Goal: Task Accomplishment & Management: Complete application form

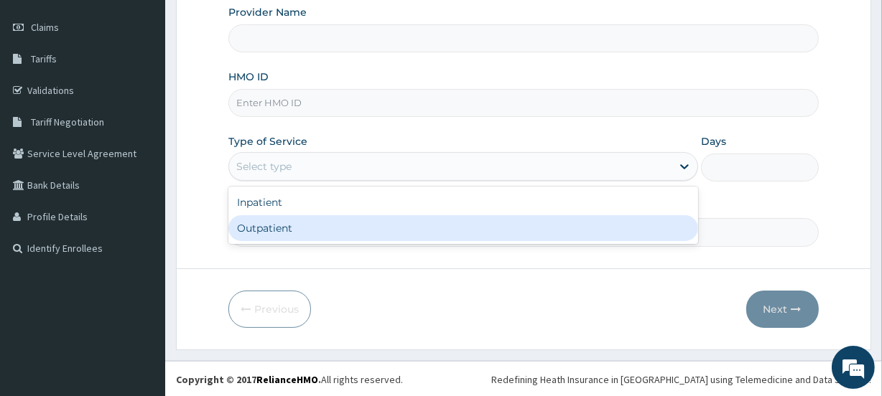
type input "premier medical services"
click at [425, 233] on div "Outpatient" at bounding box center [463, 228] width 470 height 26
type input "1"
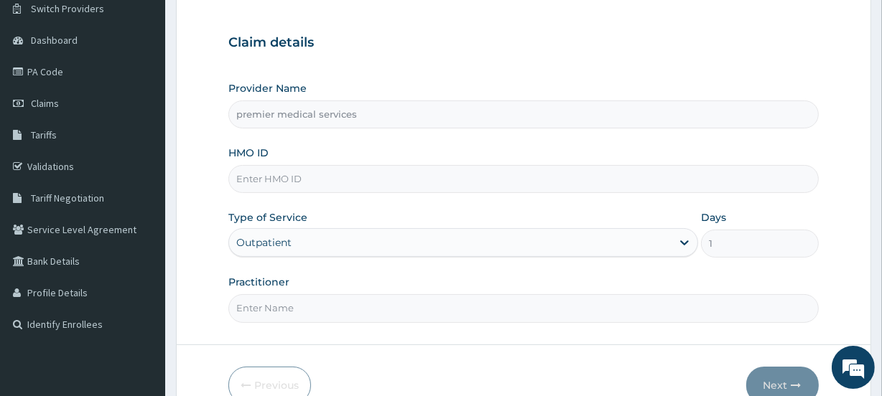
scroll to position [62, 0]
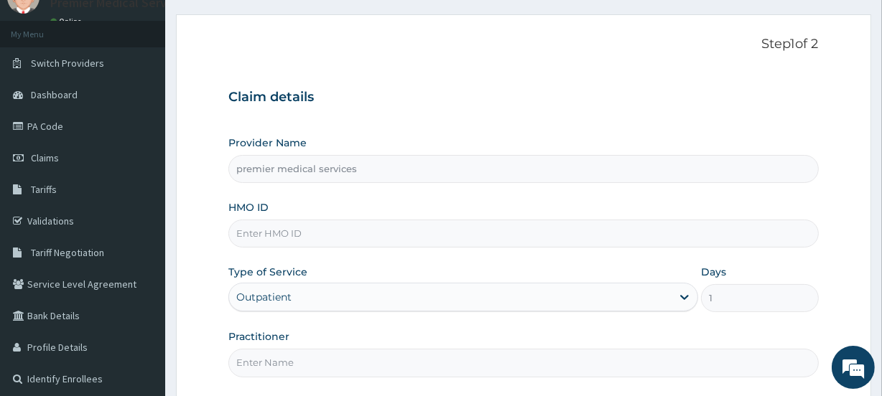
click at [425, 233] on input "HMO ID" at bounding box center [522, 234] width 589 height 28
click at [520, 123] on div "Claim details Provider Name premier medical services HMO ID Type of Service Out…" at bounding box center [522, 226] width 589 height 302
click at [98, 124] on link "PA Code" at bounding box center [82, 127] width 165 height 32
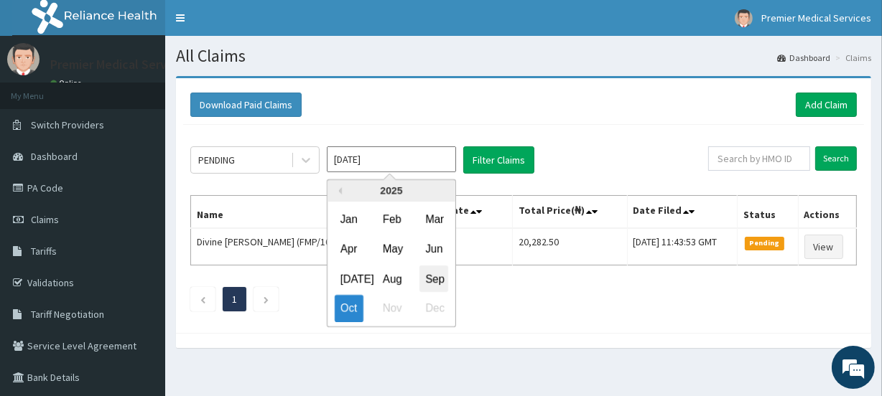
click at [438, 276] on div "Sep" at bounding box center [433, 279] width 29 height 27
type input "Sep 2025"
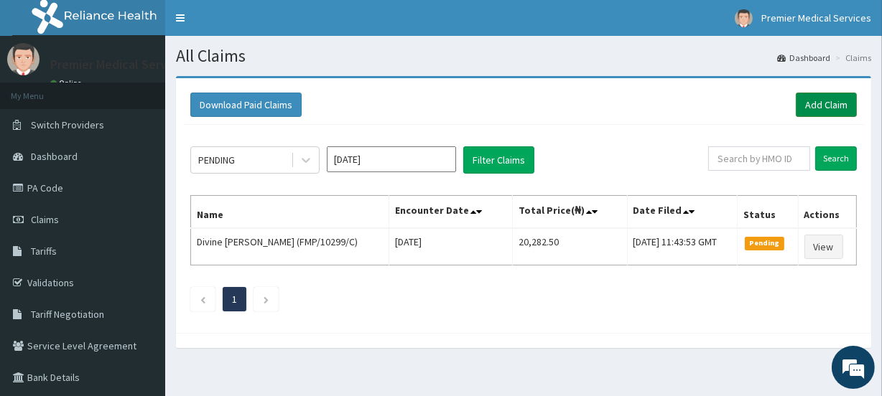
click at [803, 102] on link "Add Claim" at bounding box center [825, 105] width 61 height 24
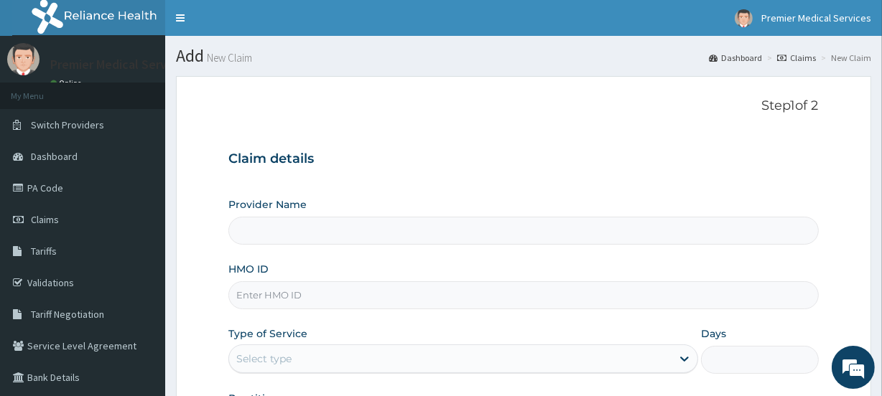
type input "premier medical services"
click at [340, 286] on input "HMO ID" at bounding box center [522, 295] width 589 height 28
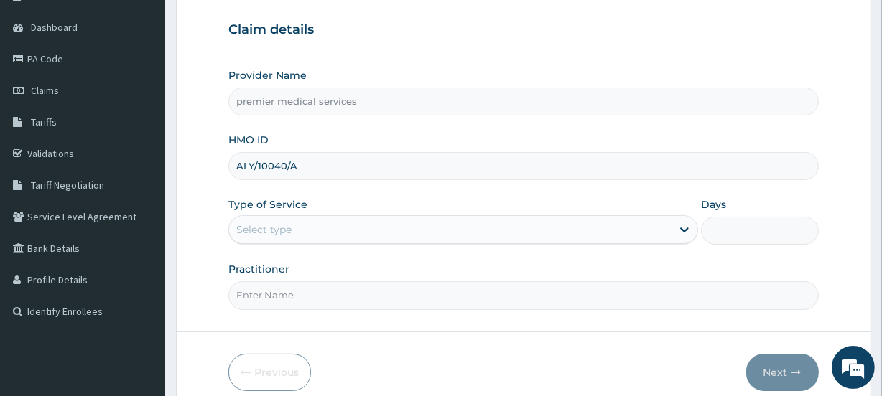
scroll to position [130, 0]
type input "ALY/10040/A"
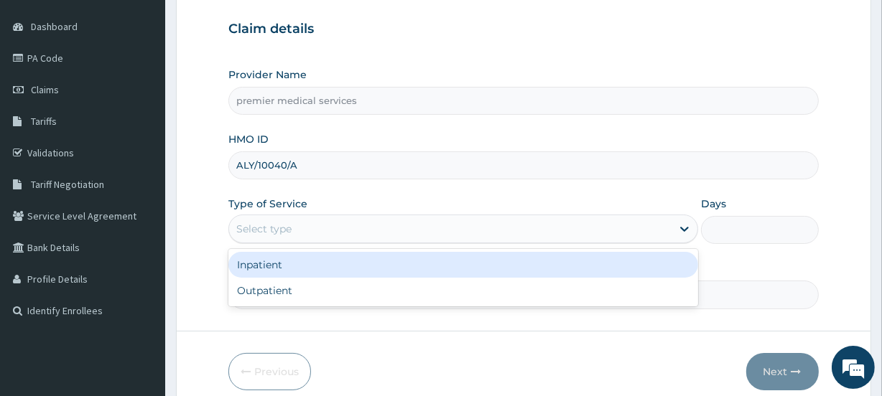
click at [402, 230] on div "Select type" at bounding box center [450, 229] width 442 height 23
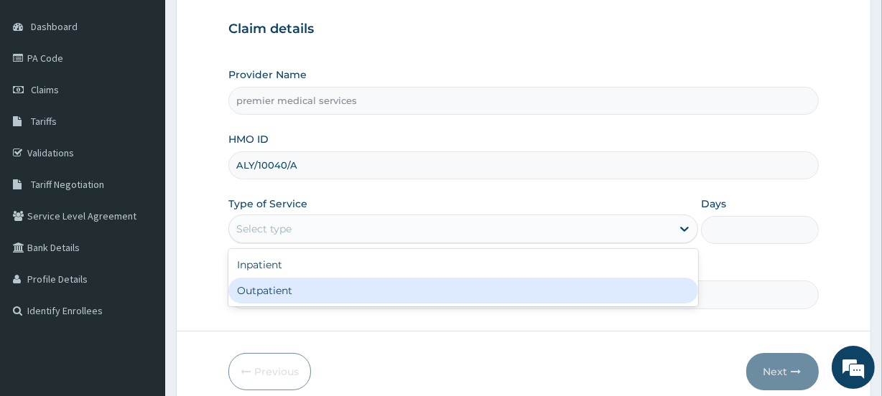
click at [350, 287] on div "Outpatient" at bounding box center [463, 291] width 470 height 26
type input "1"
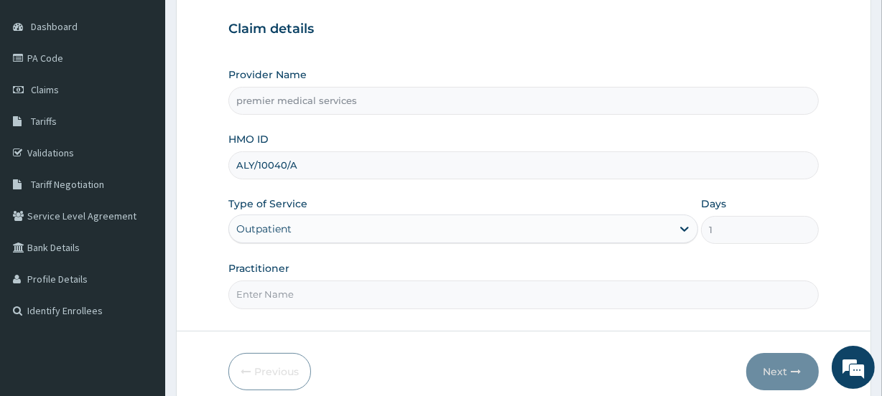
click at [554, 299] on input "Practitioner" at bounding box center [522, 295] width 589 height 28
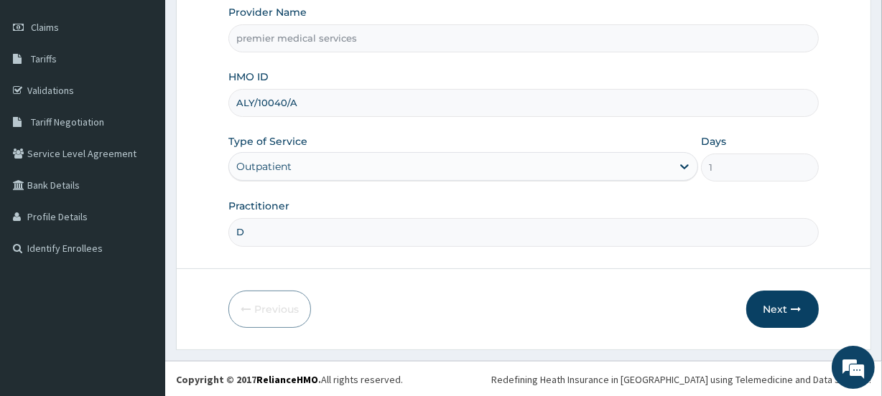
type input "DR NSIKAK UDOKANG"
click at [779, 307] on button "Next" at bounding box center [782, 309] width 73 height 37
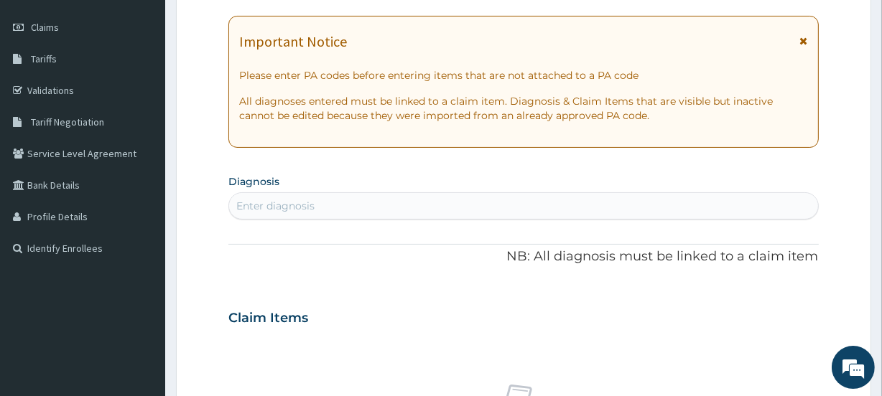
click at [543, 210] on div "Enter diagnosis" at bounding box center [523, 206] width 588 height 23
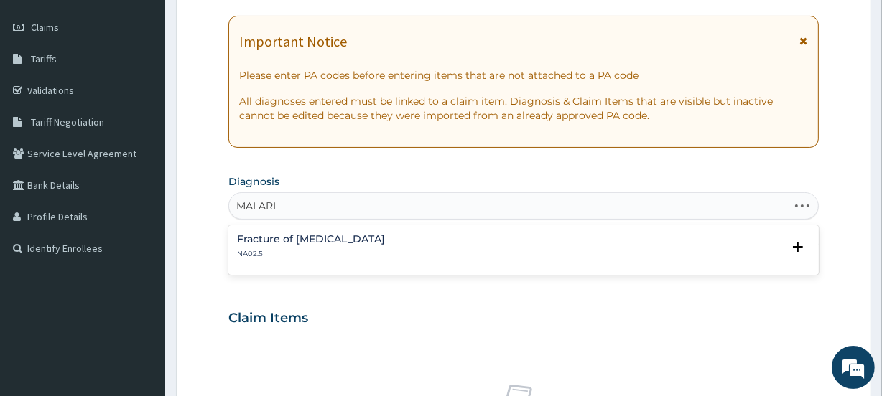
type input "MALARIA"
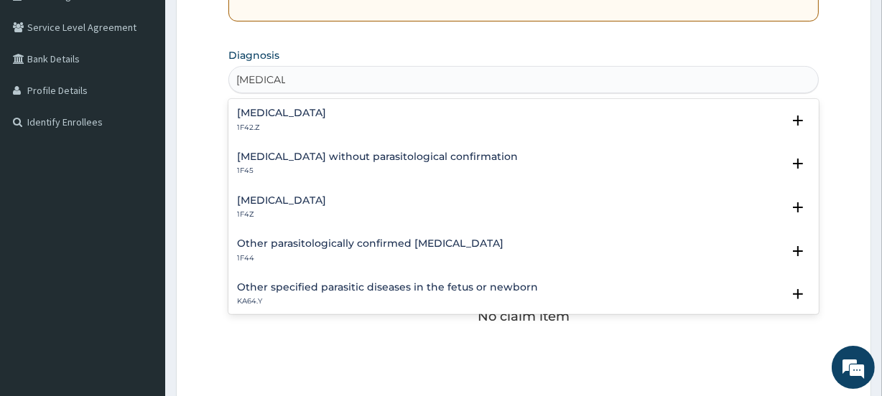
scroll to position [323, 0]
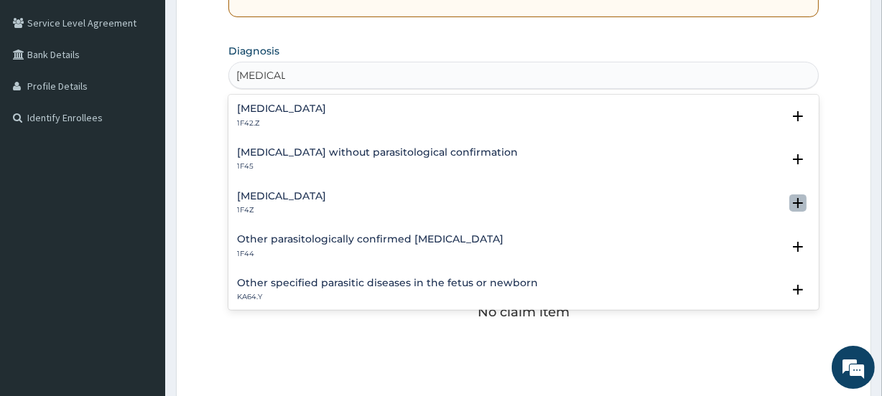
click at [793, 204] on icon "open select status" at bounding box center [798, 203] width 10 height 10
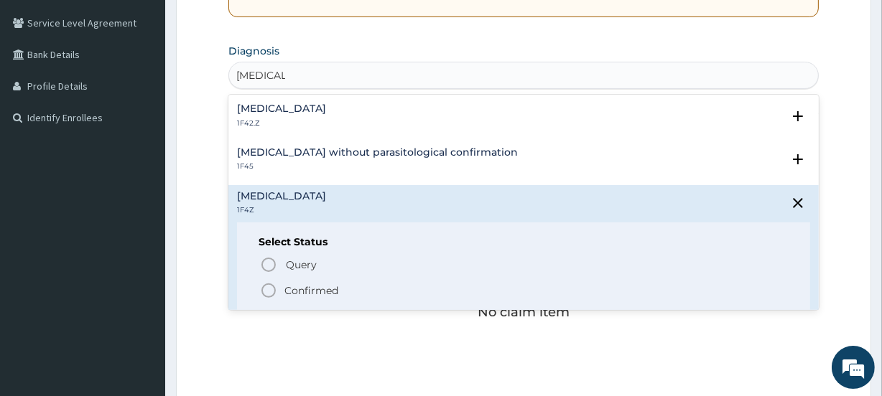
click at [276, 287] on icon "status option filled" at bounding box center [268, 290] width 17 height 17
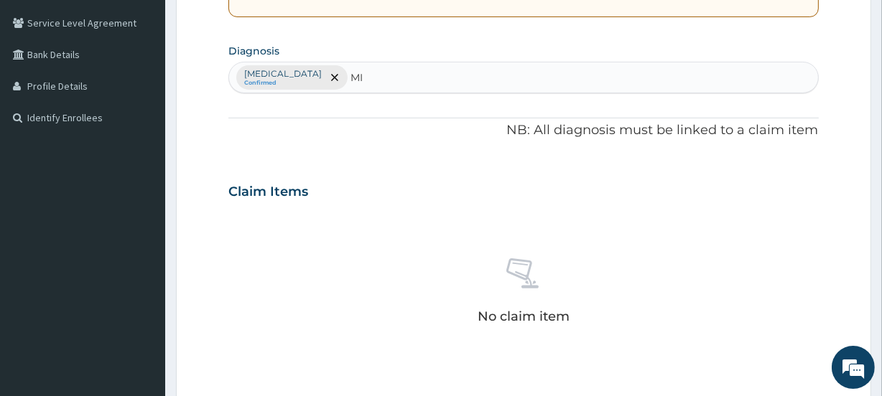
type input "M"
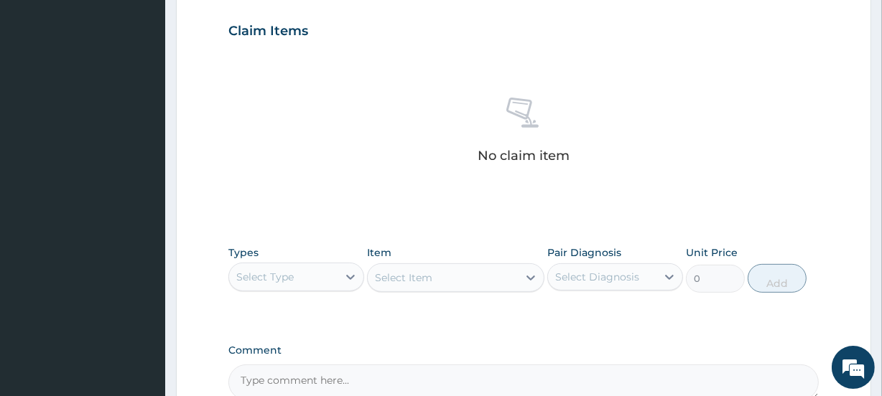
scroll to position [508, 0]
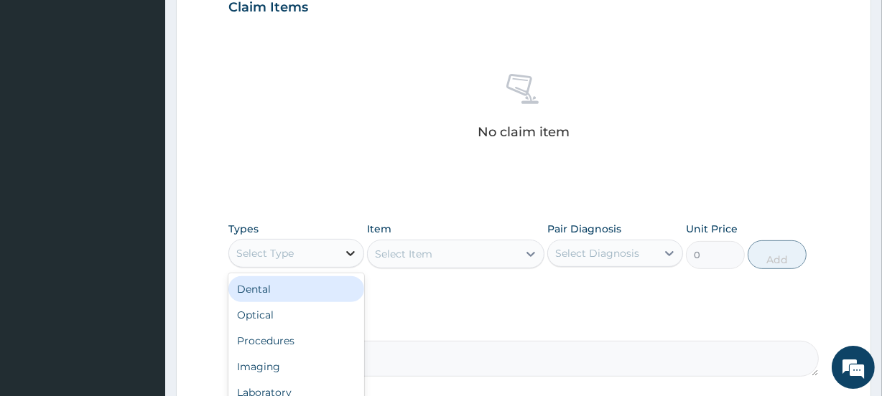
click at [350, 252] on icon at bounding box center [350, 253] width 14 height 14
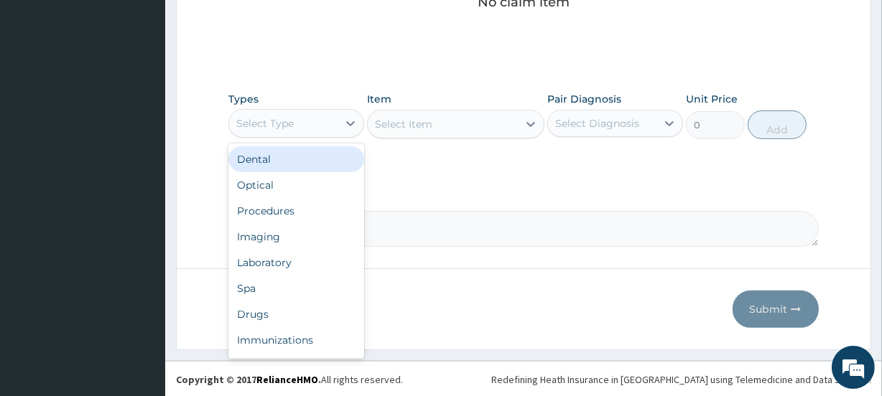
scroll to position [638, 0]
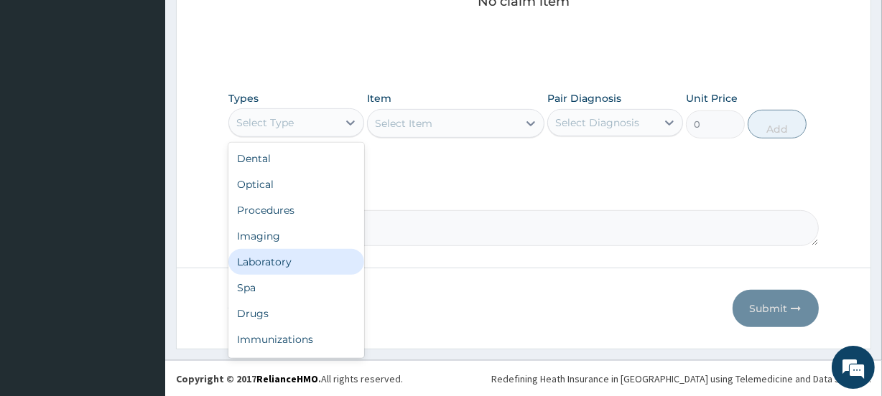
click at [273, 267] on div "Laboratory" at bounding box center [296, 262] width 136 height 26
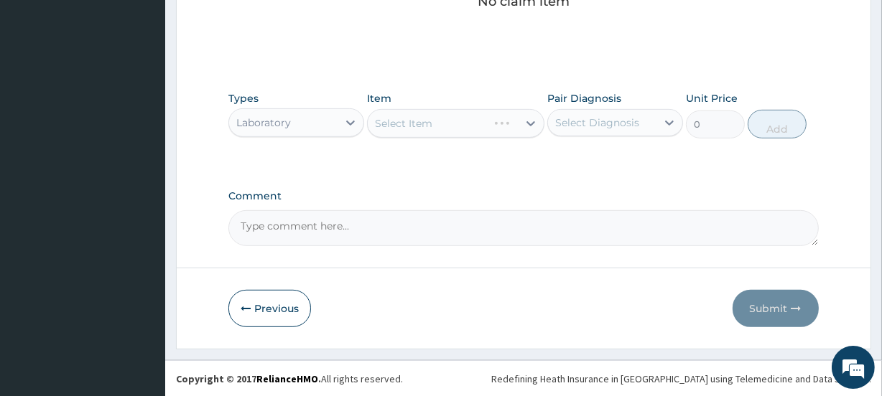
click at [406, 111] on div "Select Item" at bounding box center [455, 123] width 177 height 29
click at [462, 116] on div "Select Item" at bounding box center [455, 123] width 177 height 29
click at [528, 121] on div "Select Item" at bounding box center [455, 123] width 177 height 29
click at [523, 121] on icon at bounding box center [530, 123] width 14 height 14
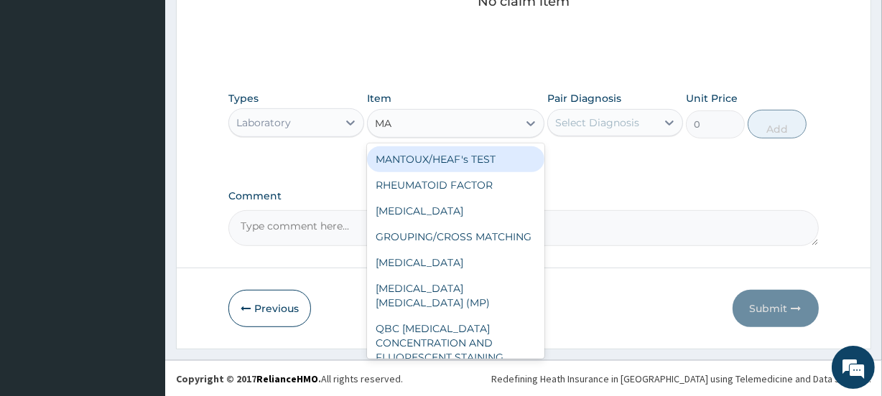
type input "MAL"
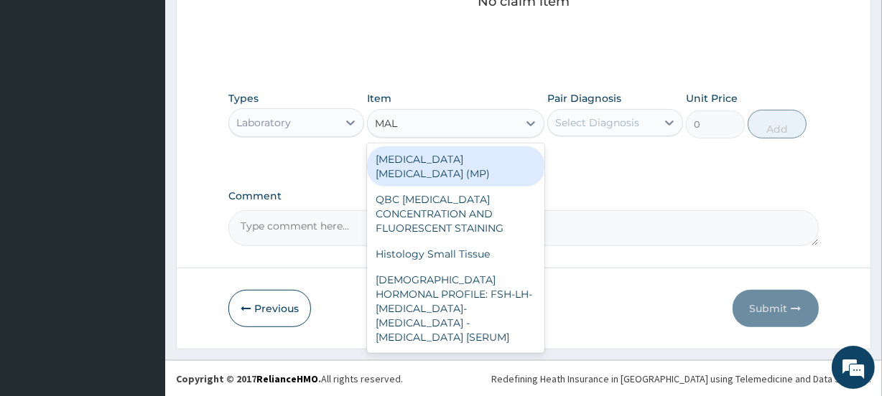
click at [403, 155] on div "MALARIA PARASITE (MP)" at bounding box center [455, 166] width 177 height 40
type input "560"
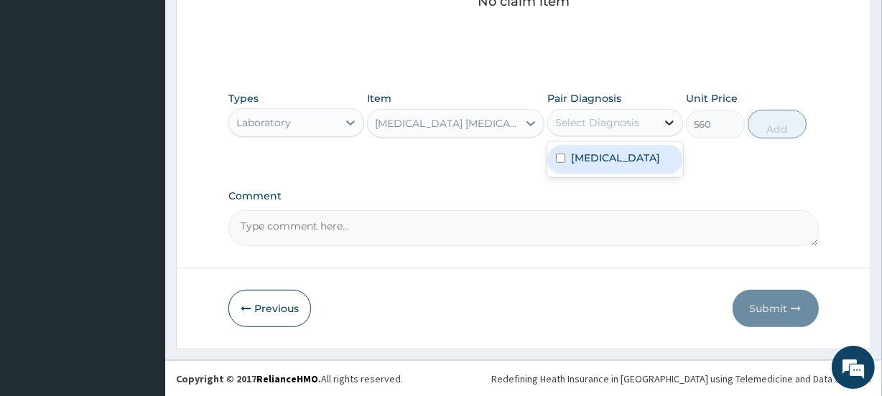
click at [669, 121] on icon at bounding box center [669, 123] width 14 height 14
click at [658, 157] on label "Malaria, unspecified" at bounding box center [615, 158] width 89 height 14
checkbox input "true"
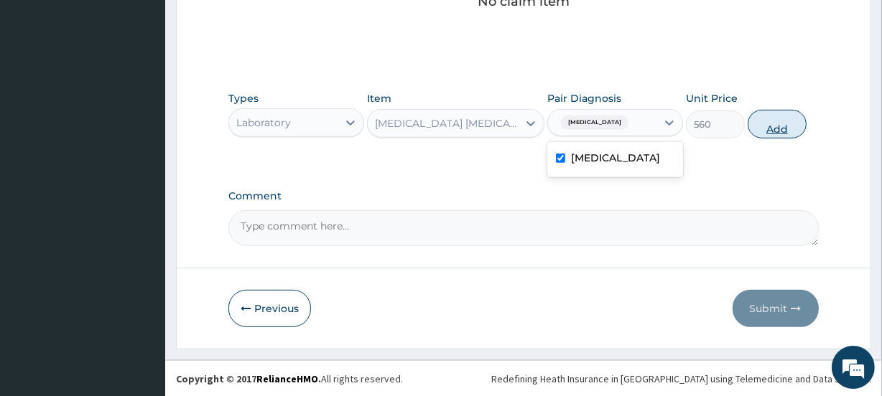
click at [783, 126] on button "Add" at bounding box center [776, 124] width 59 height 29
type input "0"
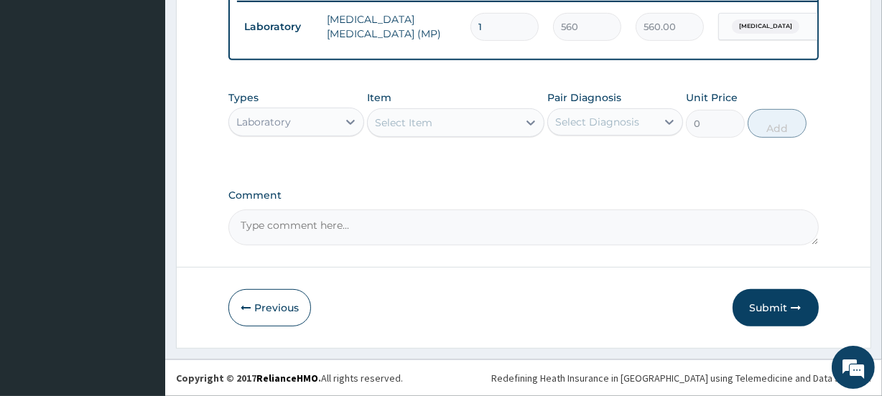
scroll to position [579, 0]
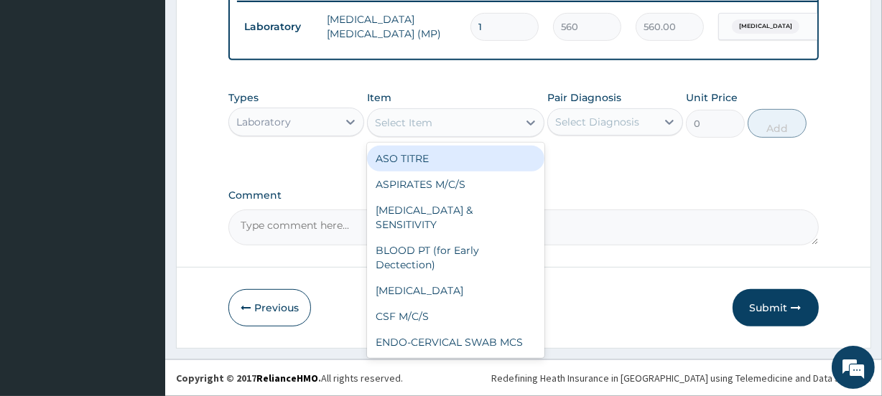
click at [421, 124] on div "Select Item" at bounding box center [403, 123] width 57 height 14
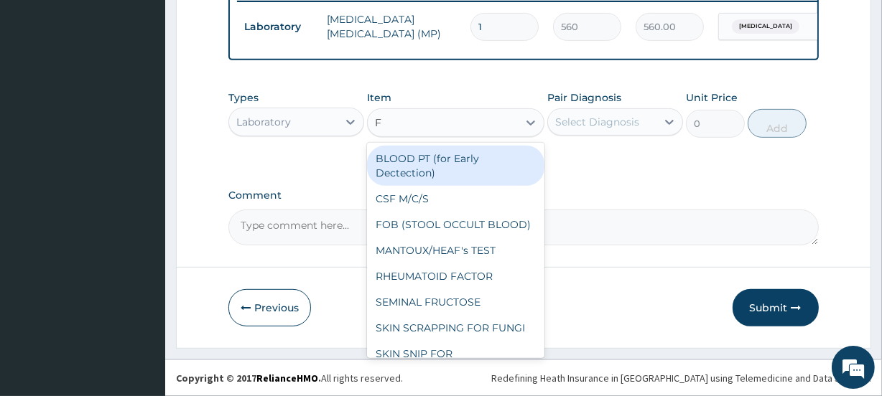
type input "FB"
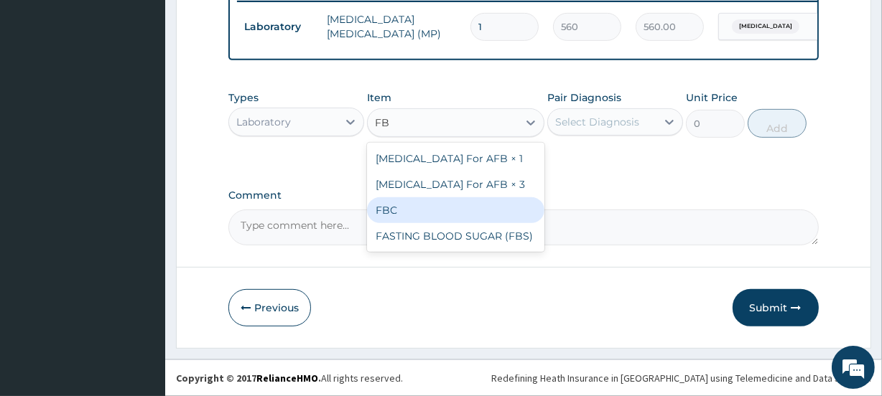
click at [429, 213] on div "FBC" at bounding box center [455, 210] width 177 height 26
type input "1600"
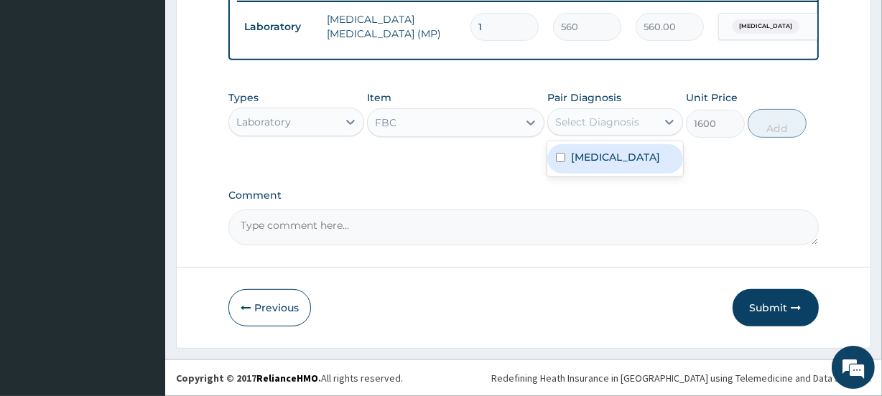
click at [604, 118] on div "Select Diagnosis" at bounding box center [597, 122] width 84 height 14
click at [621, 157] on label "Malaria, unspecified" at bounding box center [615, 157] width 89 height 14
checkbox input "true"
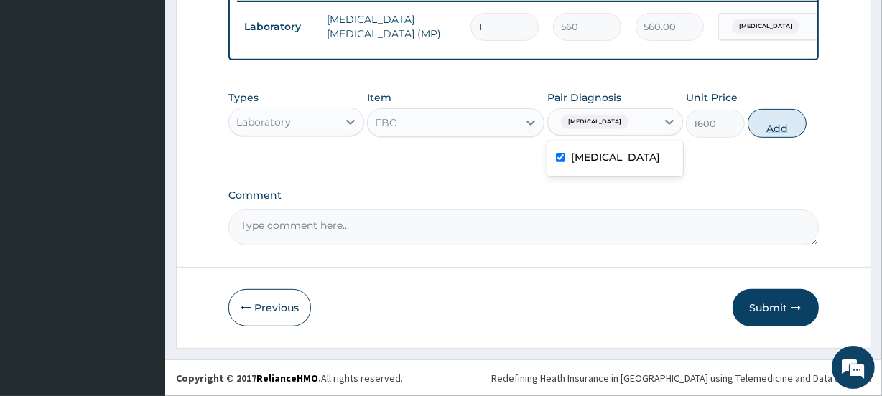
click at [770, 132] on button "Add" at bounding box center [776, 123] width 59 height 29
type input "0"
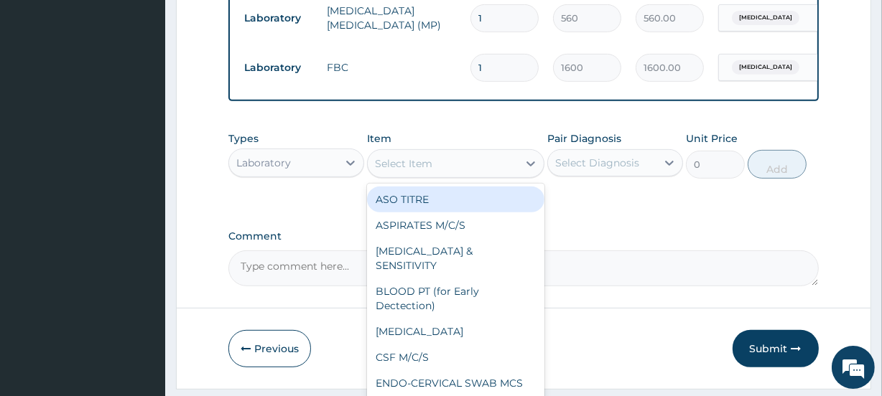
click at [424, 175] on div "Select Item" at bounding box center [442, 163] width 149 height 23
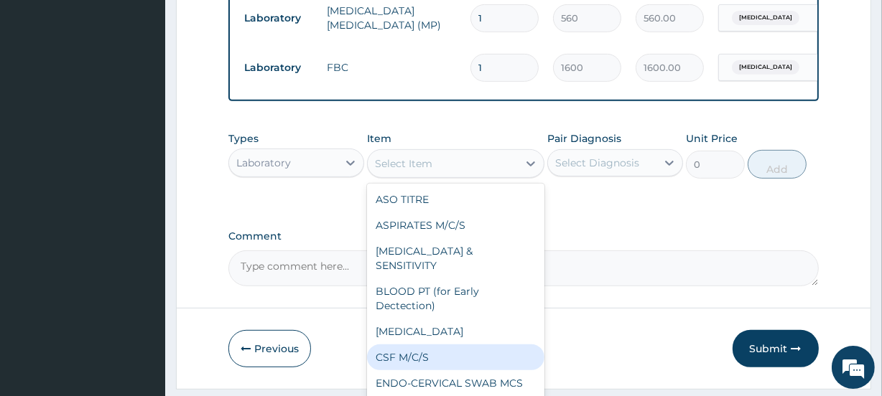
scroll to position [0, 0]
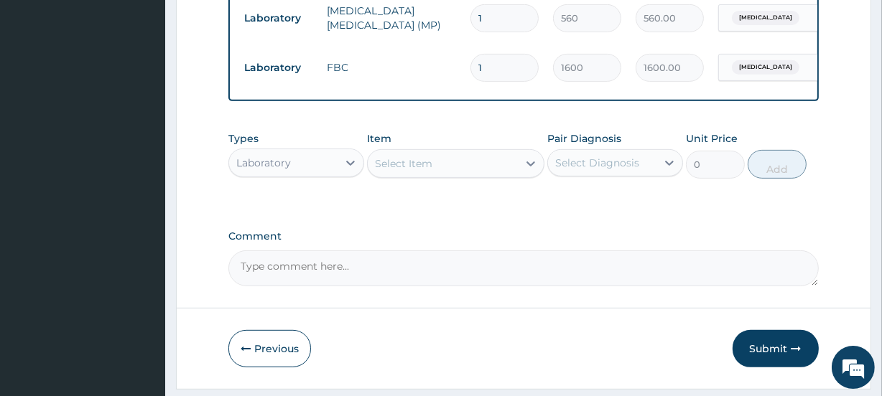
click at [424, 171] on div "Select Item" at bounding box center [403, 164] width 57 height 14
type input "W"
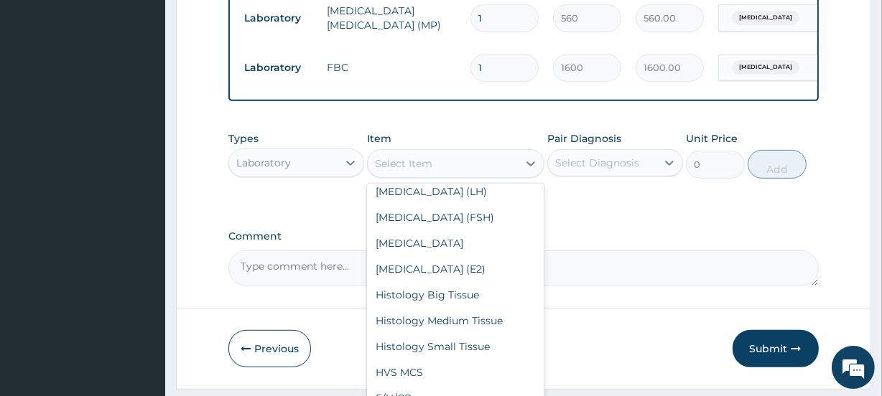
scroll to position [5221, 0]
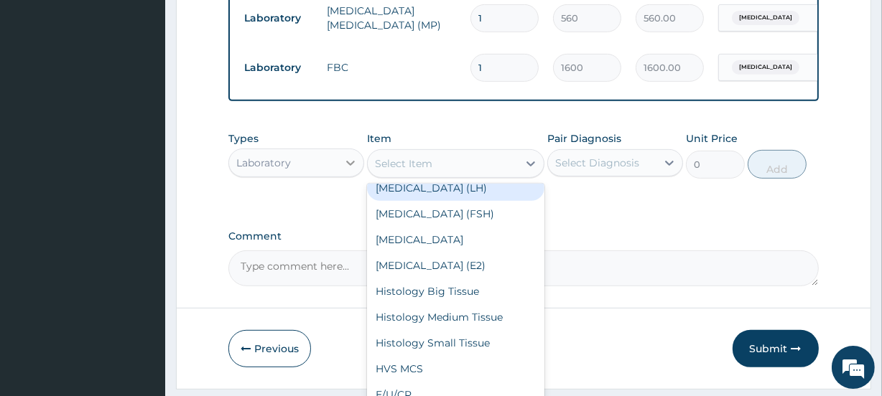
click at [339, 170] on div at bounding box center [350, 163] width 26 height 26
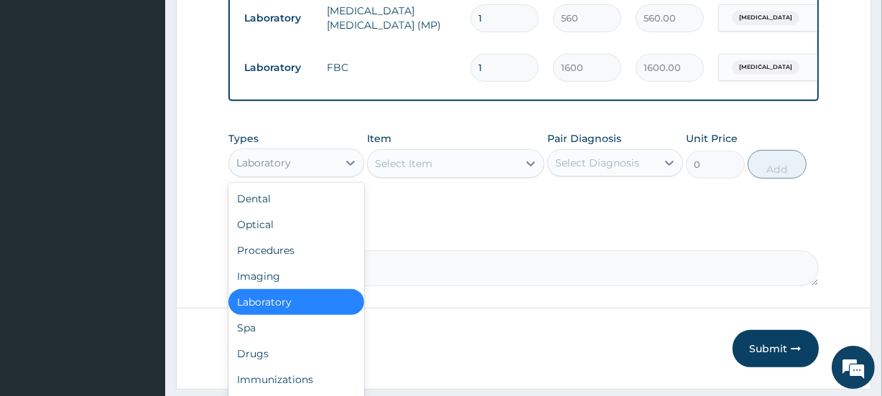
click at [280, 305] on div "Laboratory" at bounding box center [296, 302] width 136 height 26
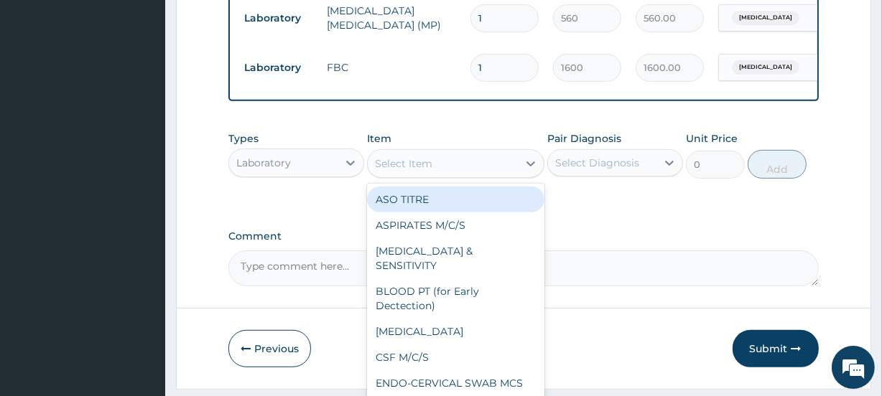
click at [424, 162] on div "Select Item" at bounding box center [455, 163] width 177 height 29
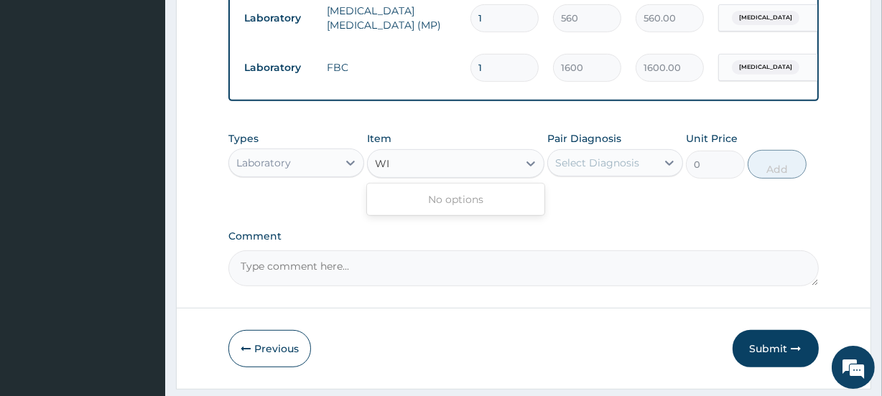
type input "W"
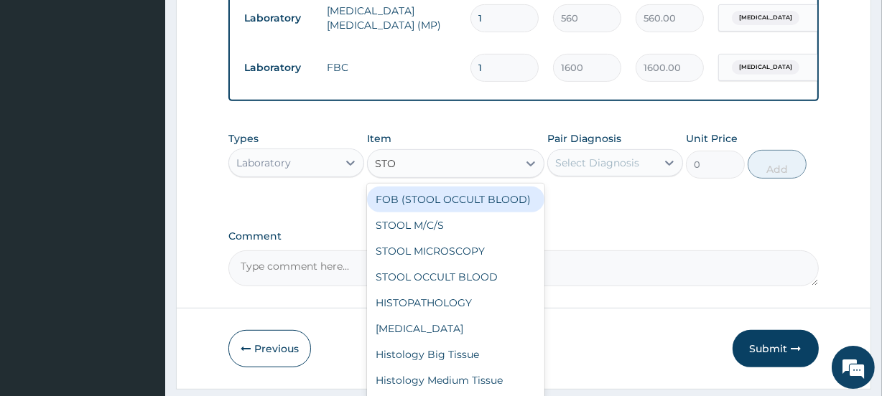
type input "STOO"
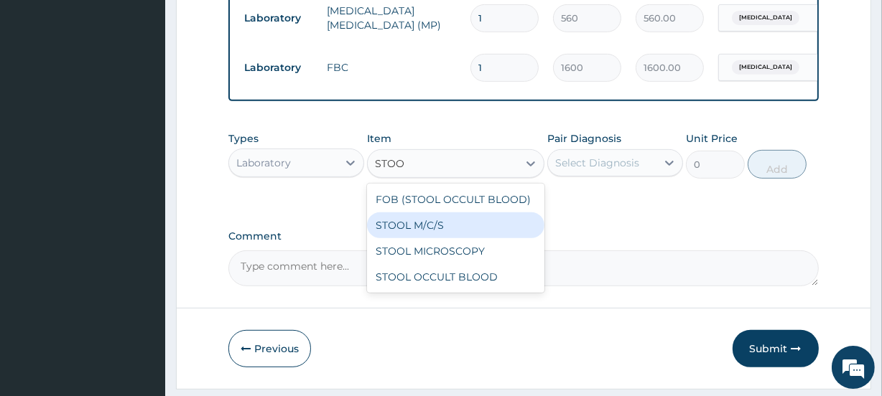
click at [476, 238] on div "STOOL M/C/S" at bounding box center [455, 226] width 177 height 26
type input "1000"
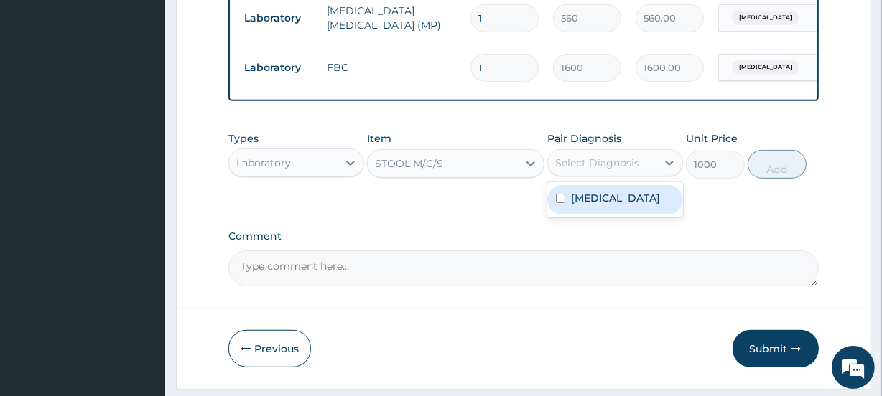
click at [594, 170] on div "Select Diagnosis" at bounding box center [597, 163] width 84 height 14
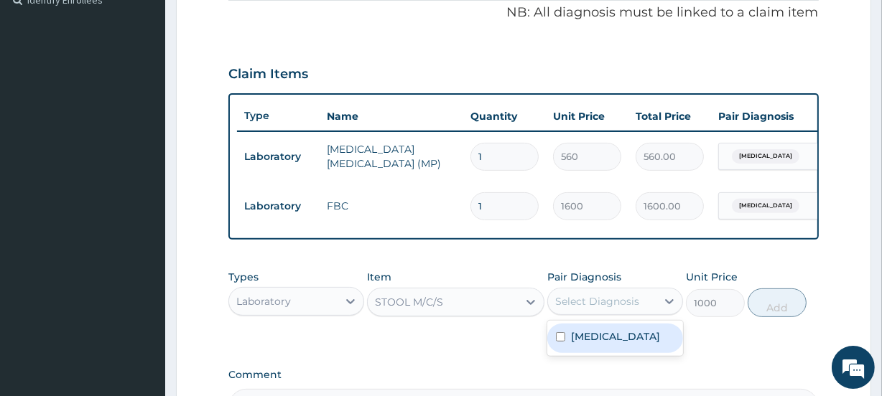
scroll to position [318, 0]
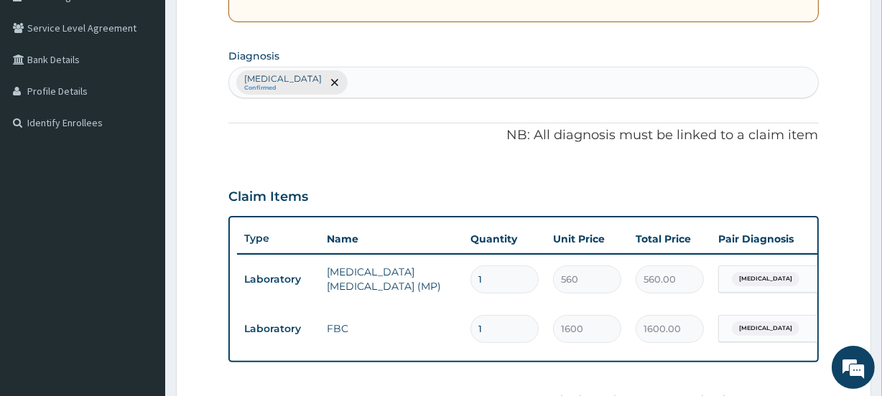
click at [480, 85] on div "Malaria, unspecified Confirmed" at bounding box center [523, 82] width 588 height 30
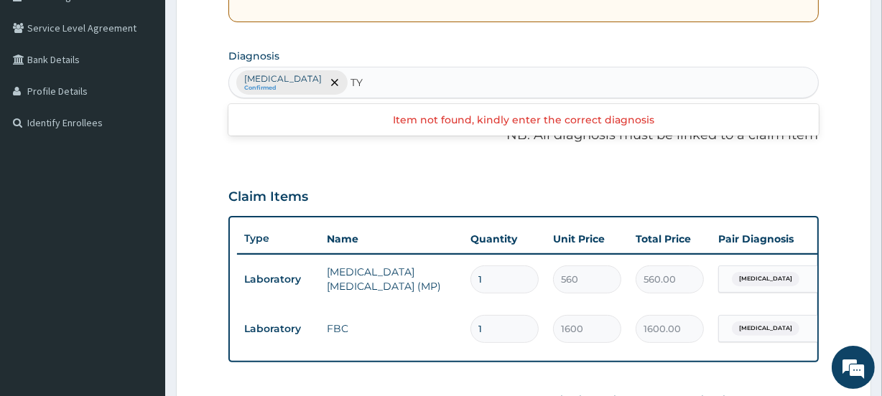
type input "T"
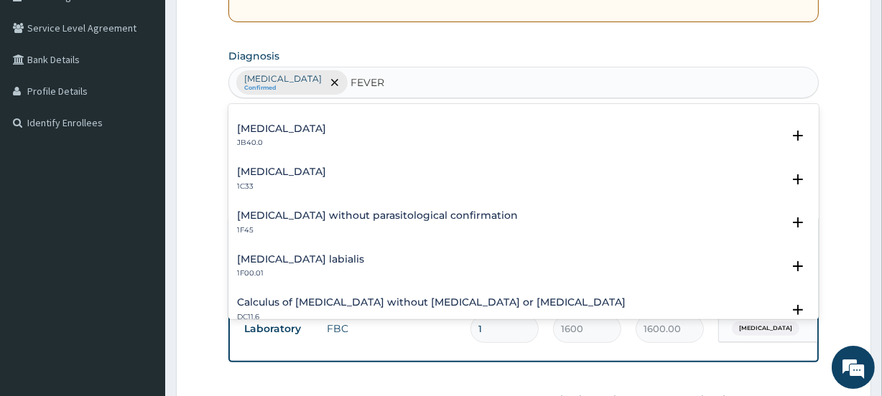
scroll to position [141, 0]
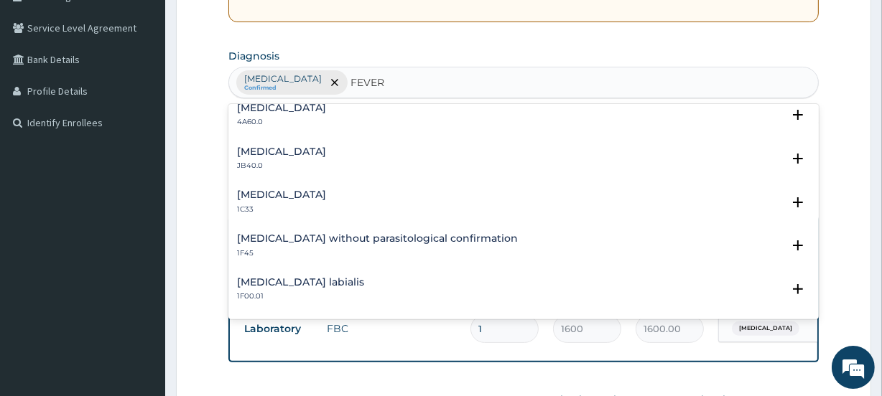
type input "FEVER"
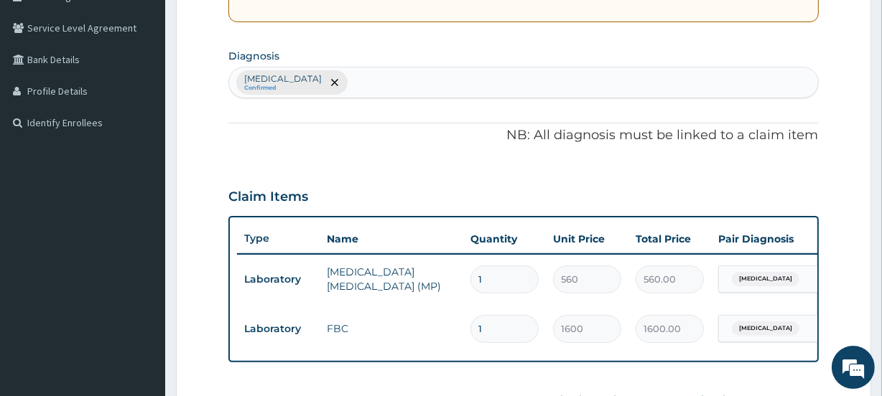
drag, startPoint x: 495, startPoint y: 197, endPoint x: 467, endPoint y: 190, distance: 28.7
click at [467, 190] on div "Claim Items" at bounding box center [522, 193] width 589 height 37
click at [448, 88] on div "Malaria, unspecified Confirmed" at bounding box center [523, 82] width 588 height 30
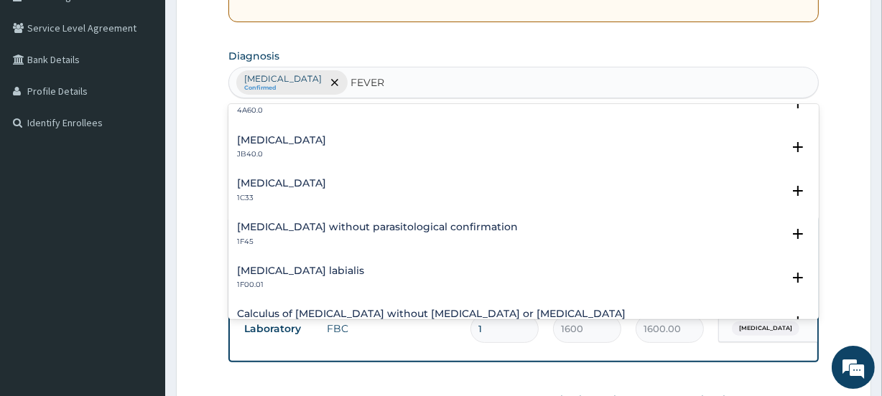
scroll to position [130, 0]
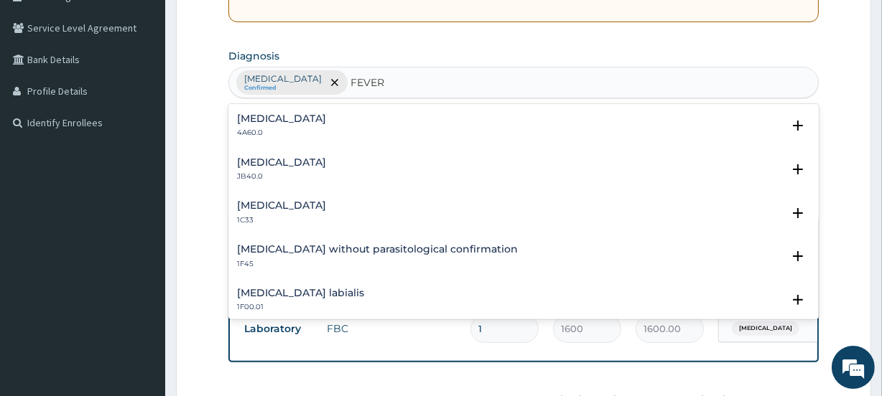
type input "FEVER"
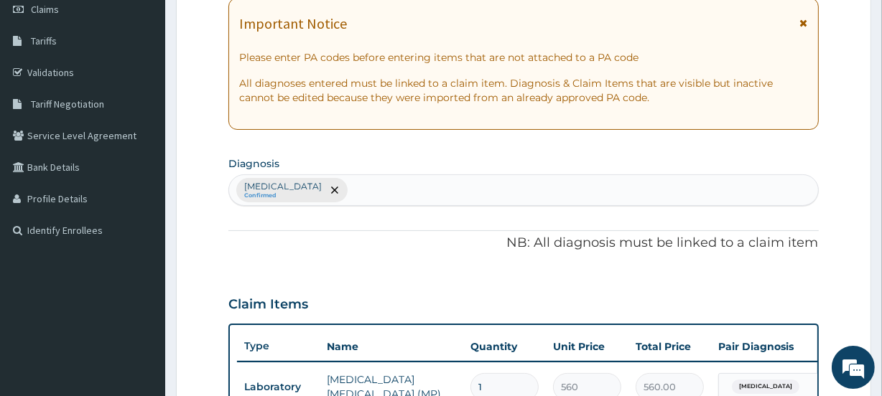
scroll to position [187, 0]
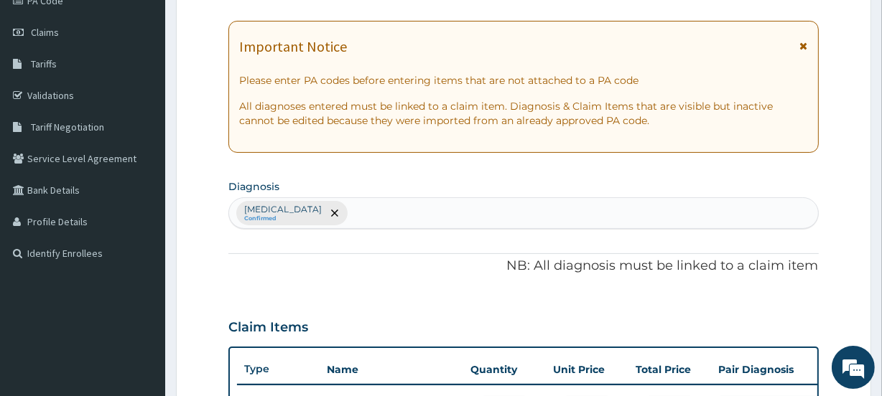
drag, startPoint x: 717, startPoint y: 172, endPoint x: 495, endPoint y: 160, distance: 222.2
click at [495, 162] on div "PA Code / Prescription Code Enter Code(Secondary Care Only) Encounter Date DD-M…" at bounding box center [522, 314] width 589 height 729
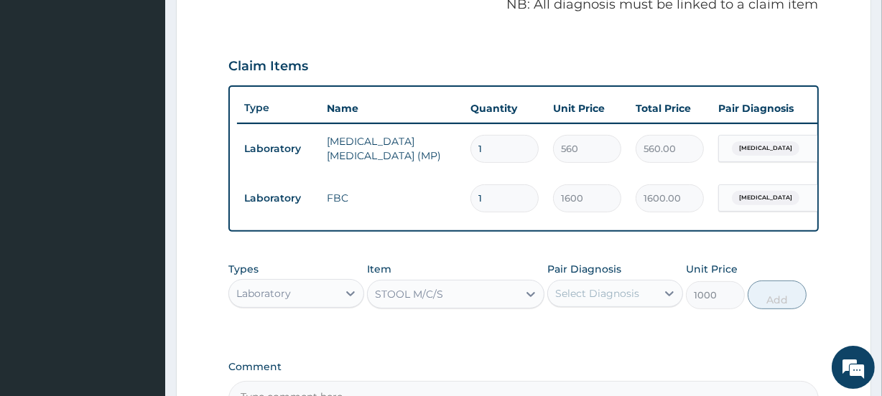
scroll to position [514, 0]
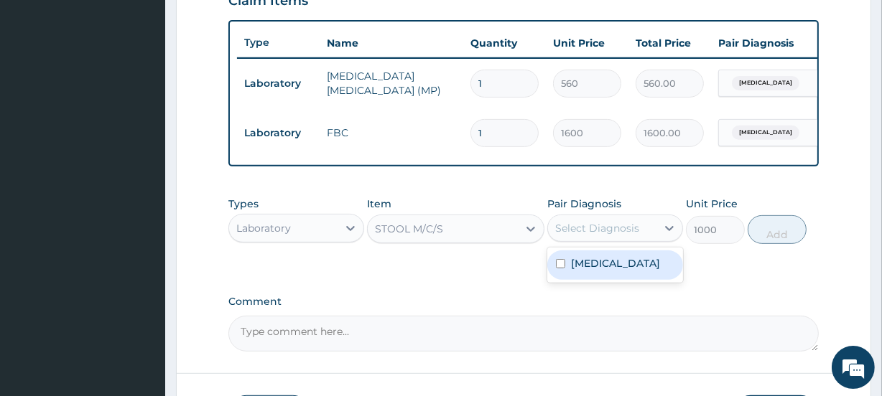
click at [590, 235] on div "Select Diagnosis" at bounding box center [597, 228] width 84 height 14
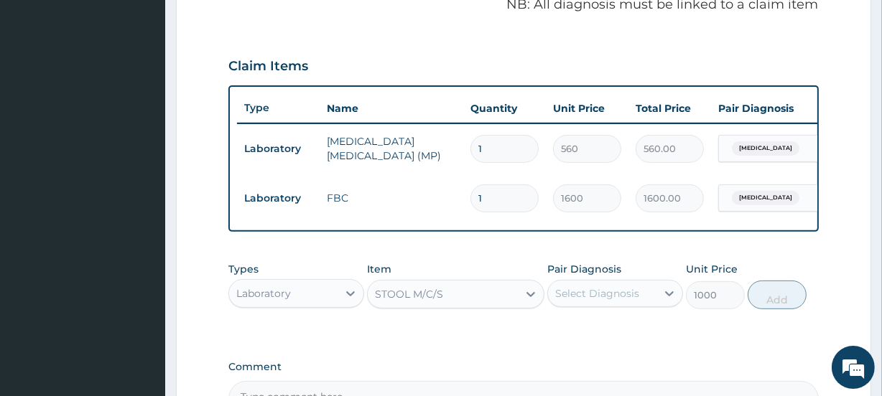
click at [592, 223] on div "PA Code / Prescription Code Enter Code(Secondary Care Only) Encounter Date DD-M…" at bounding box center [522, 52] width 589 height 729
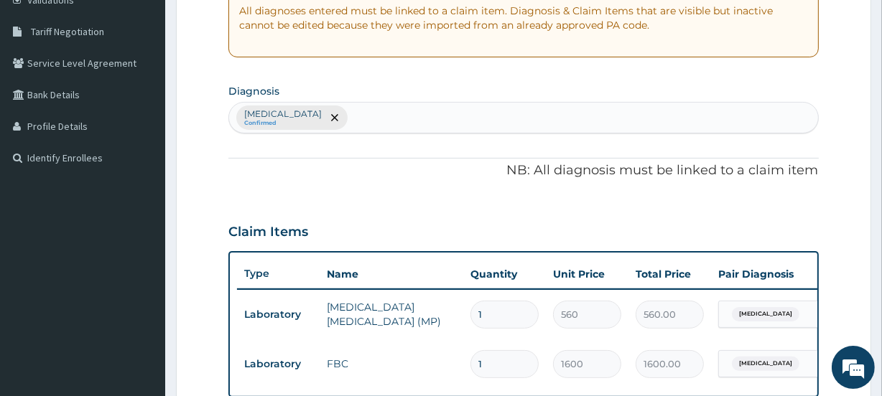
scroll to position [253, 0]
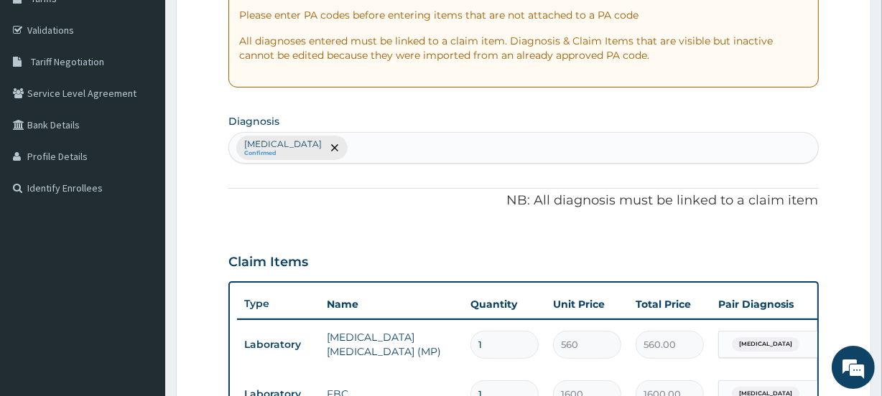
click at [511, 152] on div "Malaria, unspecified Confirmed" at bounding box center [523, 148] width 588 height 30
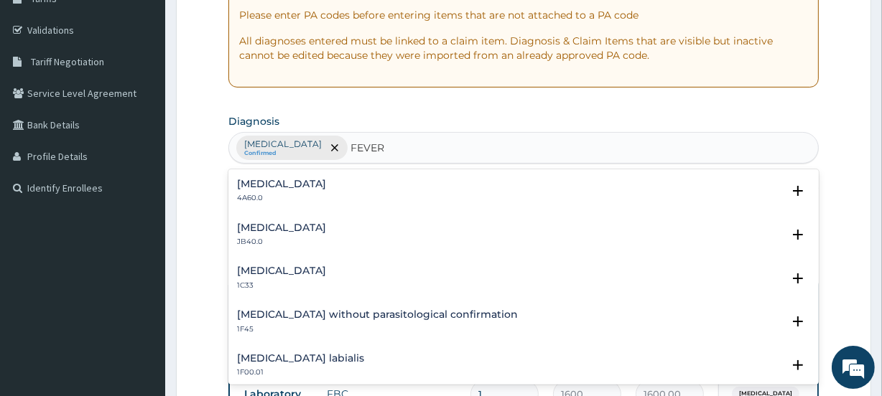
scroll to position [0, 0]
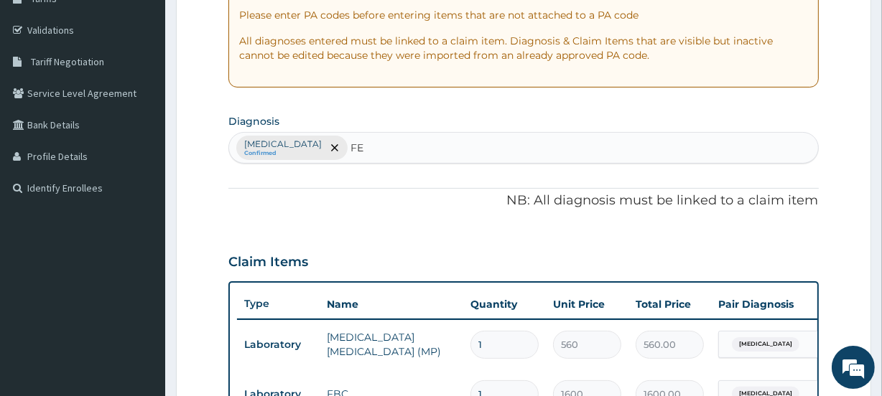
type input "F"
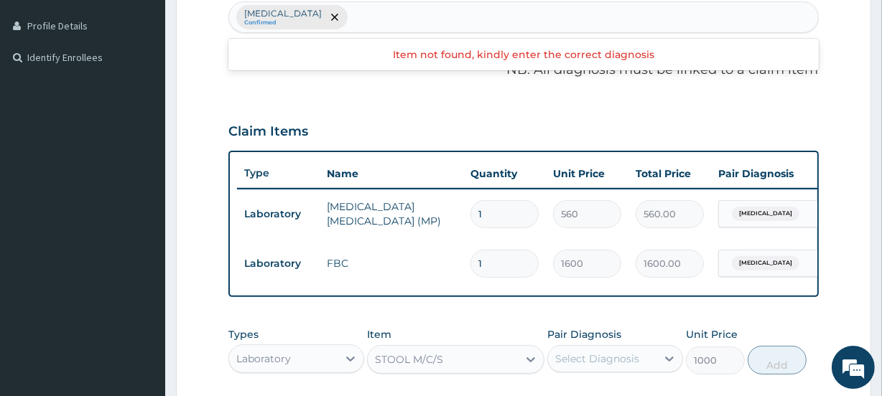
scroll to position [449, 0]
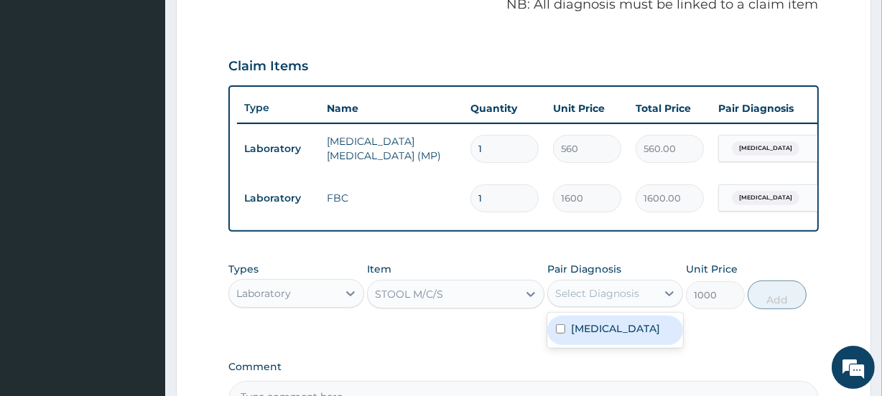
click at [585, 301] on div "Select Diagnosis" at bounding box center [597, 293] width 84 height 14
click at [581, 335] on label "Malaria, unspecified" at bounding box center [615, 329] width 89 height 14
checkbox input "true"
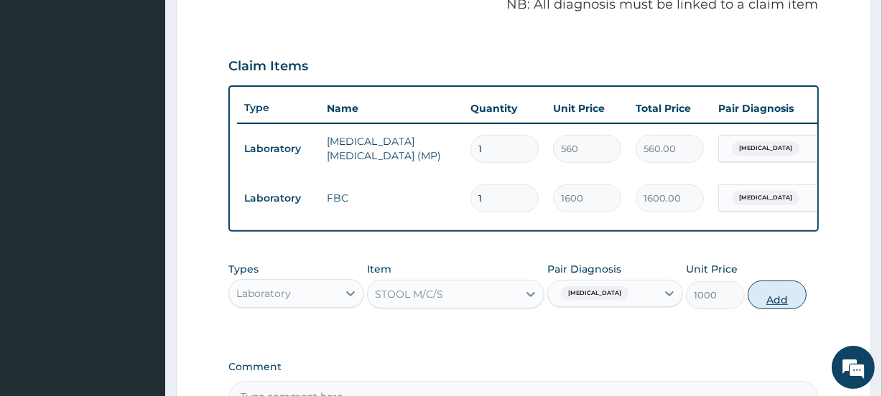
click at [784, 302] on button "Add" at bounding box center [776, 295] width 59 height 29
type input "0"
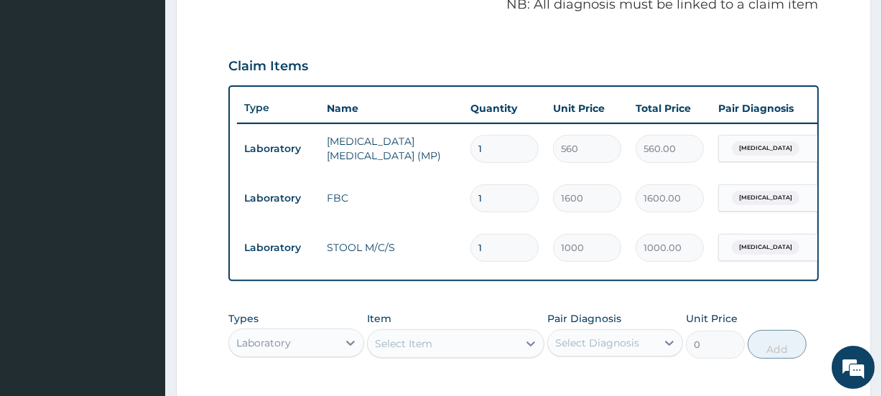
type input "0"
type input "0.00"
type input "1"
type input "1000.00"
type input "0"
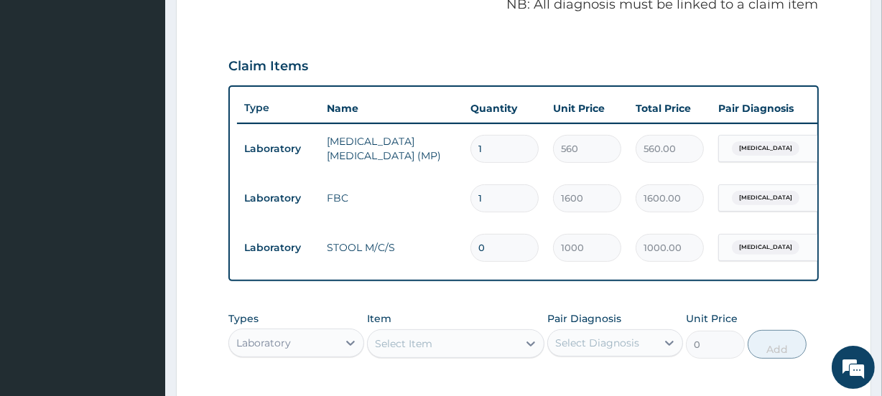
type input "0.00"
type input "1"
type input "1000.00"
type input "0"
type input "0.00"
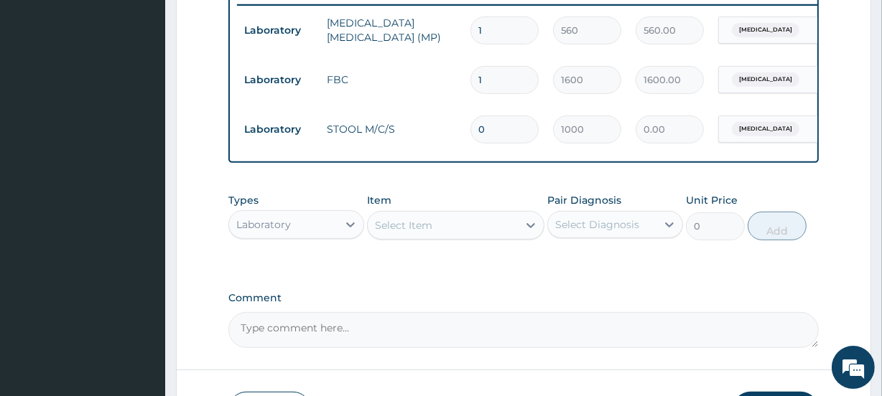
scroll to position [579, 0]
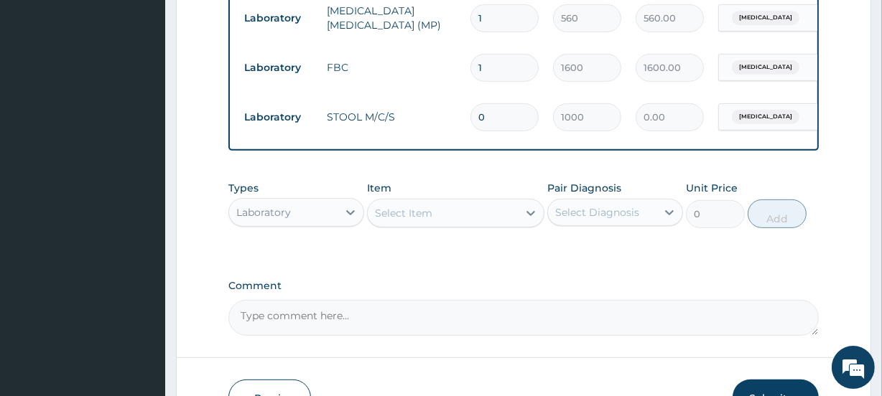
click at [510, 121] on input "0" at bounding box center [504, 117] width 68 height 28
type input "1"
type input "1000.00"
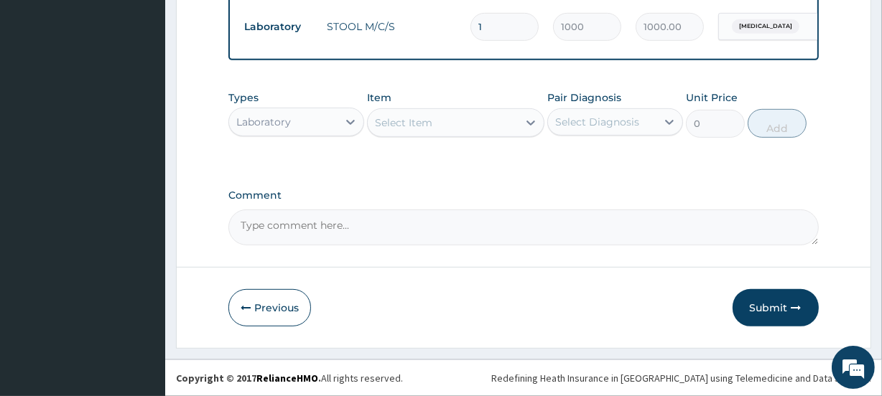
scroll to position [679, 0]
click at [442, 128] on div "Select Item" at bounding box center [442, 122] width 149 height 23
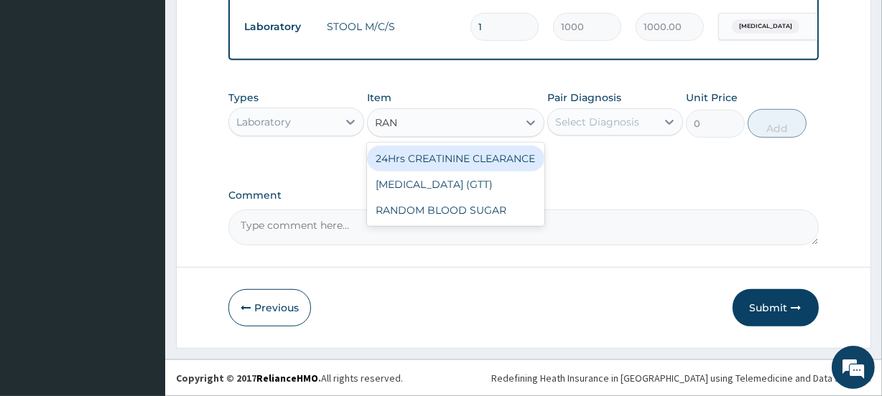
type input "RAND"
click at [439, 151] on div "RANDOM BLOOD SUGAR" at bounding box center [455, 159] width 177 height 26
type input "240"
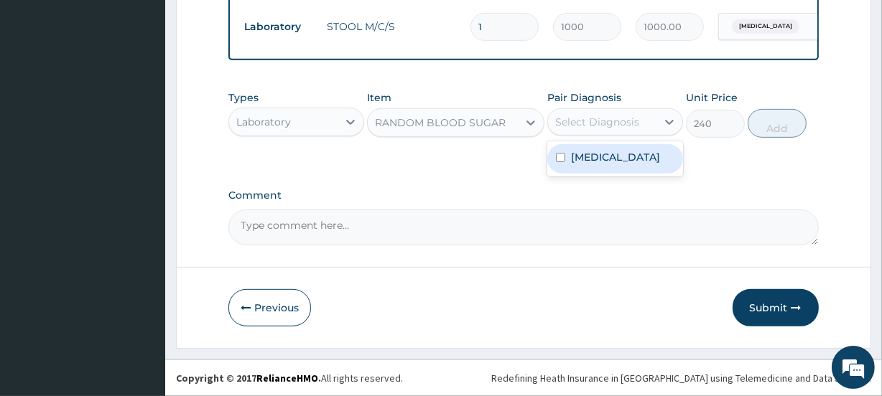
click at [584, 131] on div "Select Diagnosis" at bounding box center [602, 122] width 108 height 23
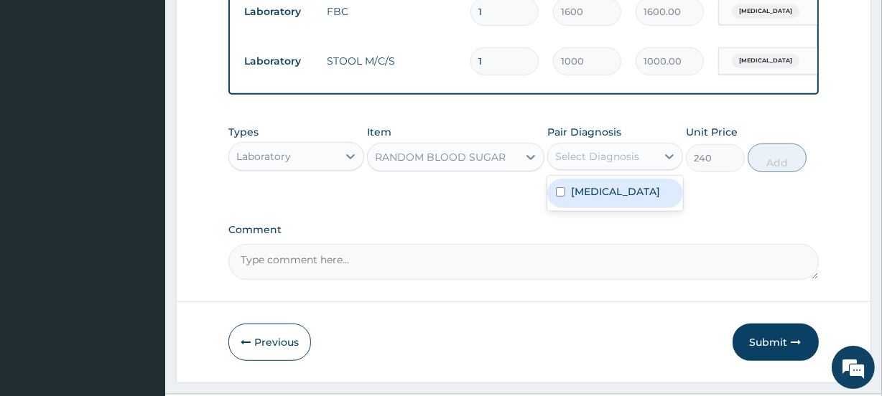
scroll to position [614, 0]
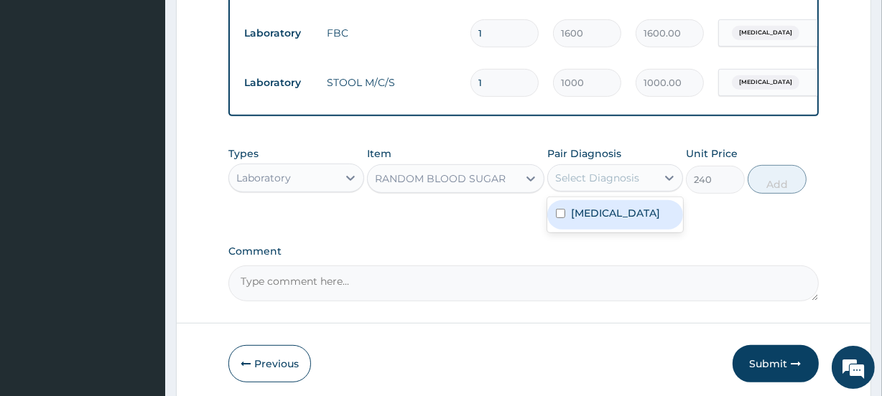
click at [576, 220] on label "Malaria, unspecified" at bounding box center [615, 213] width 89 height 14
checkbox input "true"
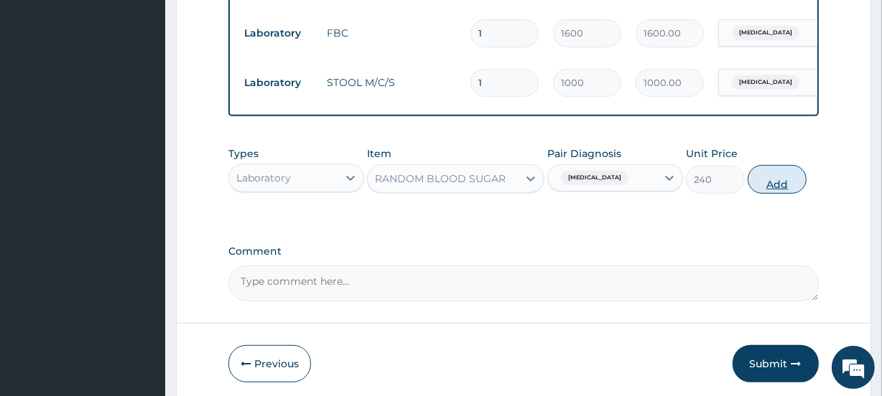
click at [785, 187] on button "Add" at bounding box center [776, 179] width 59 height 29
type input "0"
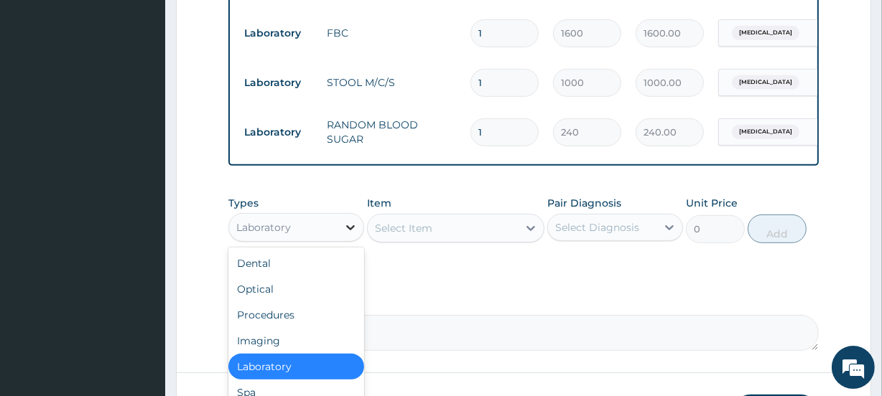
click at [351, 230] on icon at bounding box center [350, 227] width 14 height 14
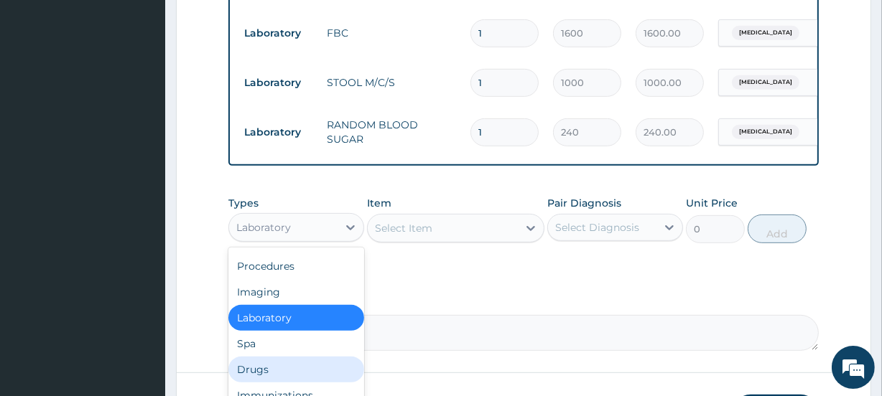
click at [246, 380] on div "Drugs" at bounding box center [296, 370] width 136 height 26
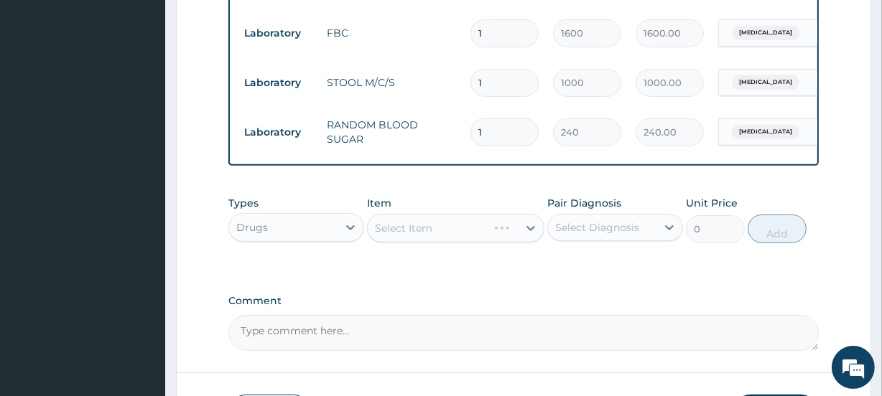
click at [431, 232] on div "Select Item" at bounding box center [455, 228] width 177 height 29
click at [426, 235] on div "Select Item" at bounding box center [403, 228] width 57 height 14
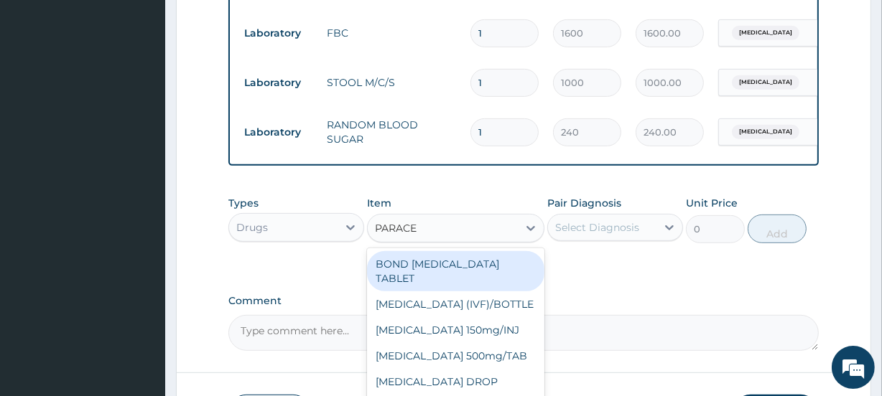
type input "PARACET"
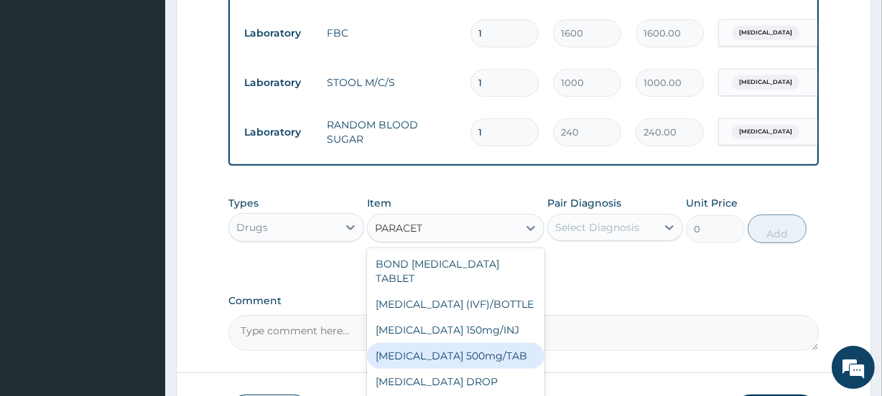
click at [462, 362] on div "PARACETAMOL 500mg/TAB" at bounding box center [455, 356] width 177 height 26
type input "4"
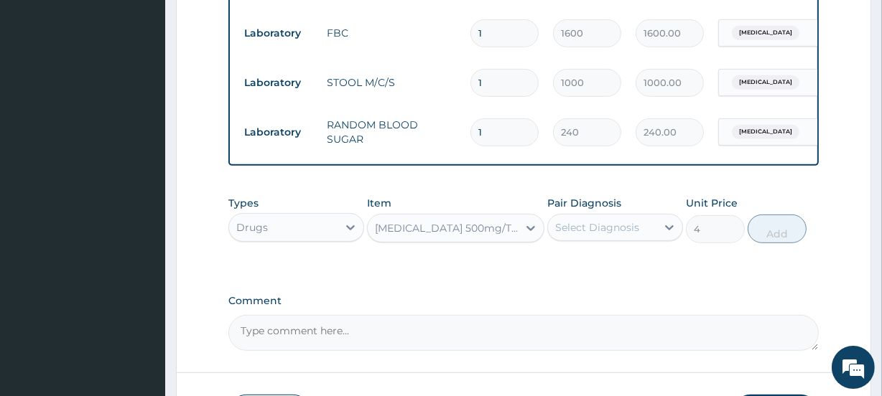
click at [625, 233] on div "Select Diagnosis" at bounding box center [597, 227] width 84 height 14
click at [615, 270] on label "Malaria, unspecified" at bounding box center [615, 263] width 89 height 14
checkbox input "true"
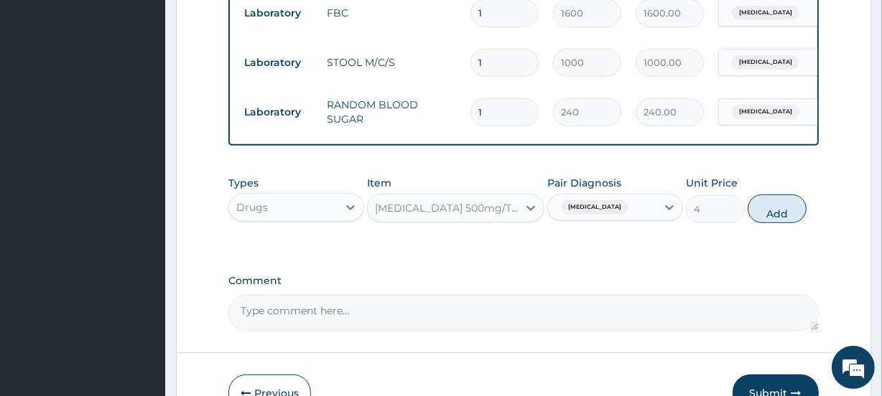
scroll to position [614, 0]
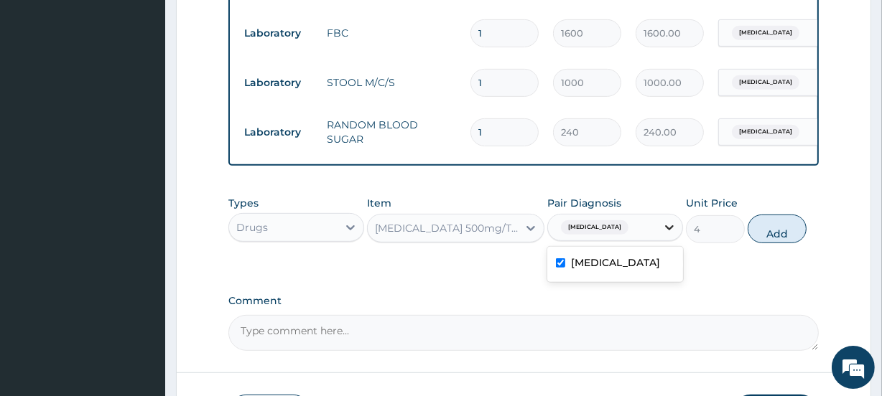
click at [673, 235] on icon at bounding box center [669, 227] width 14 height 14
click at [701, 272] on div "Types Drugs Item PARACETAMOL 500mg/TAB Pair Diagnosis option Malaria, unspecifi…" at bounding box center [522, 230] width 589 height 83
click at [761, 242] on button "Add" at bounding box center [776, 229] width 59 height 29
type input "0"
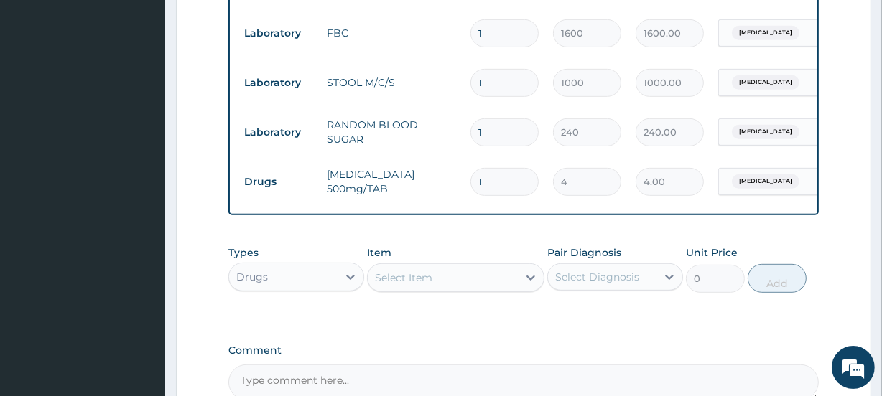
type input "18"
type input "72.00"
type input "18"
click at [345, 284] on icon at bounding box center [350, 277] width 14 height 14
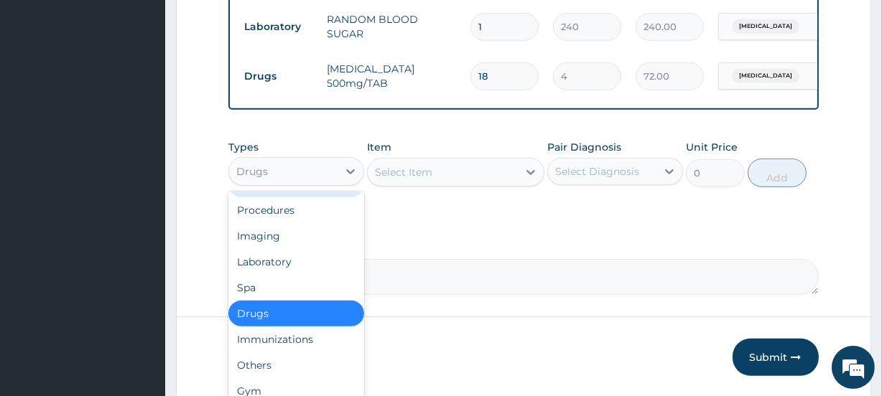
scroll to position [779, 0]
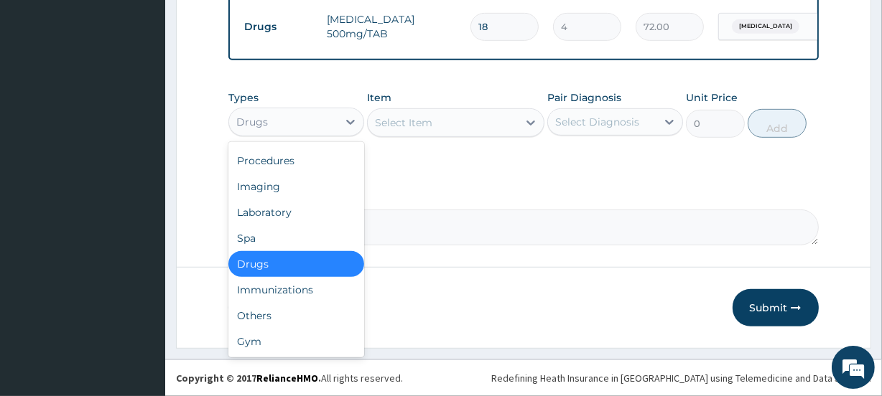
click at [333, 263] on div "Drugs" at bounding box center [296, 264] width 136 height 26
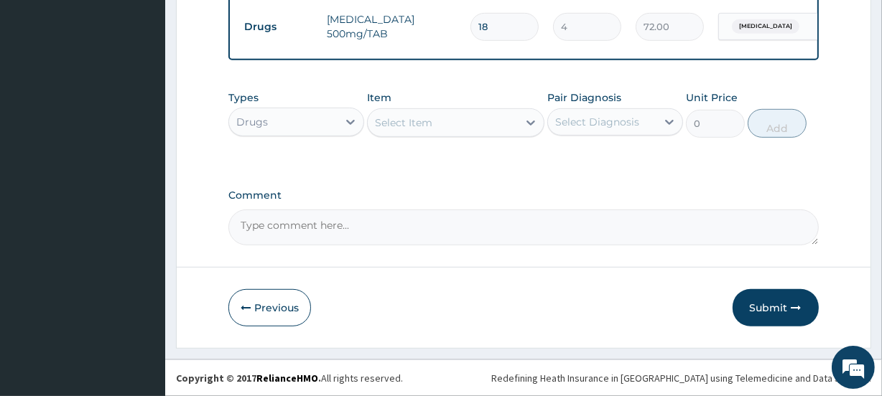
click at [409, 125] on div "Select Item" at bounding box center [403, 123] width 57 height 14
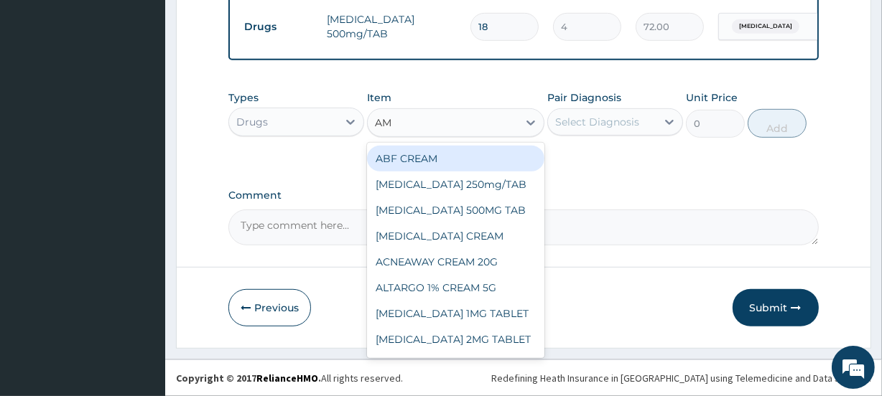
type input "AMO"
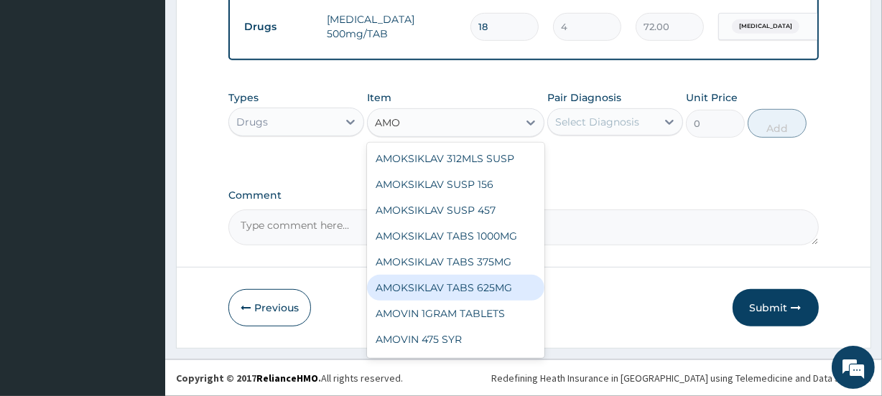
click at [444, 279] on div "AMOKSIKLAV TABS 625MG" at bounding box center [455, 288] width 177 height 26
type input "100"
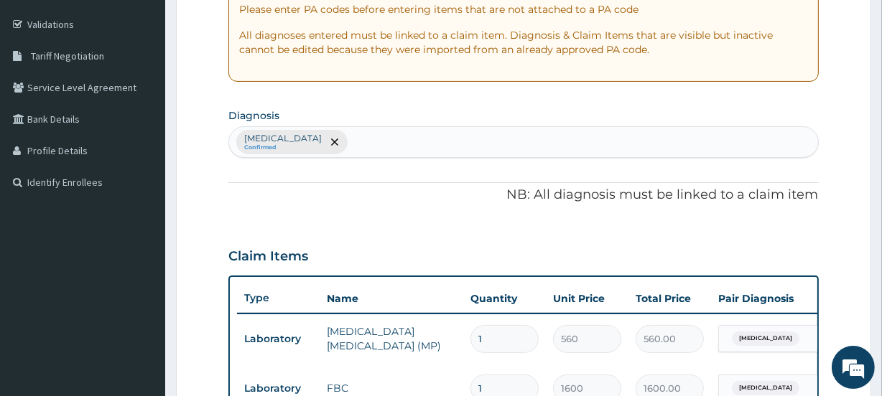
scroll to position [257, 0]
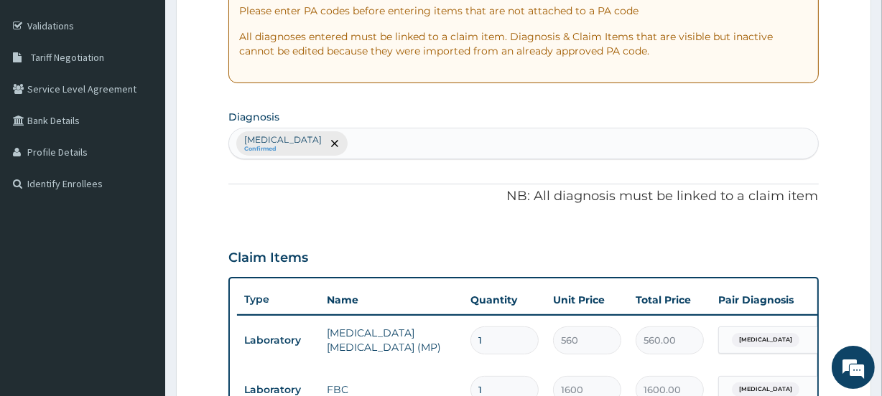
click at [422, 145] on div "Malaria, unspecified Confirmed" at bounding box center [523, 144] width 588 height 30
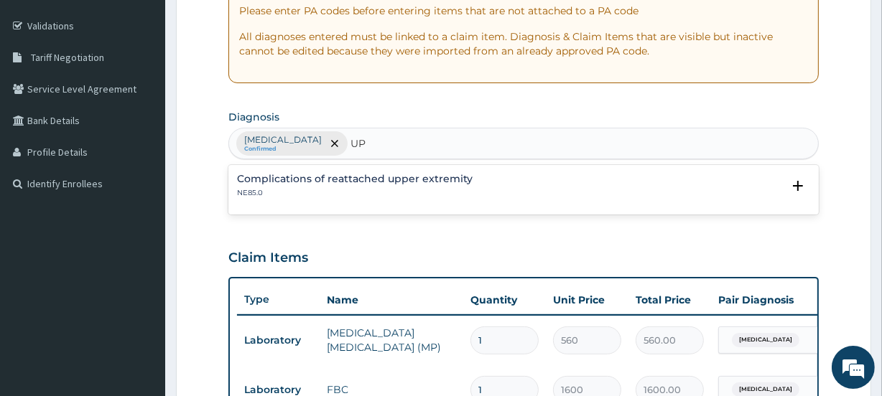
type input "U"
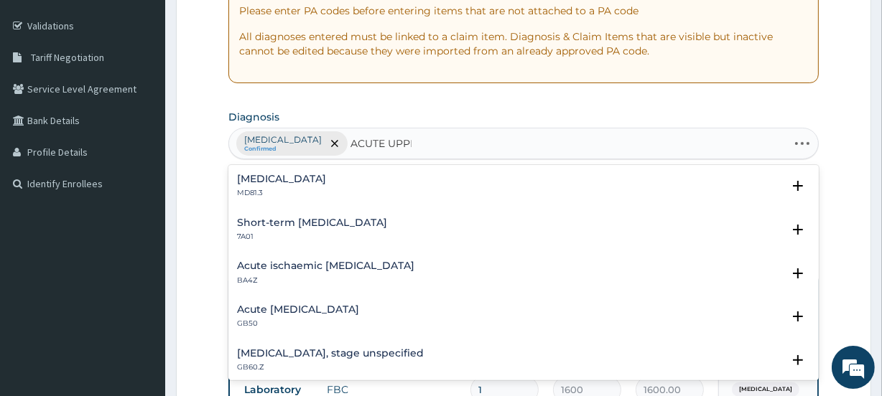
type input "ACUTE UPPER"
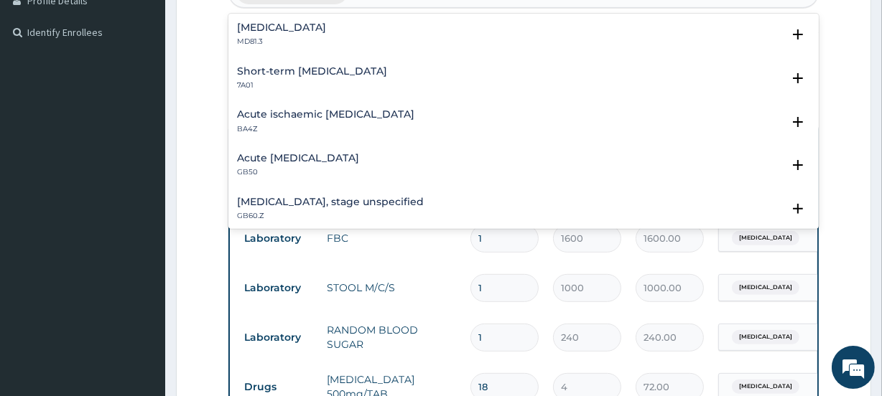
scroll to position [416, 0]
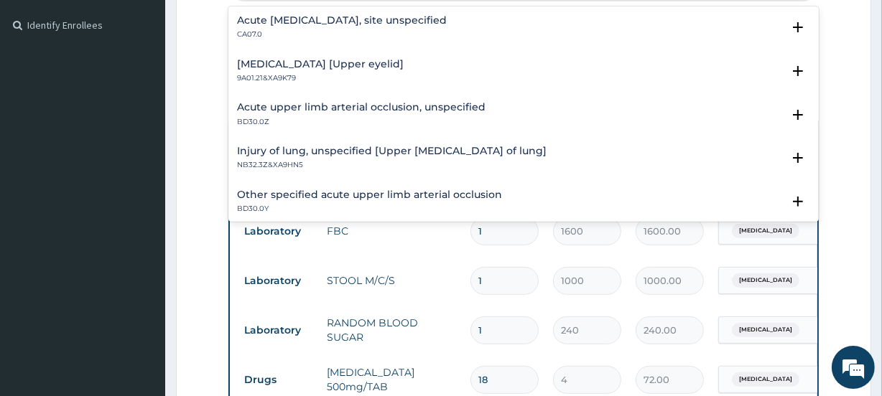
click at [351, 15] on h4 "Acute upper respiratory infection, site unspecified" at bounding box center [342, 20] width 210 height 11
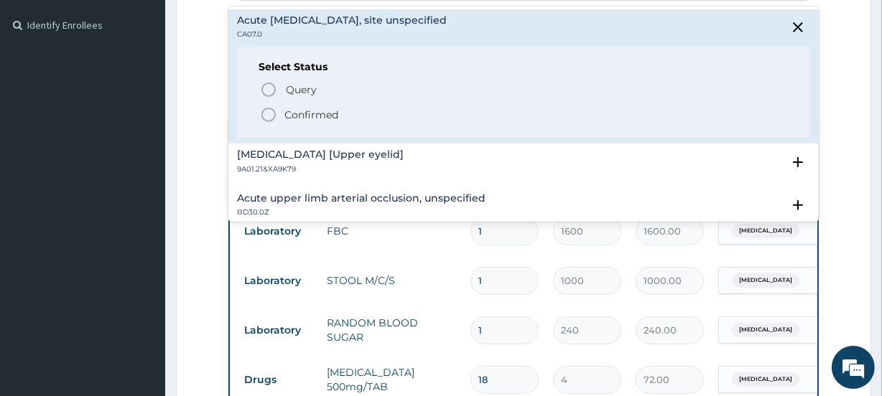
click at [278, 117] on span "Confirmed" at bounding box center [524, 114] width 528 height 17
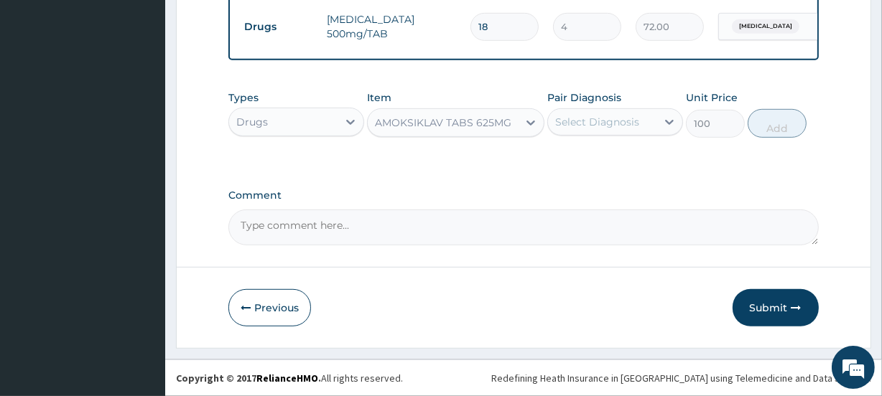
scroll to position [779, 0]
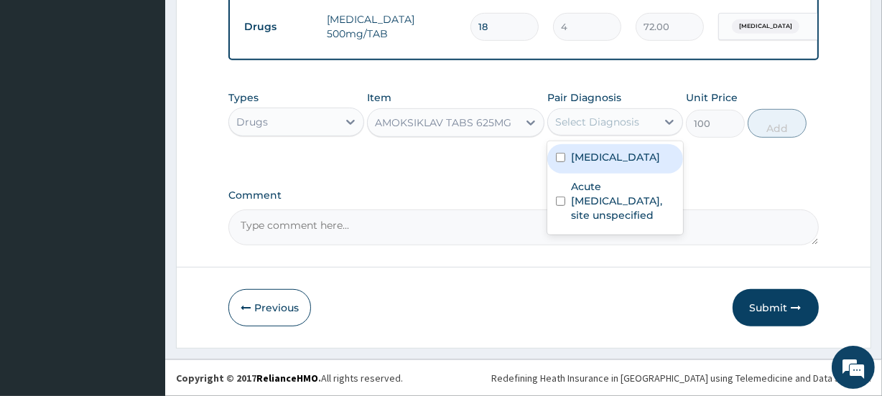
click at [622, 123] on div "Select Diagnosis" at bounding box center [597, 122] width 84 height 14
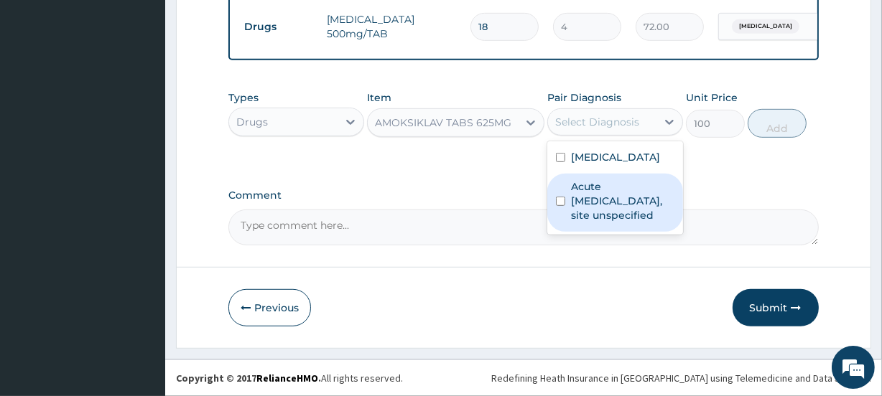
click at [612, 212] on label "Acute upper respiratory infection, site unspecified" at bounding box center [622, 200] width 103 height 43
checkbox input "true"
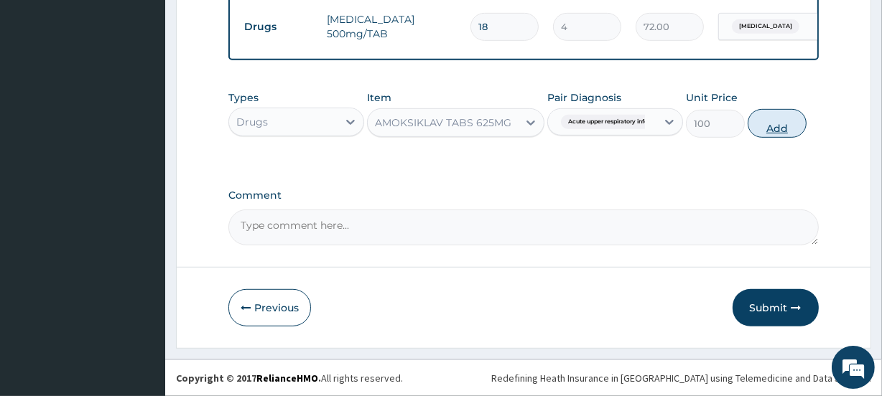
click at [780, 116] on button "Add" at bounding box center [776, 123] width 59 height 29
type input "0"
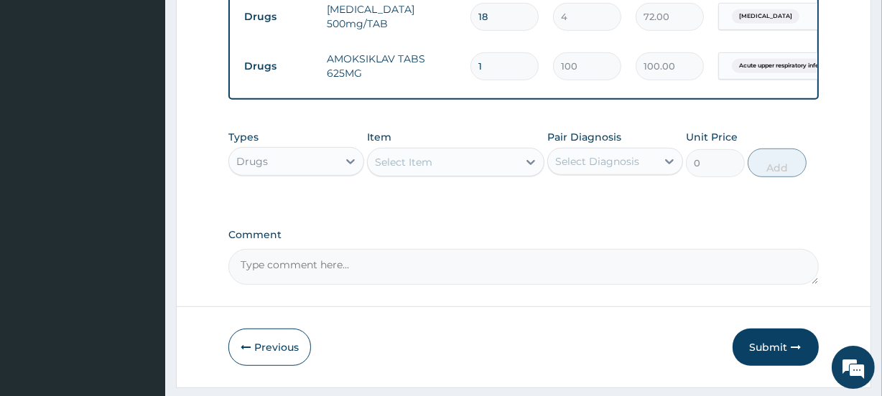
click at [508, 76] on input "1" at bounding box center [504, 66] width 68 height 28
type input "14"
type input "1400.00"
type input "14"
click at [349, 166] on icon at bounding box center [350, 161] width 14 height 14
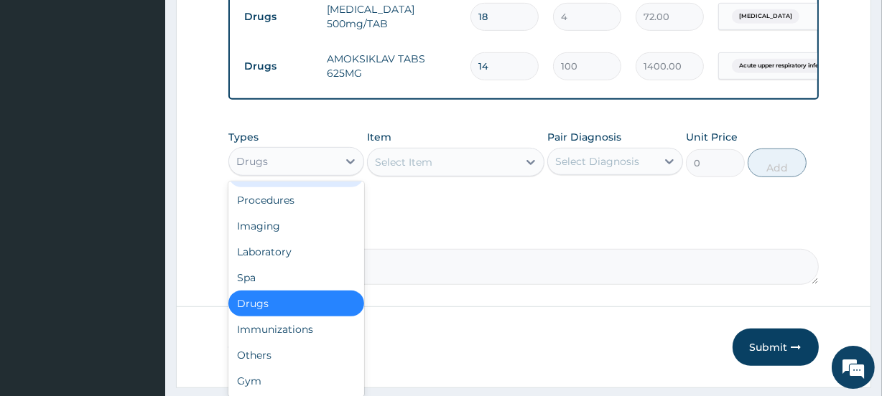
scroll to position [0, 0]
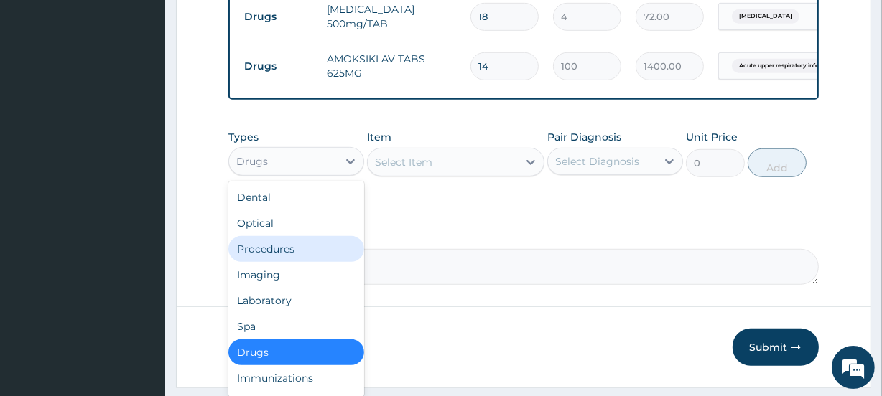
click at [286, 258] on div "Procedures" at bounding box center [296, 249] width 136 height 26
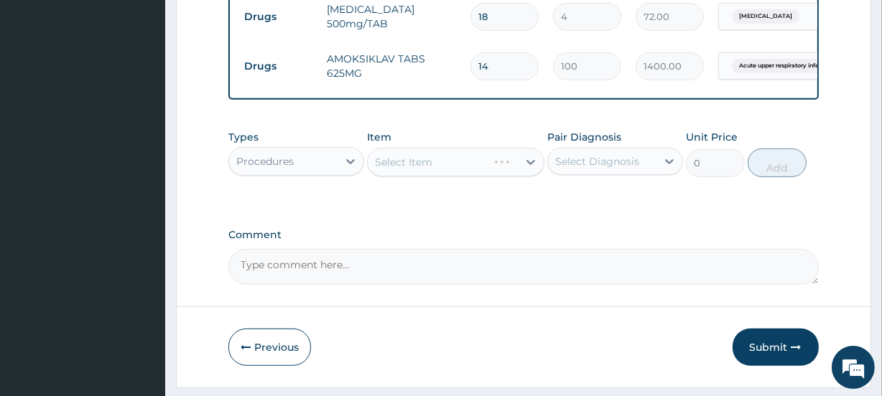
click at [424, 175] on div "Select Item" at bounding box center [455, 162] width 177 height 29
click at [457, 174] on div "Select Item" at bounding box center [442, 162] width 149 height 23
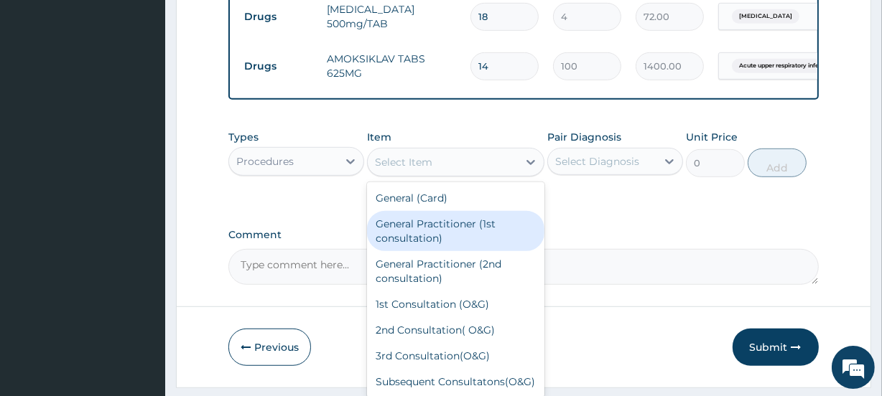
click at [434, 238] on div "General Practitioner (1st consultation)" at bounding box center [455, 231] width 177 height 40
type input "1500"
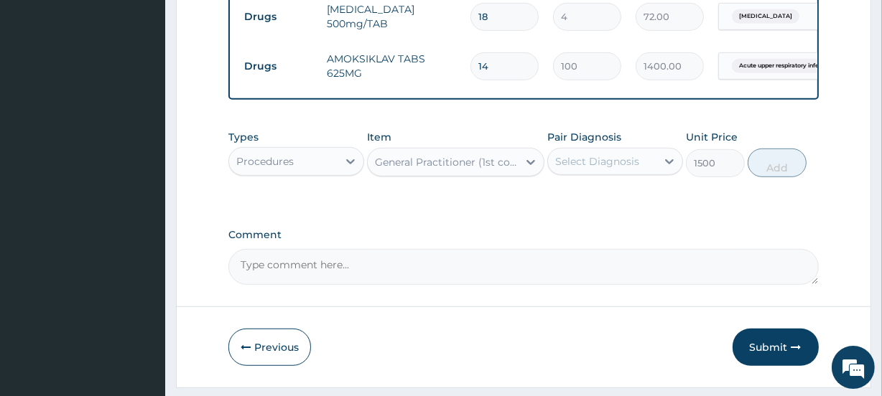
click at [624, 169] on div "Select Diagnosis" at bounding box center [597, 161] width 84 height 14
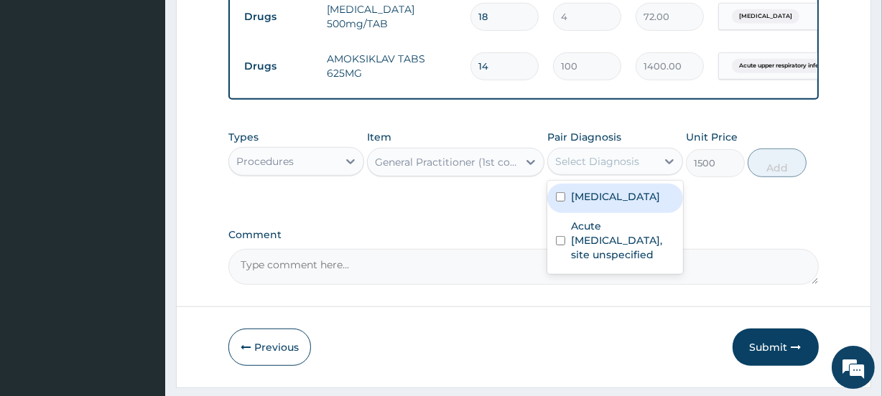
click at [614, 197] on div "Malaria, unspecified" at bounding box center [615, 198] width 136 height 29
checkbox input "true"
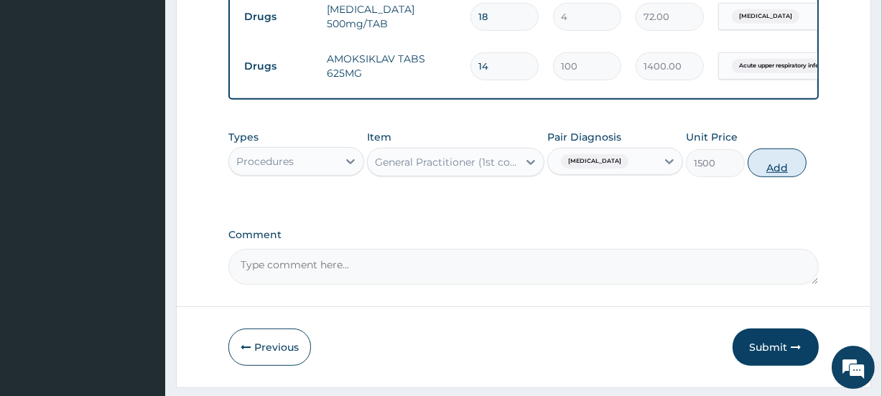
click at [775, 177] on button "Add" at bounding box center [776, 163] width 59 height 29
type input "0"
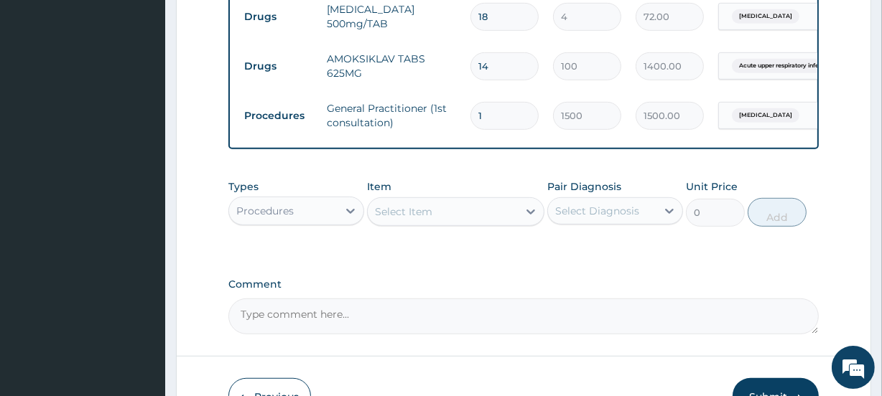
click at [742, 227] on div "0" at bounding box center [715, 213] width 59 height 28
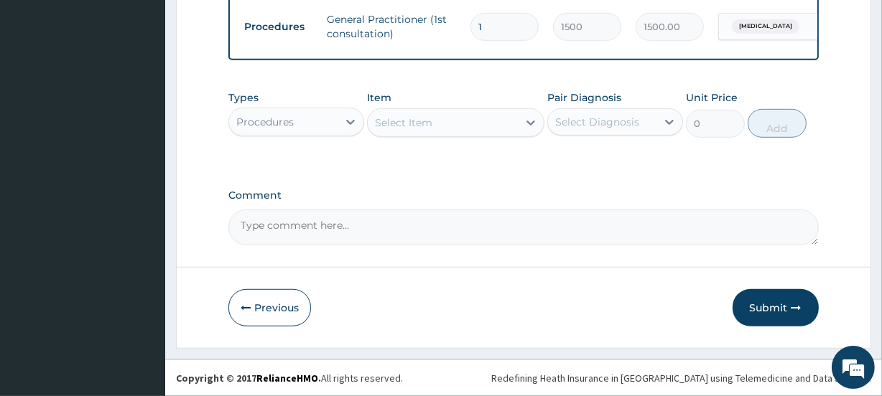
scroll to position [879, 0]
click at [760, 315] on button "Submit" at bounding box center [775, 307] width 86 height 37
click at [761, 308] on button "Submit" at bounding box center [775, 307] width 86 height 37
click at [766, 308] on button "Submit" at bounding box center [775, 307] width 86 height 37
click at [766, 312] on button "Submit" at bounding box center [775, 307] width 86 height 37
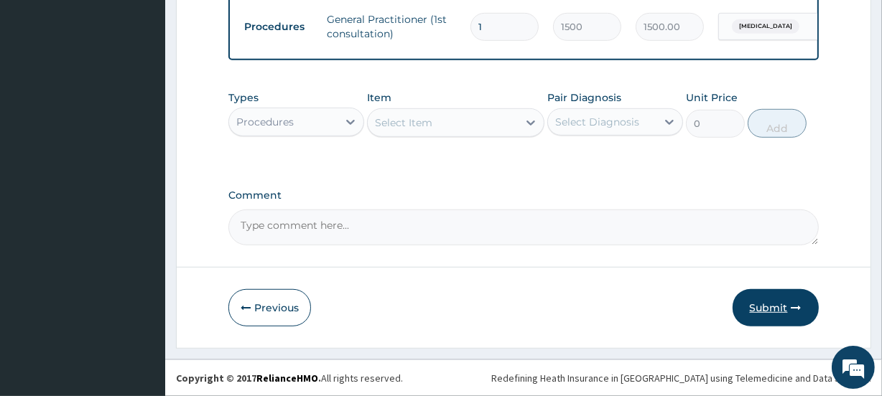
click at [795, 307] on icon "button" at bounding box center [796, 308] width 10 height 10
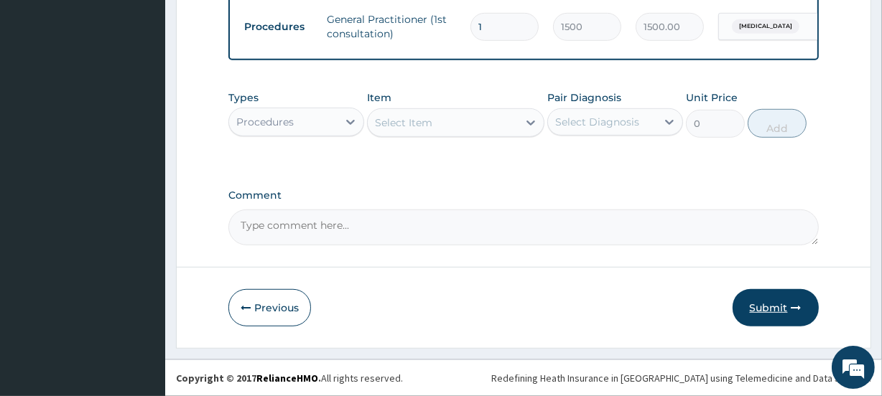
click at [795, 307] on icon "button" at bounding box center [796, 308] width 10 height 10
click at [770, 310] on button "Submit" at bounding box center [775, 307] width 86 height 37
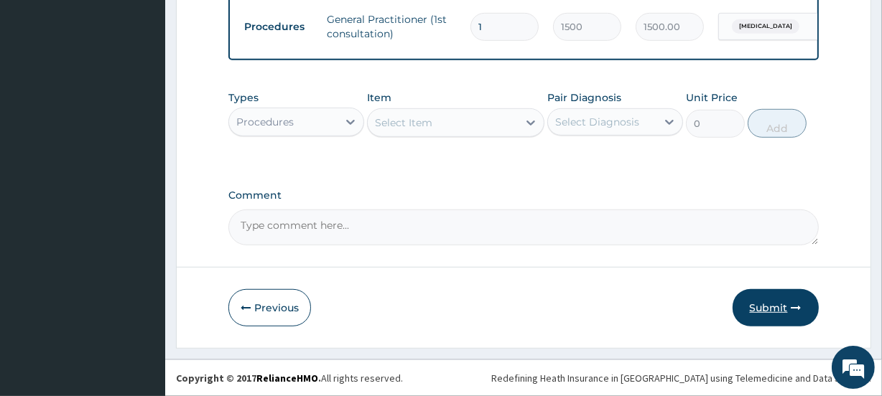
click at [770, 310] on button "Submit" at bounding box center [775, 307] width 86 height 37
click at [791, 306] on icon "button" at bounding box center [796, 308] width 10 height 10
click at [791, 308] on icon "button" at bounding box center [796, 308] width 10 height 10
click at [791, 309] on icon "button" at bounding box center [796, 308] width 10 height 10
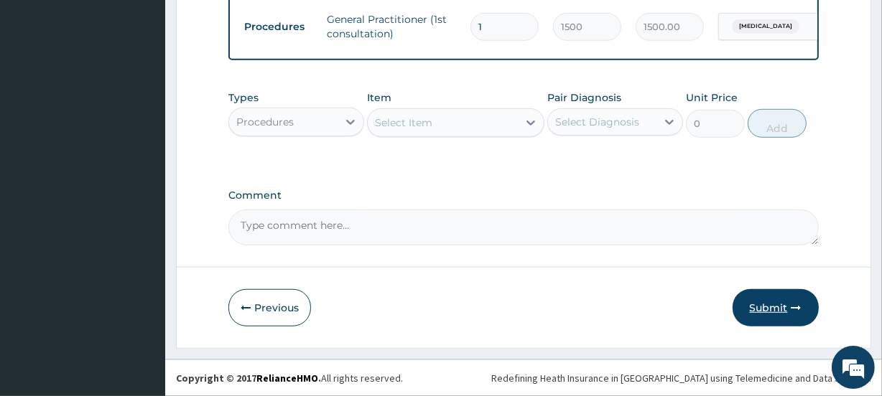
click at [791, 309] on icon "button" at bounding box center [796, 308] width 10 height 10
drag, startPoint x: 790, startPoint y: 309, endPoint x: 776, endPoint y: 315, distance: 15.5
click at [791, 309] on icon "button" at bounding box center [796, 308] width 10 height 10
click at [788, 311] on button "Submit" at bounding box center [775, 307] width 86 height 37
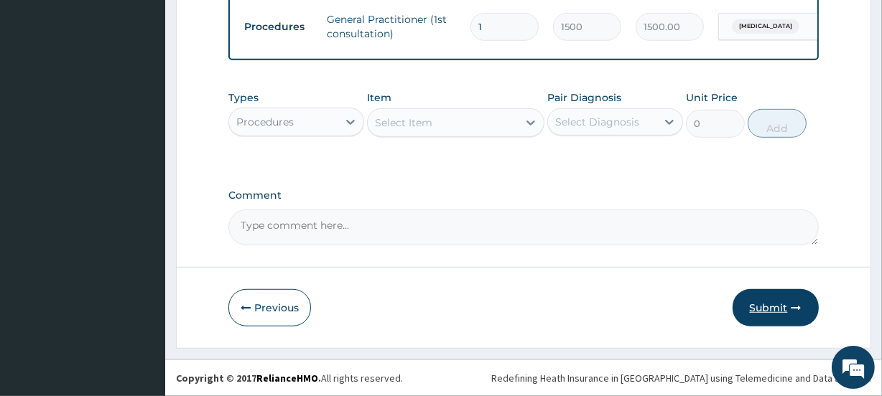
click at [788, 311] on button "Submit" at bounding box center [775, 307] width 86 height 37
click at [779, 316] on button "Submit" at bounding box center [775, 307] width 86 height 37
click at [756, 304] on button "Submit" at bounding box center [775, 307] width 86 height 37
click at [355, 116] on icon at bounding box center [350, 122] width 14 height 14
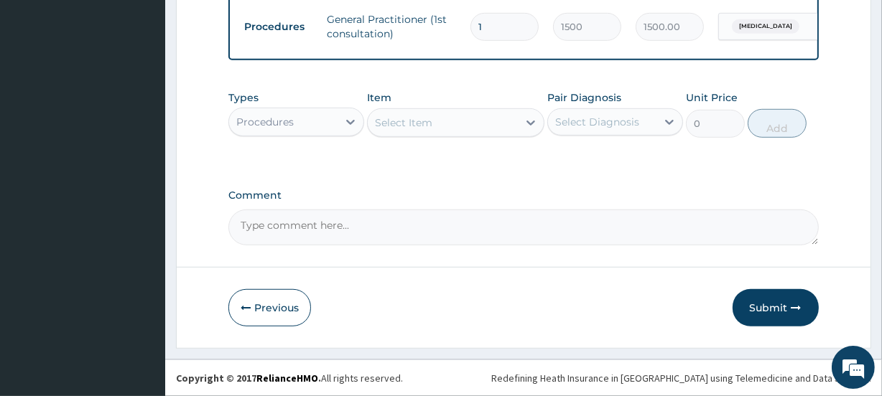
click at [389, 228] on textarea "Comment" at bounding box center [522, 228] width 589 height 36
click at [793, 308] on icon "button" at bounding box center [796, 308] width 10 height 10
drag, startPoint x: 793, startPoint y: 308, endPoint x: 781, endPoint y: 310, distance: 11.7
click at [781, 310] on button "Submit" at bounding box center [775, 307] width 86 height 37
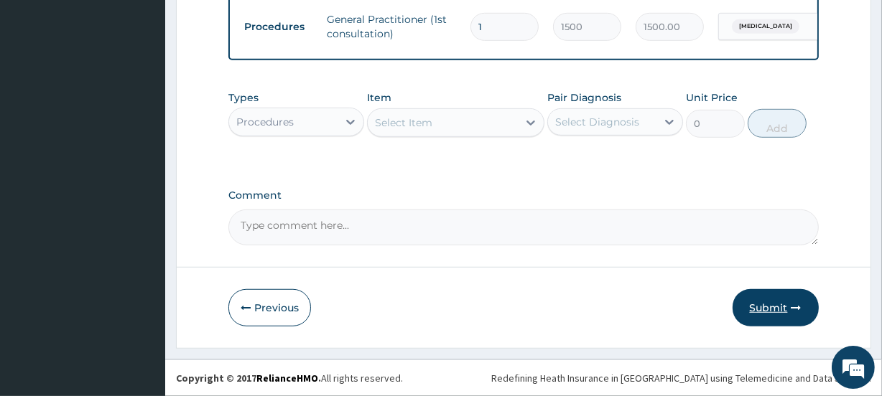
click at [781, 310] on button "Submit" at bounding box center [775, 307] width 86 height 37
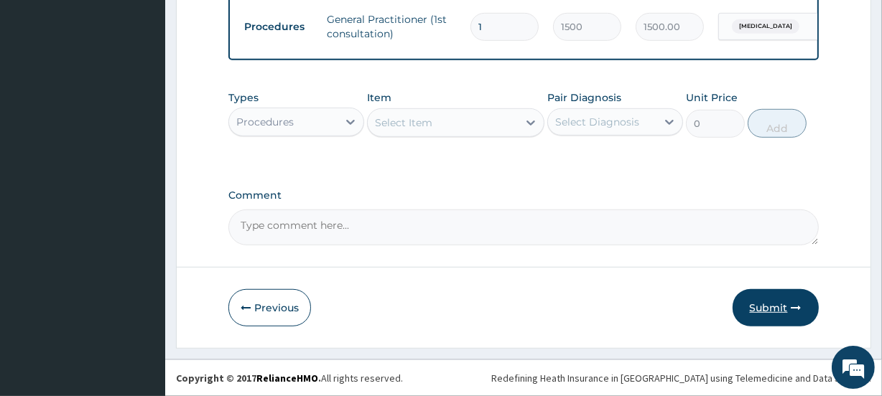
click at [780, 312] on button "Submit" at bounding box center [775, 307] width 86 height 37
click at [779, 314] on button "Submit" at bounding box center [775, 307] width 86 height 37
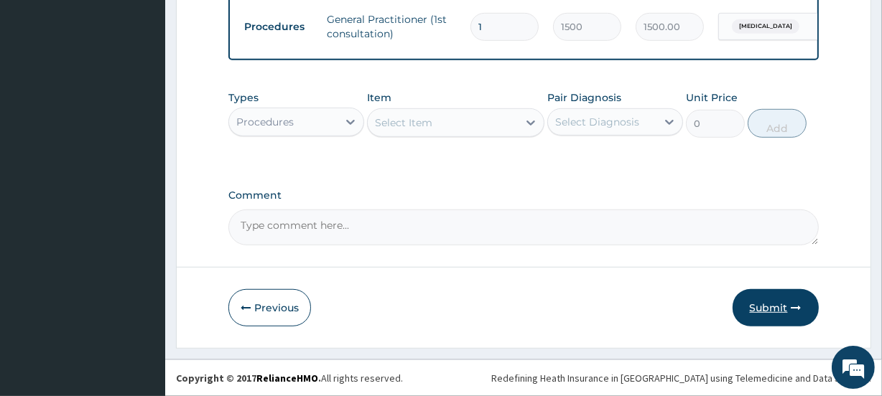
click at [779, 314] on button "Submit" at bounding box center [775, 307] width 86 height 37
click at [778, 317] on button "Submit" at bounding box center [775, 307] width 86 height 37
click at [764, 307] on button "Submit" at bounding box center [775, 307] width 86 height 37
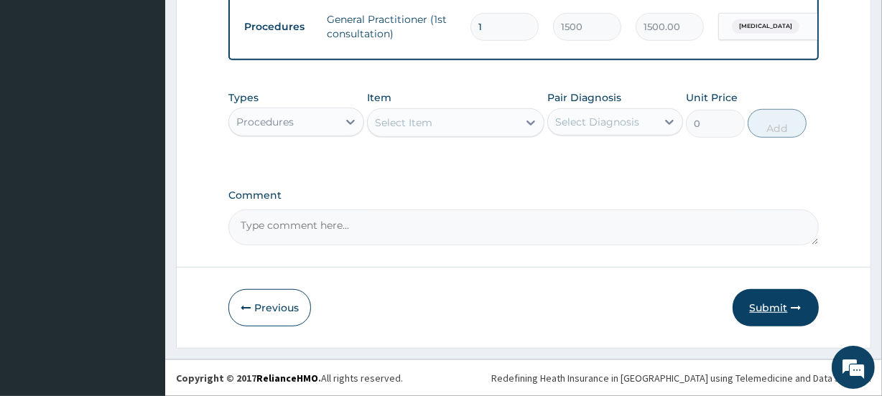
click at [764, 307] on button "Submit" at bounding box center [775, 307] width 86 height 37
click at [298, 299] on button "Previous" at bounding box center [269, 307] width 83 height 37
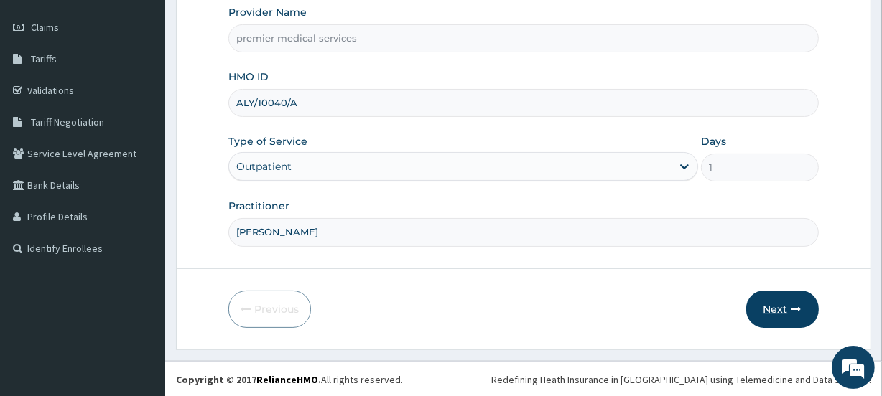
click at [796, 310] on icon "button" at bounding box center [796, 309] width 10 height 10
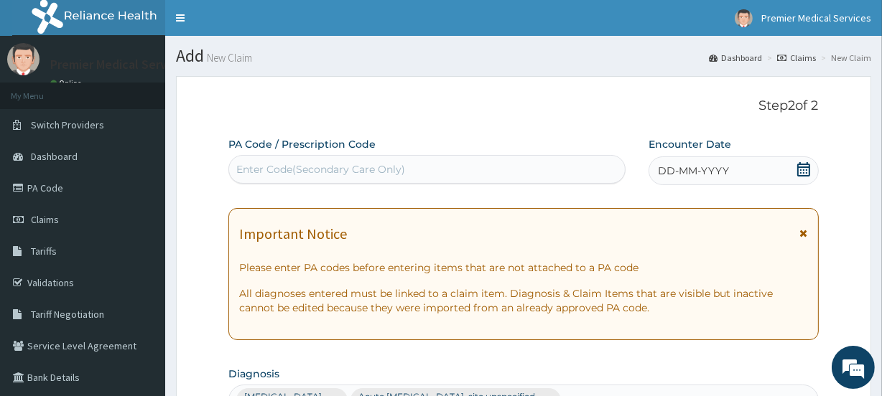
scroll to position [0, 0]
click at [798, 165] on icon at bounding box center [803, 169] width 14 height 14
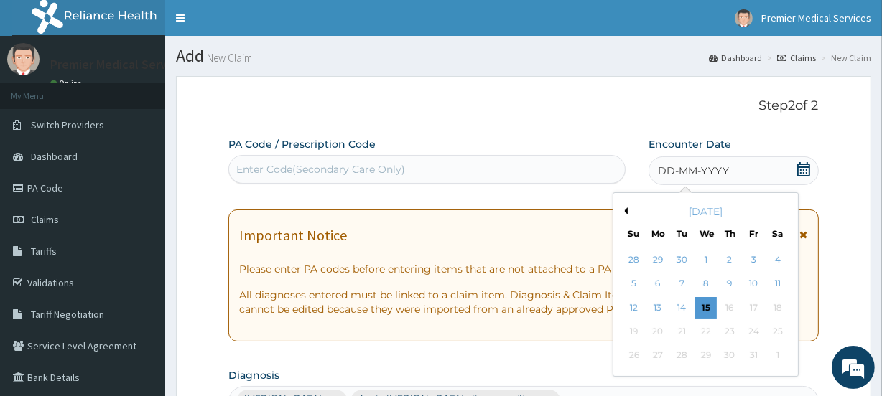
click at [626, 210] on button "Previous Month" at bounding box center [623, 210] width 7 height 7
click at [673, 256] on div "2" at bounding box center [682, 260] width 22 height 22
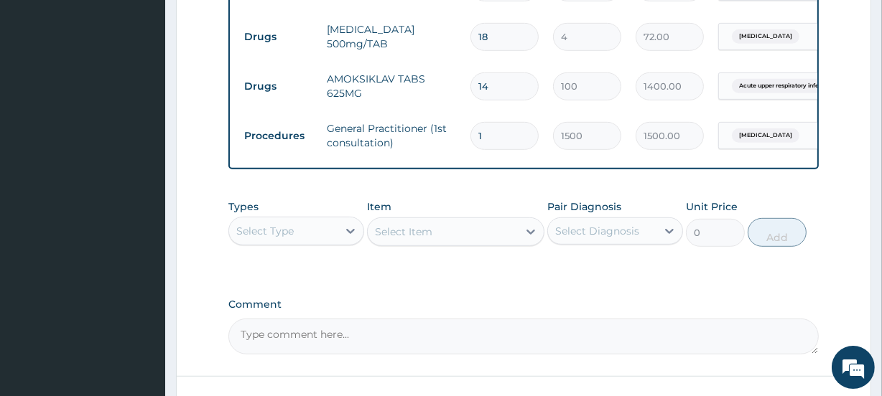
scroll to position [879, 0]
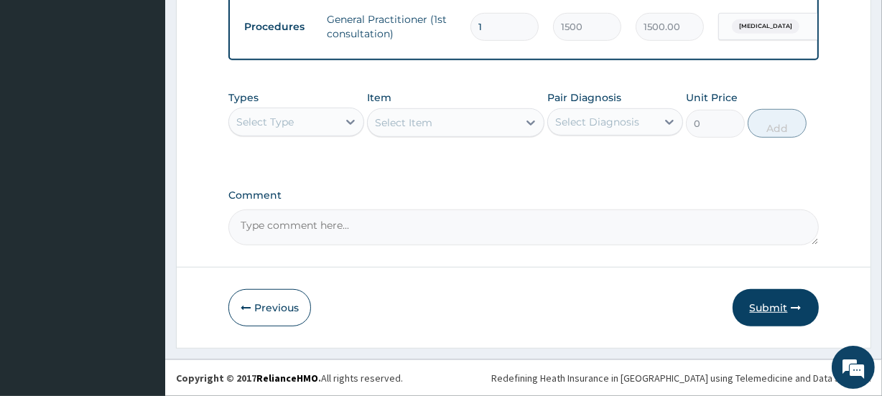
click at [770, 307] on button "Submit" at bounding box center [775, 307] width 86 height 37
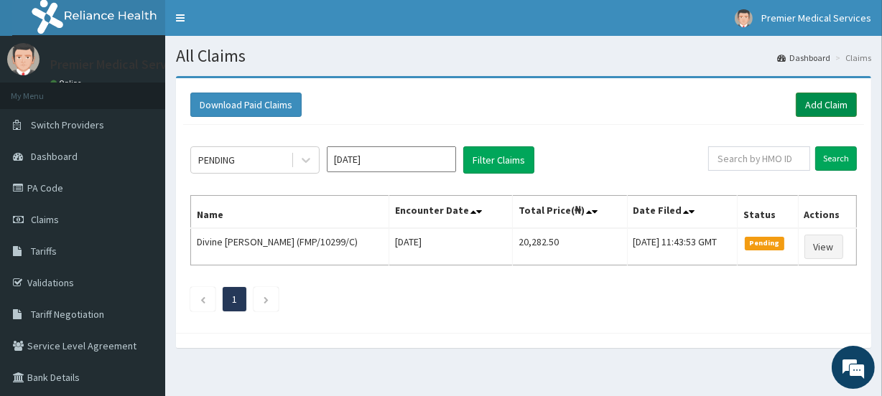
click at [834, 102] on link "Add Claim" at bounding box center [825, 105] width 61 height 24
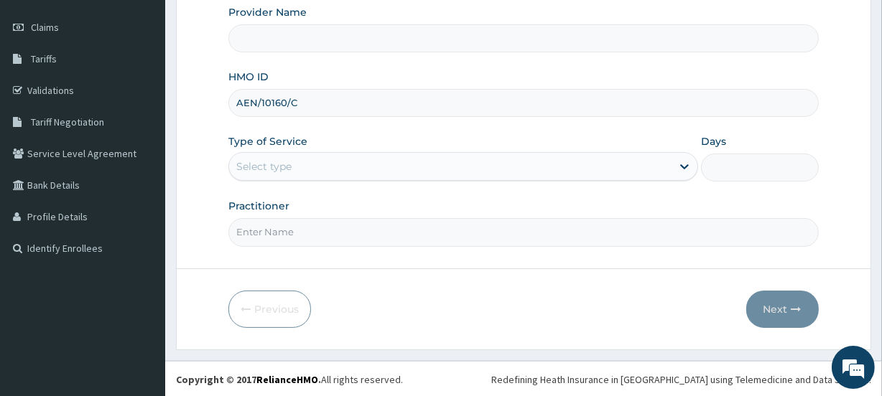
type input "AEN/10160/C"
click at [500, 167] on div "Select type" at bounding box center [450, 166] width 442 height 23
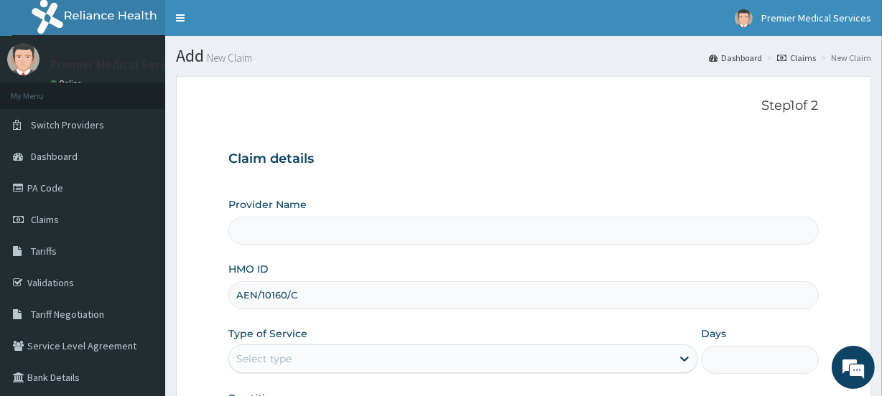
drag, startPoint x: 311, startPoint y: 291, endPoint x: 245, endPoint y: 294, distance: 66.1
click at [238, 296] on input "AEN/10160/C" at bounding box center [522, 295] width 589 height 28
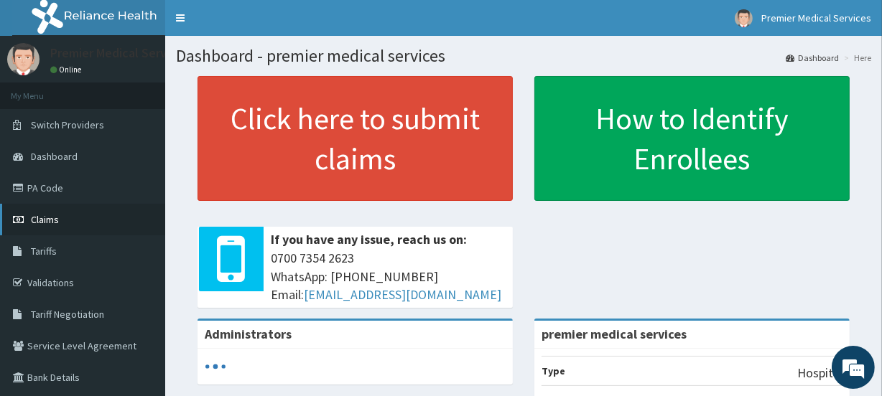
click at [58, 221] on link "Claims" at bounding box center [82, 220] width 165 height 32
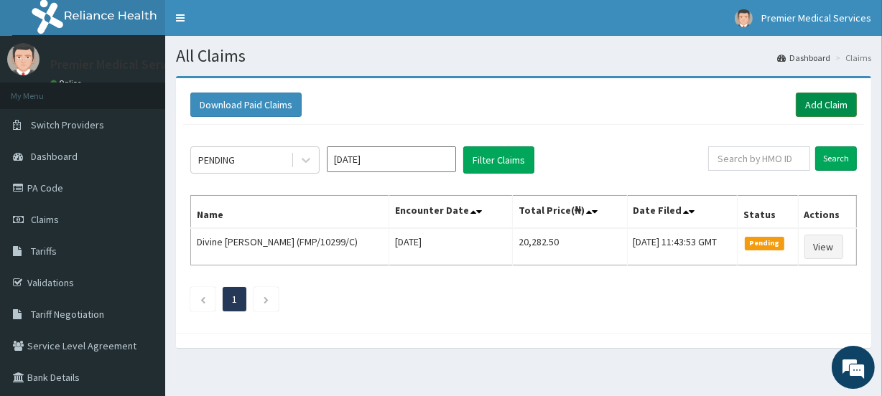
click at [829, 106] on link "Add Claim" at bounding box center [825, 105] width 61 height 24
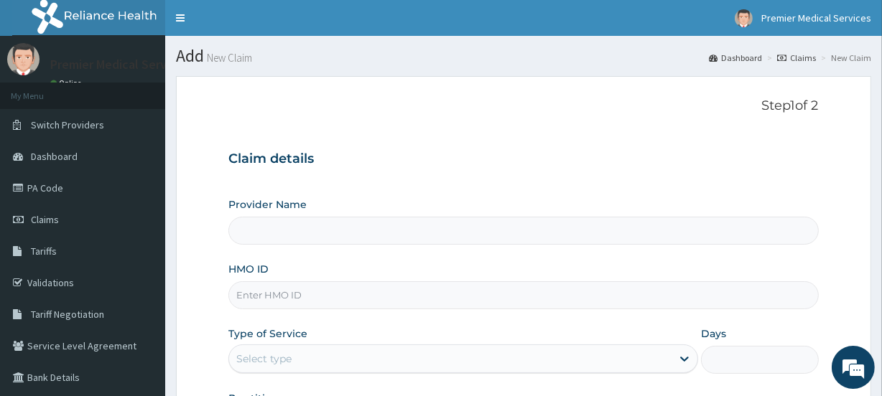
scroll to position [130, 0]
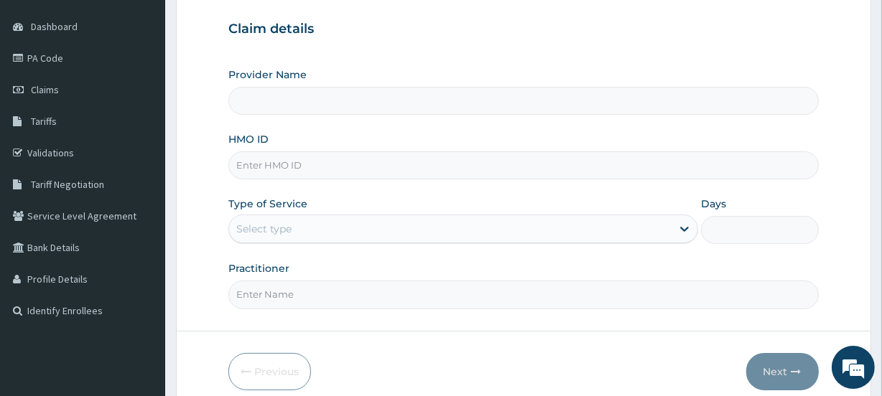
click at [602, 159] on input "HMO ID" at bounding box center [522, 165] width 589 height 28
type input "premier medical services"
paste input "AEN/10160/C"
type input "AEN/10160/C"
click at [567, 228] on div "Select type" at bounding box center [450, 229] width 442 height 23
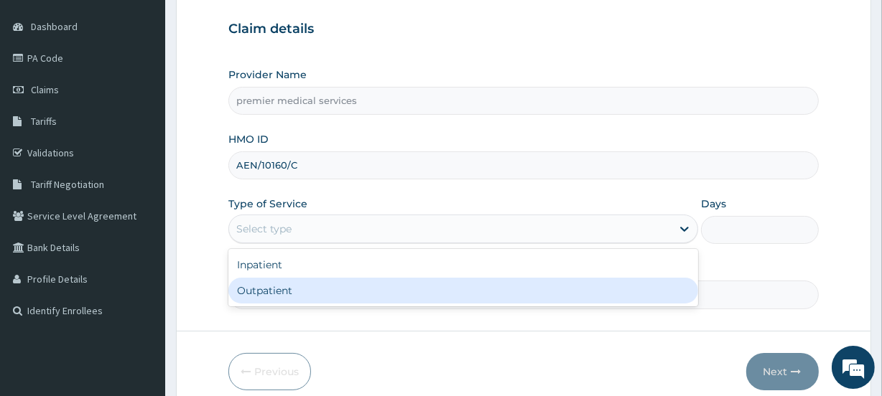
click at [548, 279] on div "Outpatient" at bounding box center [463, 291] width 470 height 26
type input "1"
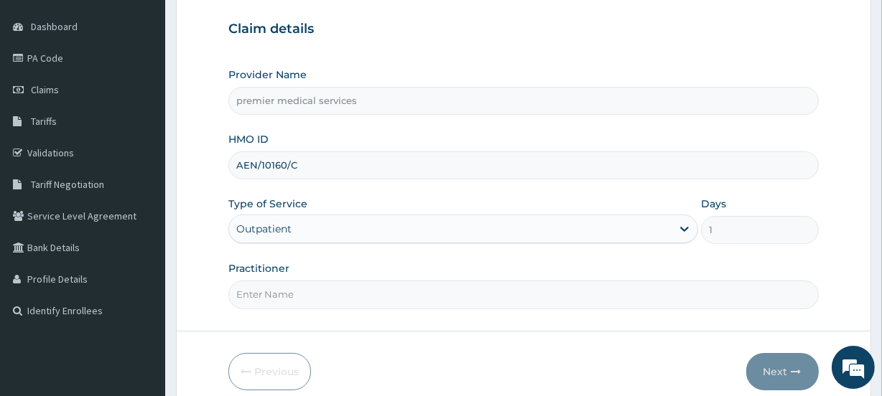
click at [627, 286] on input "Practitioner" at bounding box center [522, 295] width 589 height 28
type input "[PERSON_NAME]"
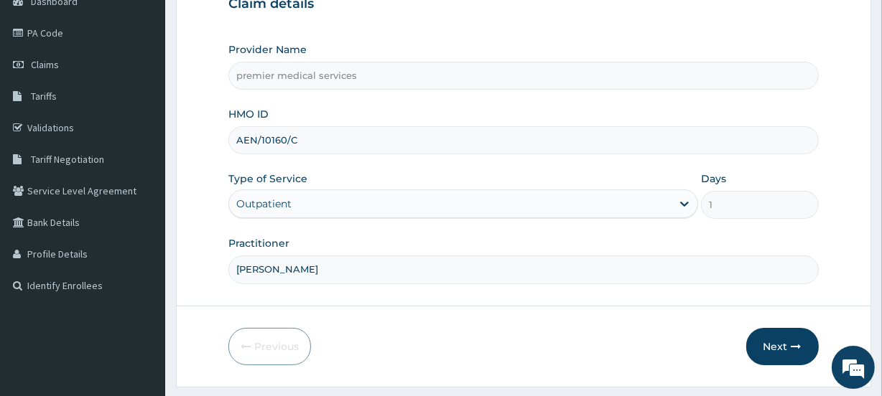
scroll to position [192, 0]
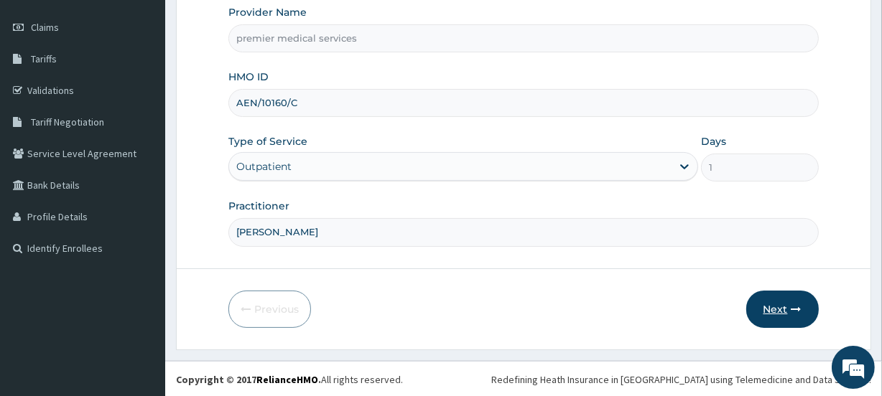
click at [771, 307] on button "Next" at bounding box center [782, 309] width 73 height 37
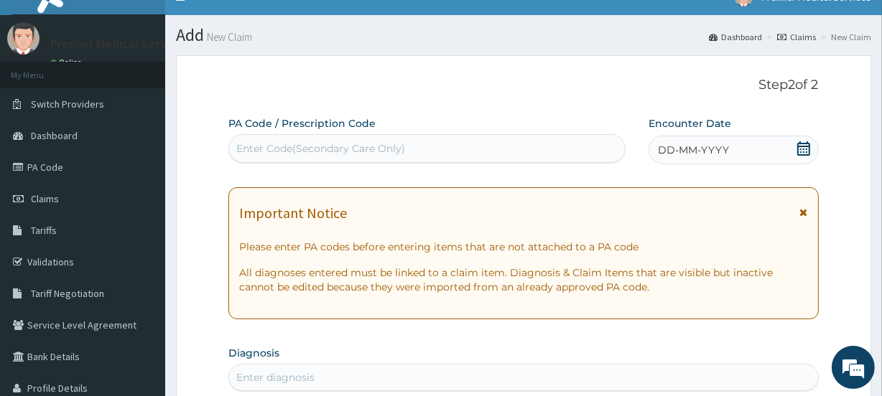
scroll to position [0, 0]
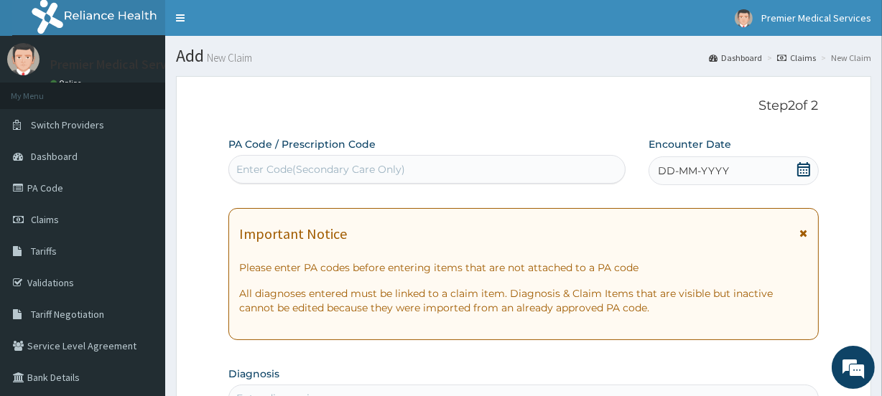
click at [412, 172] on div "Enter Code(Secondary Care Only)" at bounding box center [426, 169] width 395 height 23
drag, startPoint x: 419, startPoint y: 164, endPoint x: 262, endPoint y: 162, distance: 156.5
click at [262, 162] on div "Enter Code(Secondary Care Only)" at bounding box center [320, 169] width 169 height 14
drag, startPoint x: 262, startPoint y: 162, endPoint x: 574, endPoint y: 225, distance: 318.5
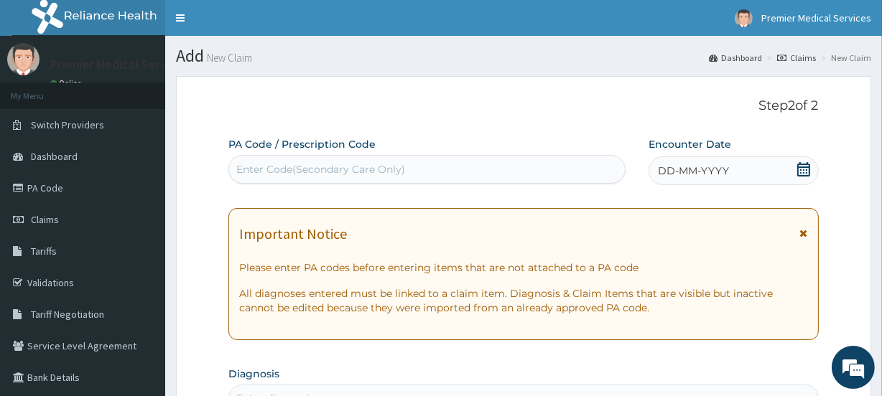
click at [575, 228] on div "Important Notice" at bounding box center [523, 237] width 568 height 23
click at [249, 172] on div "Enter Code(Secondary Care Only)" at bounding box center [320, 169] width 169 height 14
paste input "PA/B8109B"
type input "PA/B8109B"
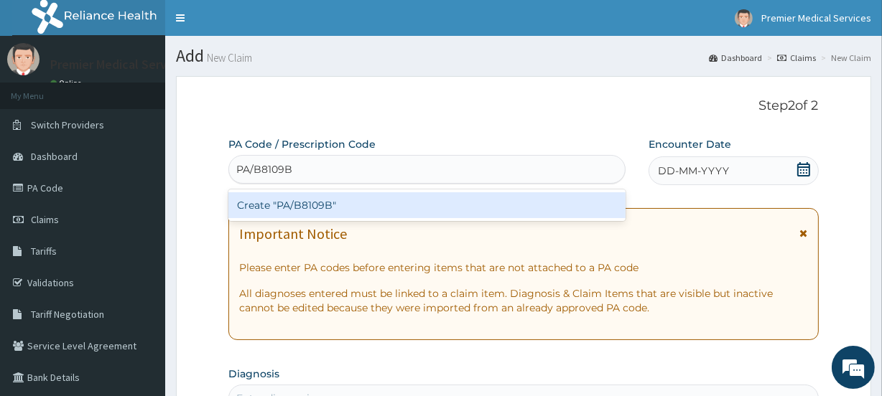
click at [446, 208] on div "Create "PA/B8109B"" at bounding box center [426, 205] width 396 height 26
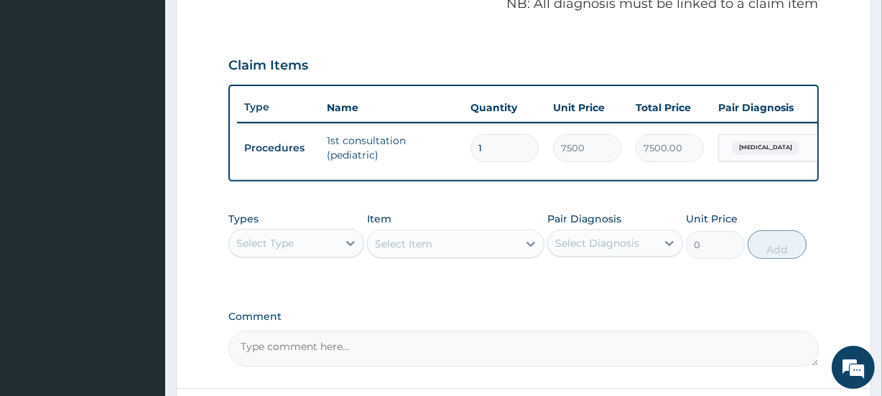
scroll to position [579, 0]
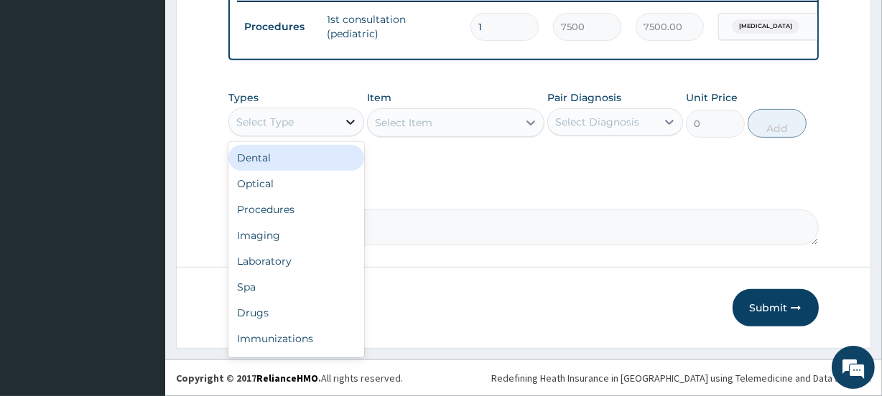
click at [352, 123] on icon at bounding box center [350, 122] width 14 height 14
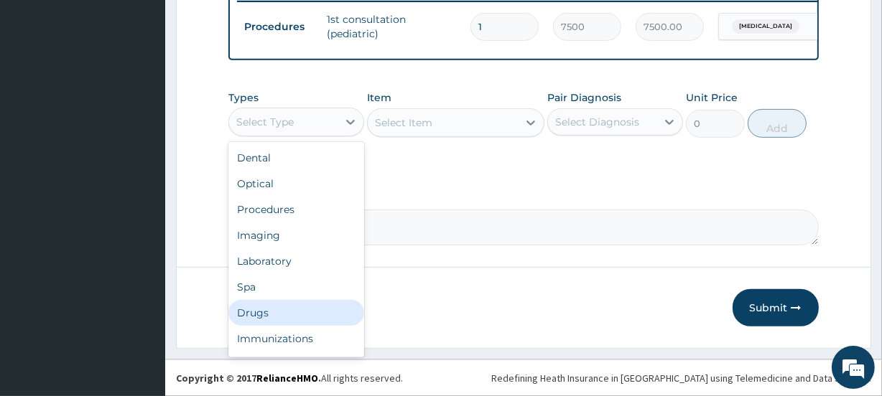
click at [241, 309] on div "Drugs" at bounding box center [296, 313] width 136 height 26
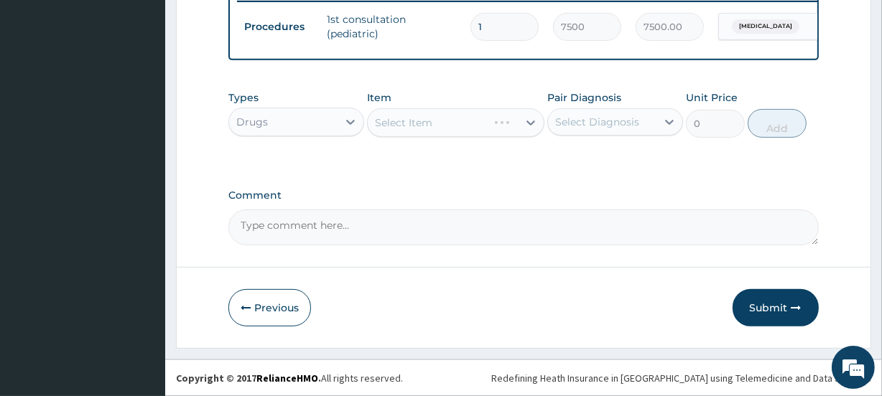
click at [419, 113] on div "Select Item" at bounding box center [455, 122] width 177 height 29
click at [528, 121] on div "Select Item" at bounding box center [455, 122] width 177 height 29
click at [452, 124] on div "Select Item" at bounding box center [442, 122] width 149 height 23
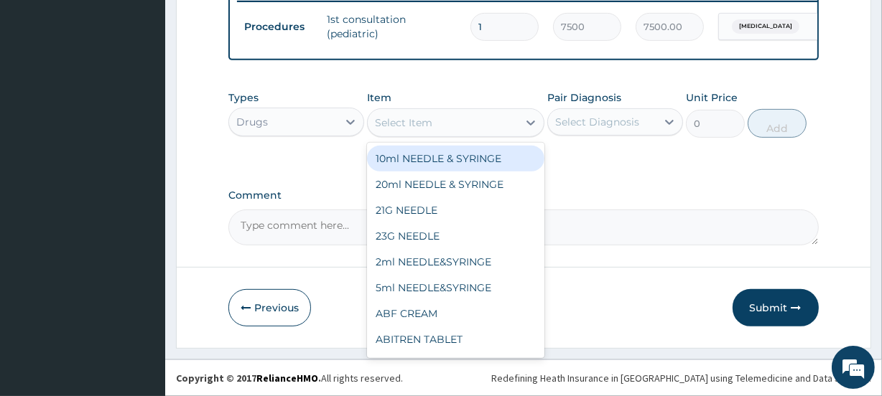
click at [457, 116] on div "Select Item" at bounding box center [442, 122] width 149 height 23
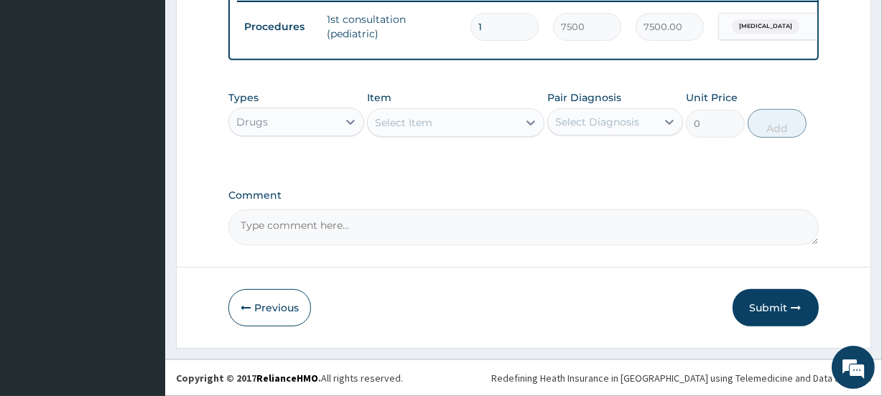
click at [457, 116] on div "Select Item" at bounding box center [442, 122] width 149 height 23
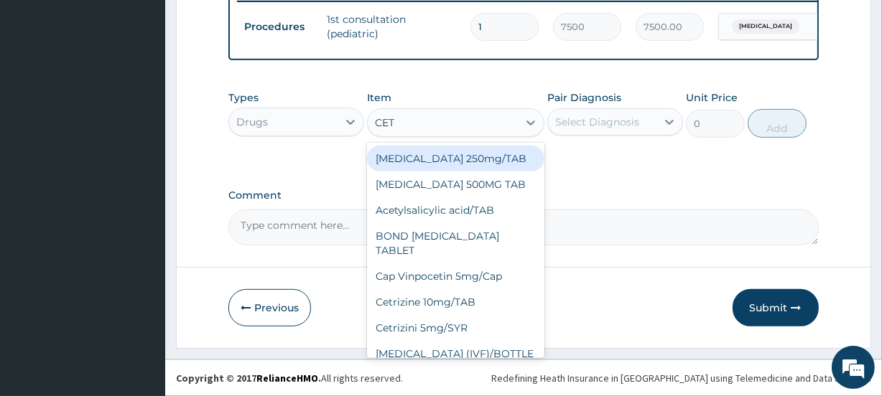
type input "CETR"
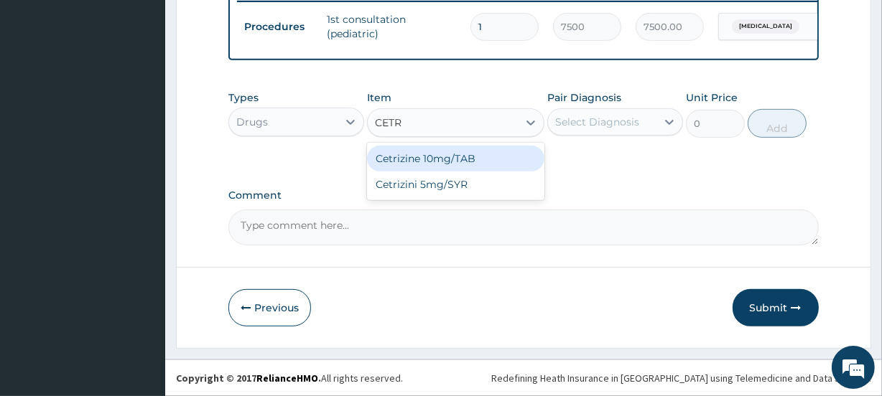
click at [450, 161] on div "Cetrizine 10mg/TAB" at bounding box center [455, 159] width 177 height 26
type input "115.5"
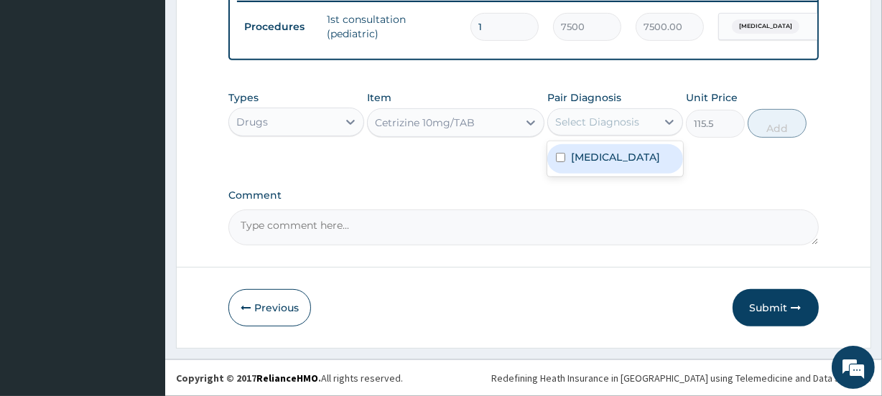
click at [614, 119] on div "Select Diagnosis" at bounding box center [597, 122] width 84 height 14
click at [613, 164] on label "Upper respiratory infection" at bounding box center [615, 157] width 89 height 14
checkbox input "true"
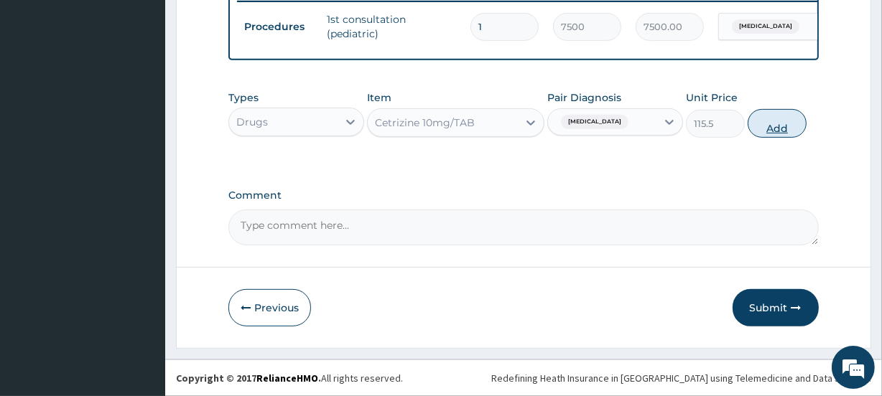
click at [782, 121] on button "Add" at bounding box center [776, 123] width 59 height 29
type input "0"
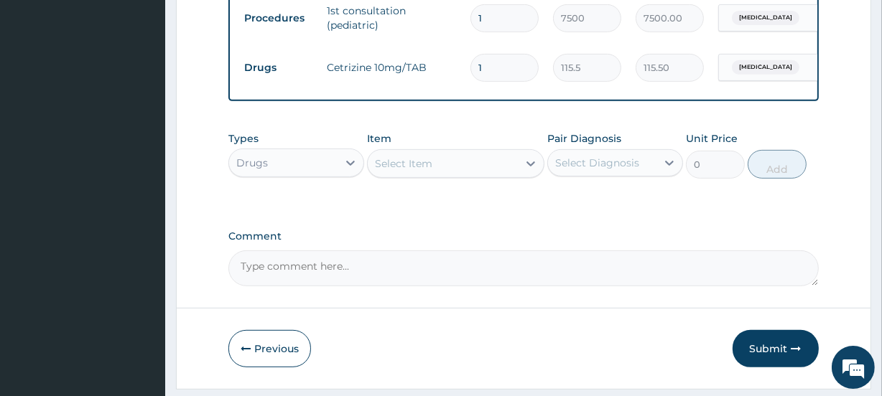
drag, startPoint x: 503, startPoint y: 72, endPoint x: 470, endPoint y: 75, distance: 32.4
click at [470, 75] on div "1" at bounding box center [504, 68] width 68 height 28
type input "5"
type input "577.50"
type input "5"
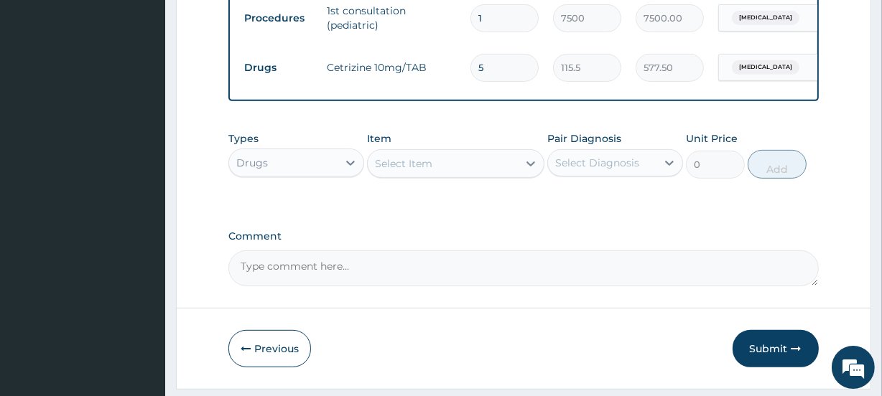
click at [425, 171] on div "Select Item" at bounding box center [403, 164] width 57 height 14
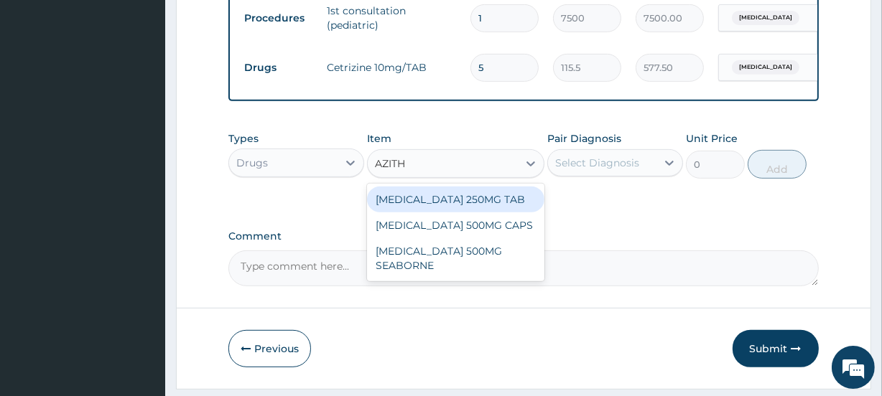
type input "AZITHR"
click at [439, 213] on div "AZITHROMYCIN 250MG TAB" at bounding box center [455, 200] width 177 height 26
type input "320"
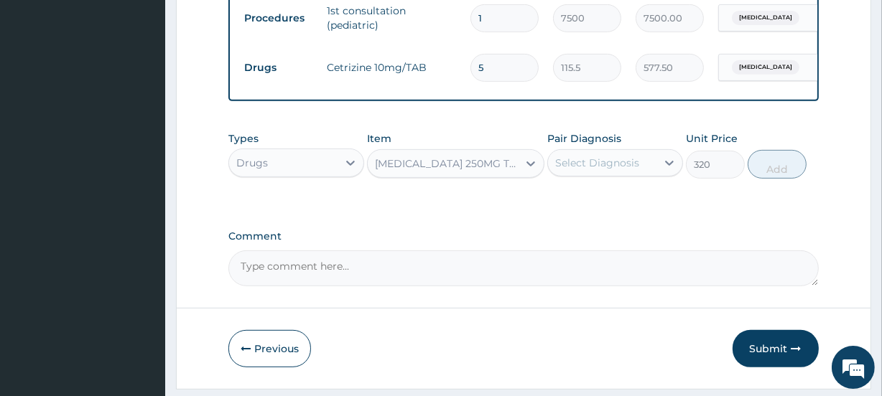
click at [610, 164] on div "Select Diagnosis" at bounding box center [597, 163] width 84 height 14
click at [610, 205] on label "Upper respiratory infection" at bounding box center [615, 198] width 89 height 14
checkbox input "true"
click at [768, 175] on button "Add" at bounding box center [776, 164] width 59 height 29
type input "0"
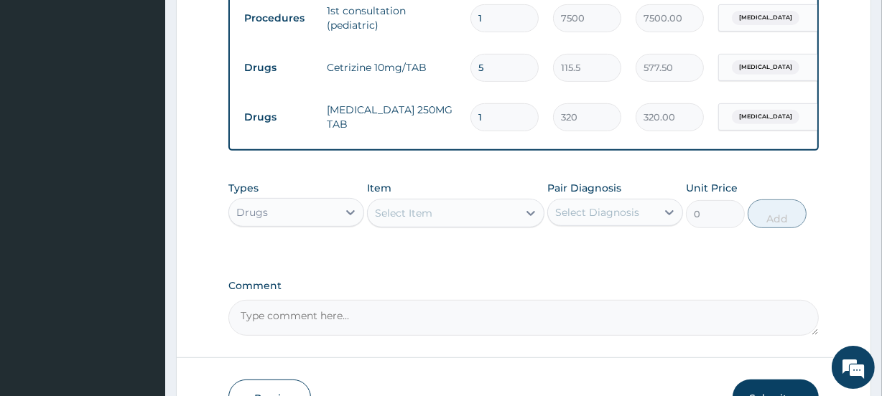
click at [483, 225] on div "Select Item" at bounding box center [442, 213] width 149 height 23
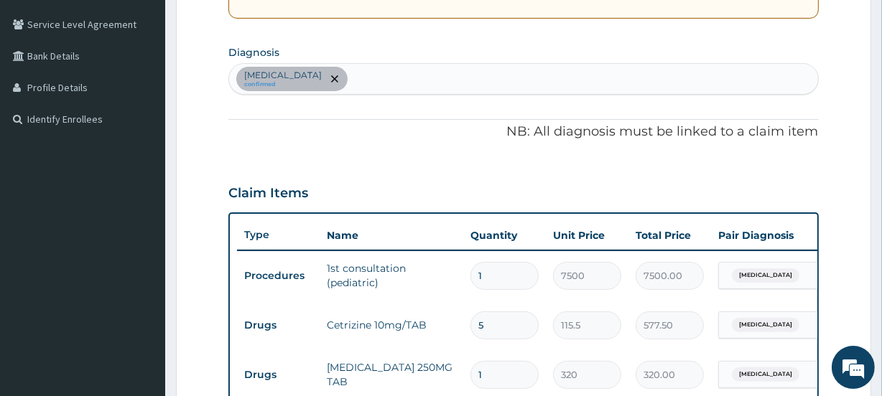
scroll to position [318, 0]
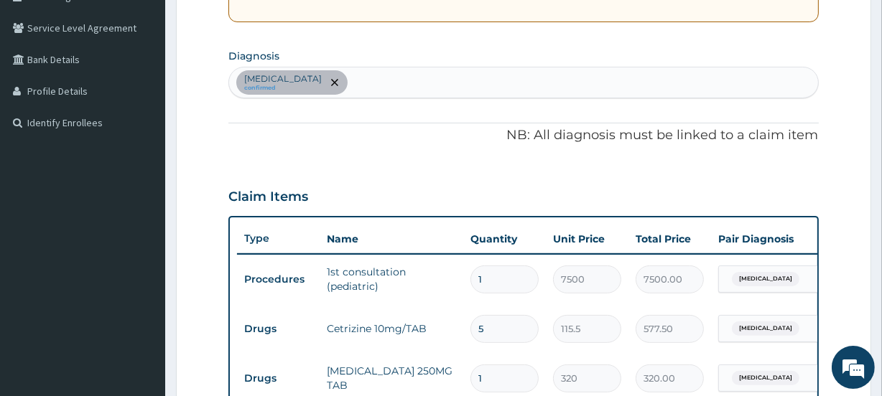
type input "V"
click at [452, 88] on div "Upper respiratory infection confirmed" at bounding box center [523, 82] width 588 height 30
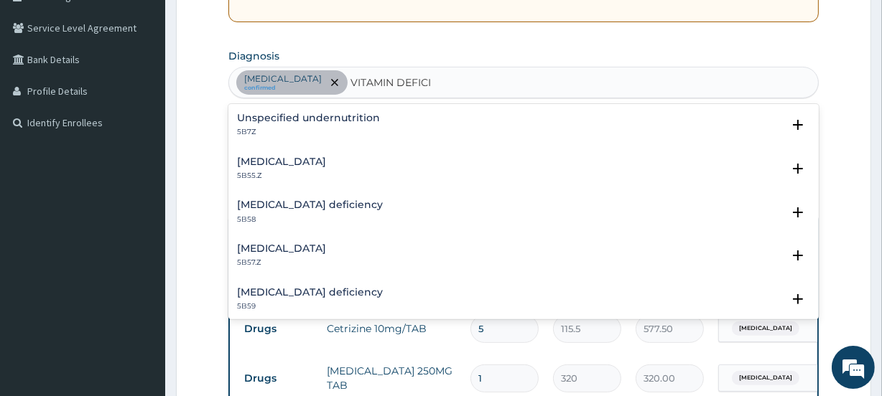
type input "VITAMIN DEFICI"
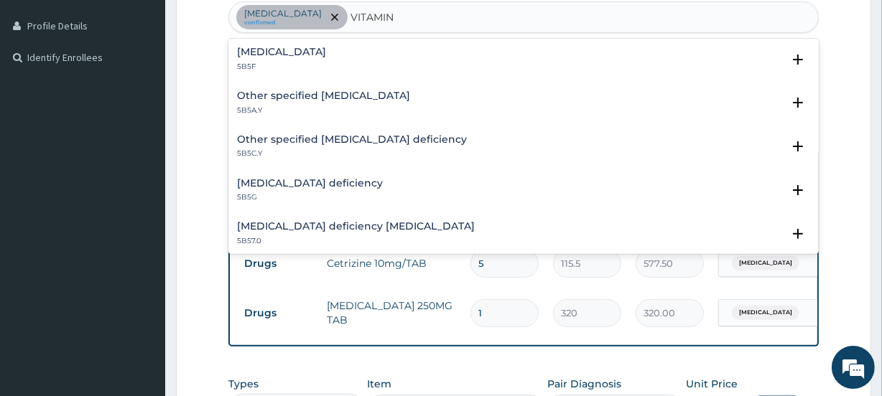
scroll to position [597, 0]
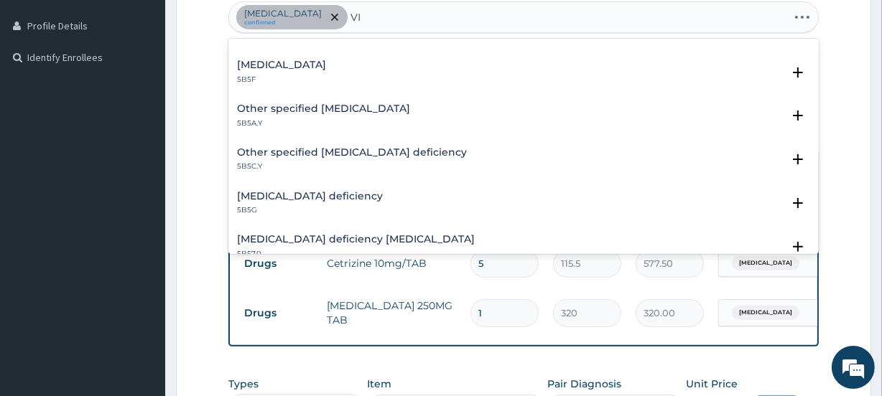
type input "V"
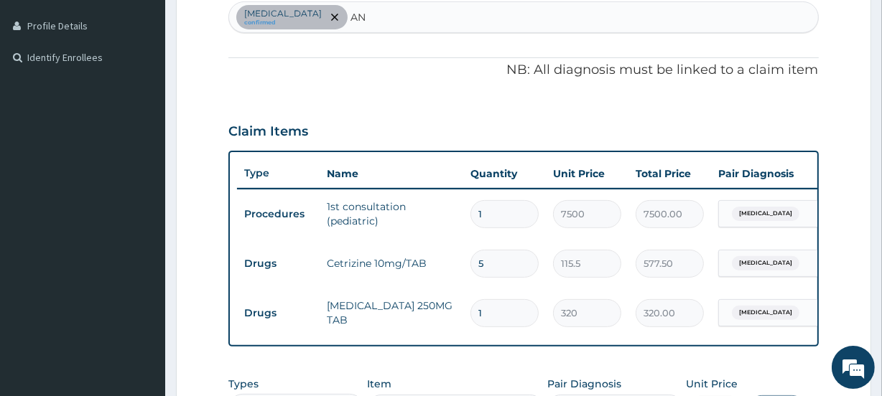
type input "A"
type input "VITAMIN"
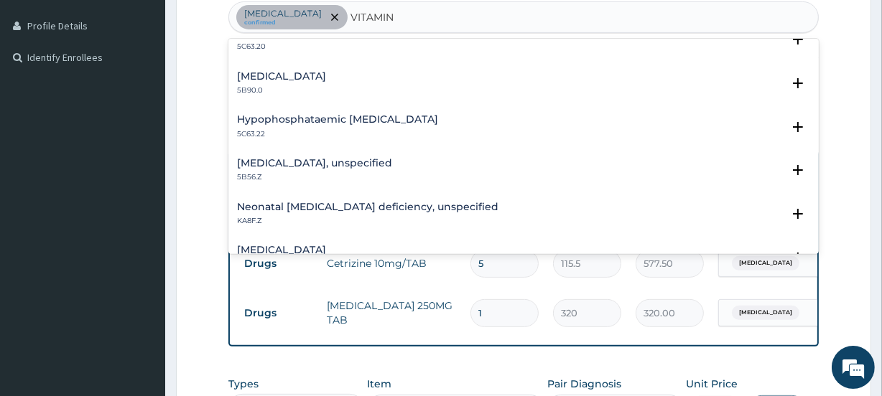
scroll to position [1044, 0]
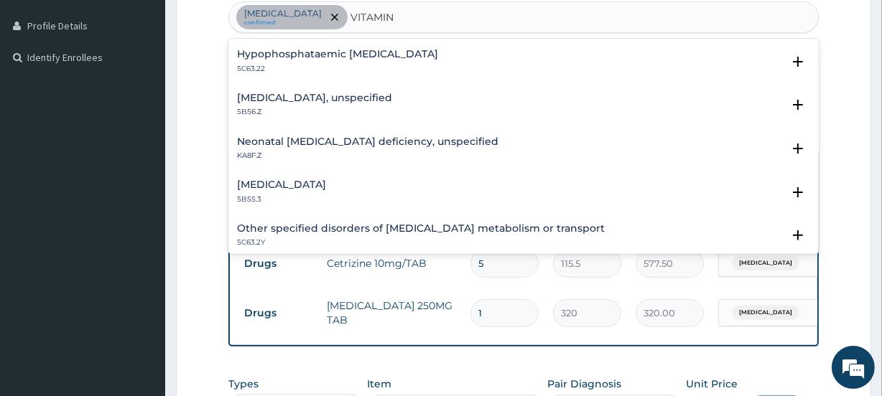
click at [392, 101] on h4 "Vitamin C deficiency, unspecified" at bounding box center [314, 98] width 155 height 11
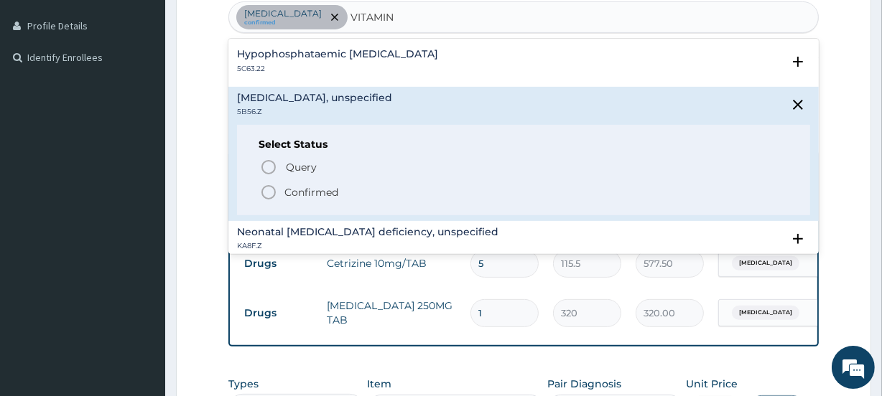
click at [320, 188] on p "Confirmed" at bounding box center [311, 192] width 54 height 14
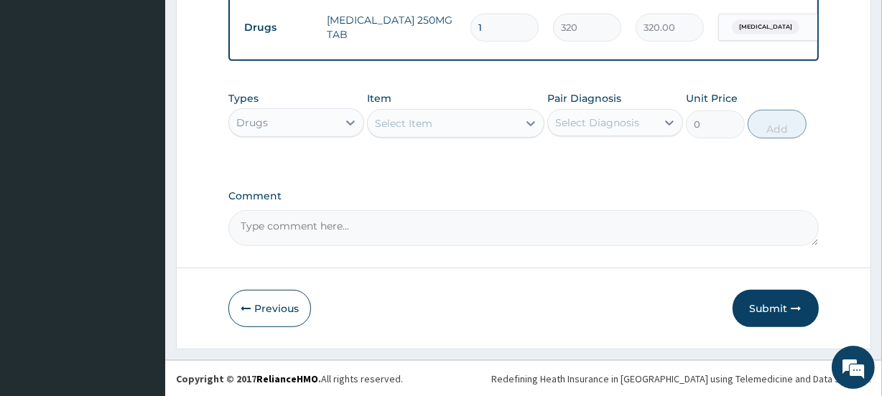
scroll to position [679, 0]
click at [434, 122] on div "Select Item" at bounding box center [442, 122] width 149 height 23
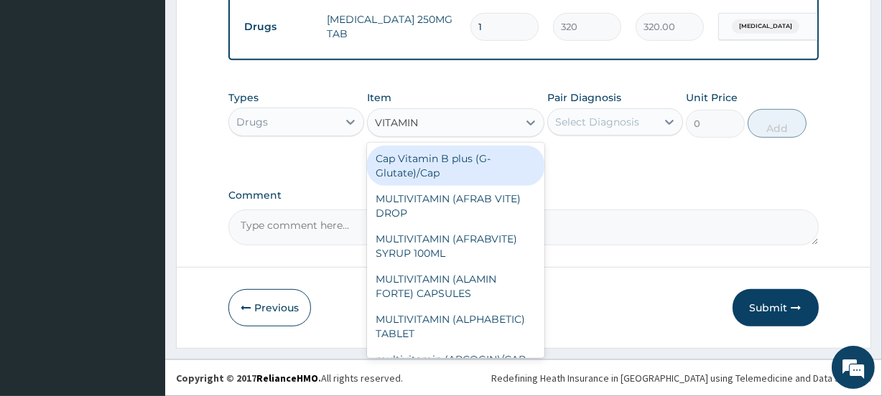
type input "VITAMIN C"
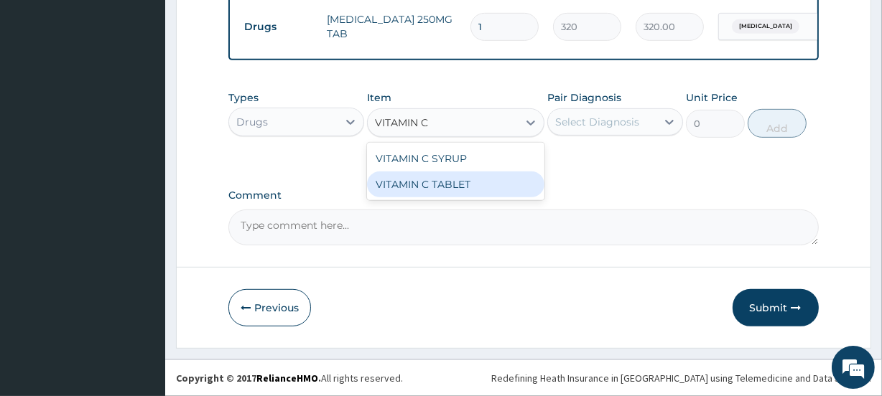
click at [419, 187] on div "VITAMIN C TABLET" at bounding box center [455, 185] width 177 height 26
type input "4"
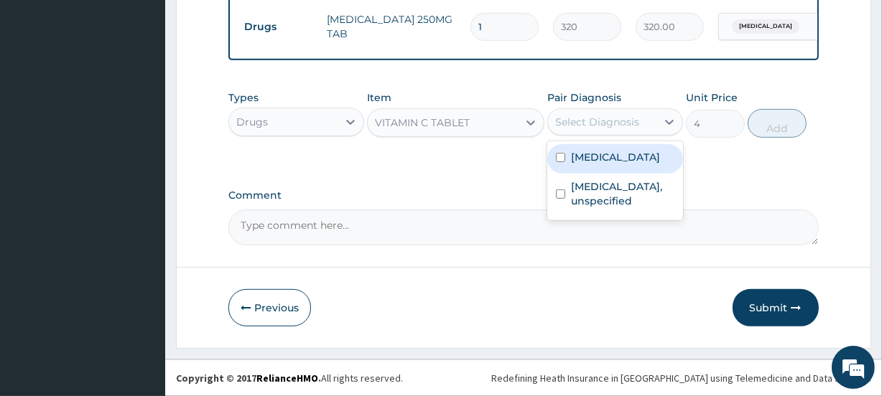
click at [633, 127] on div "Select Diagnosis" at bounding box center [597, 122] width 84 height 14
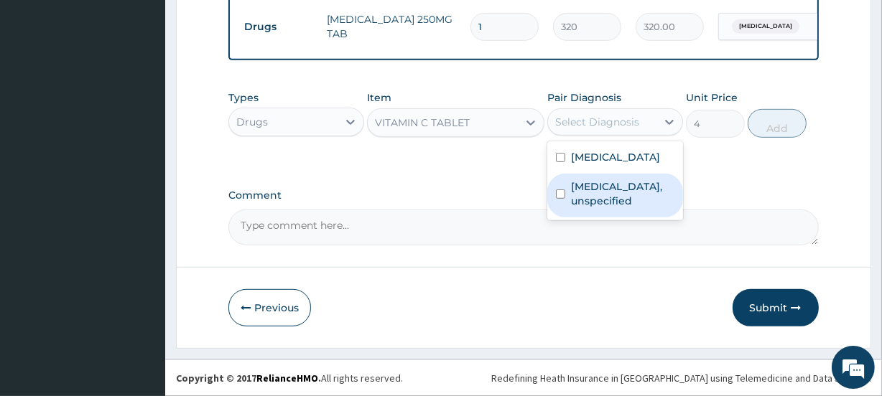
click at [589, 208] on label "Vitamin C deficiency, unspecified" at bounding box center [622, 193] width 103 height 29
checkbox input "true"
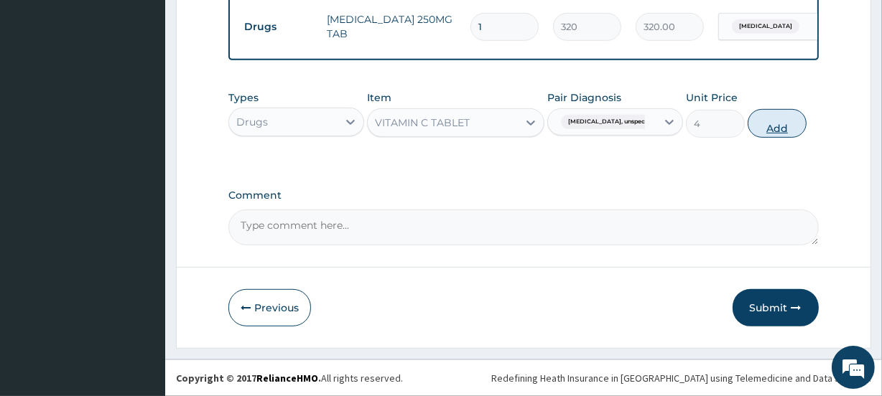
click at [773, 126] on button "Add" at bounding box center [776, 123] width 59 height 29
type input "0"
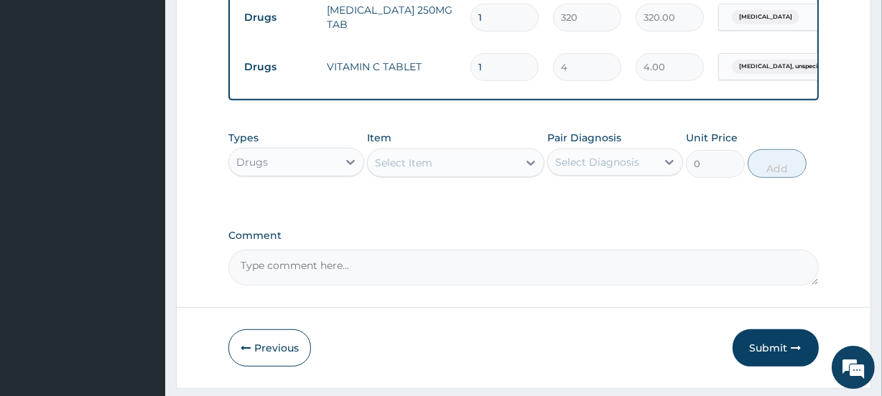
click at [492, 67] on input "1" at bounding box center [504, 67] width 68 height 28
type input "13"
type input "52.00"
type input "130"
type input "520.00"
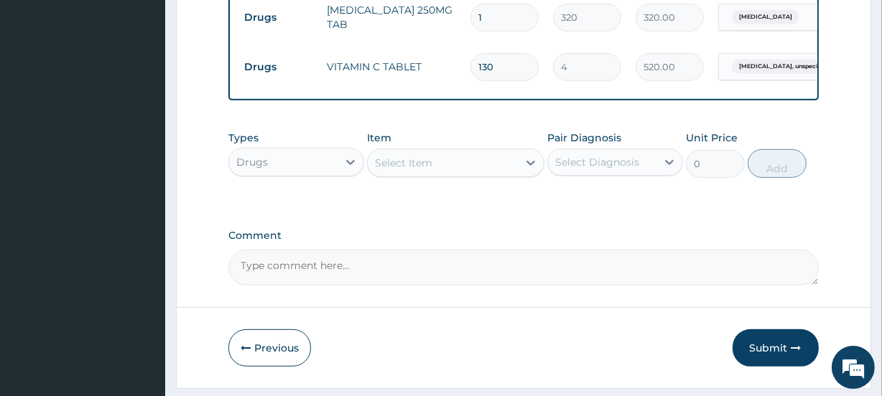
type input "30"
type input "120.00"
type input "30"
click at [449, 172] on div "Select Item" at bounding box center [442, 162] width 149 height 23
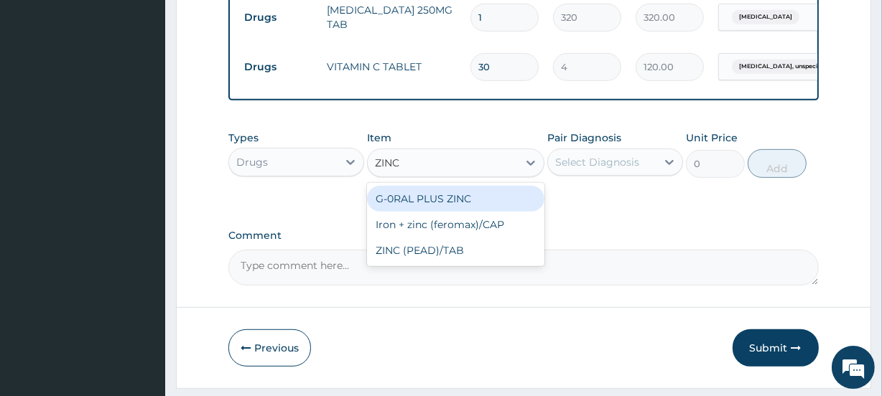
type input "ZINC"
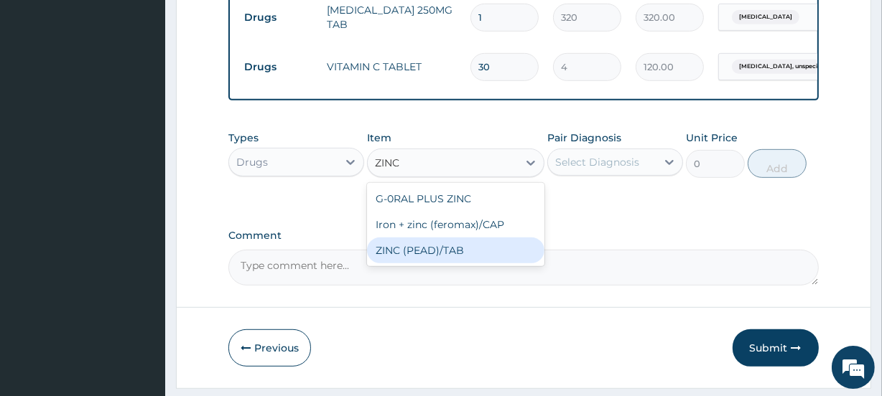
click at [459, 263] on div "ZINC (PEAD)/TAB" at bounding box center [455, 251] width 177 height 26
type input "20"
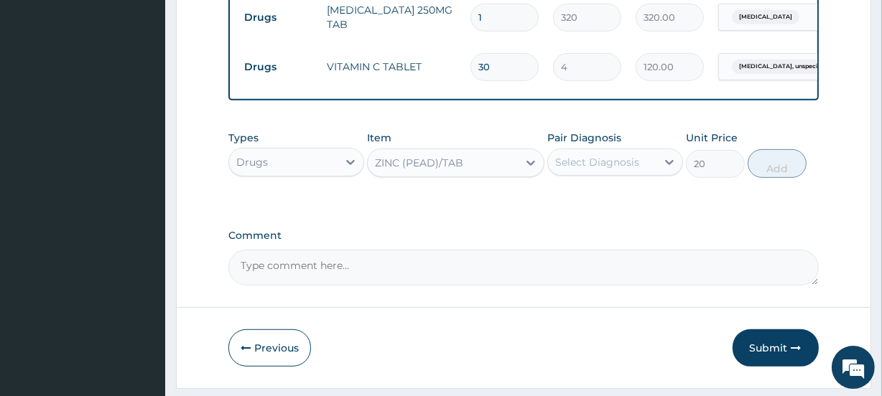
click at [642, 174] on div "Select Diagnosis" at bounding box center [602, 162] width 108 height 23
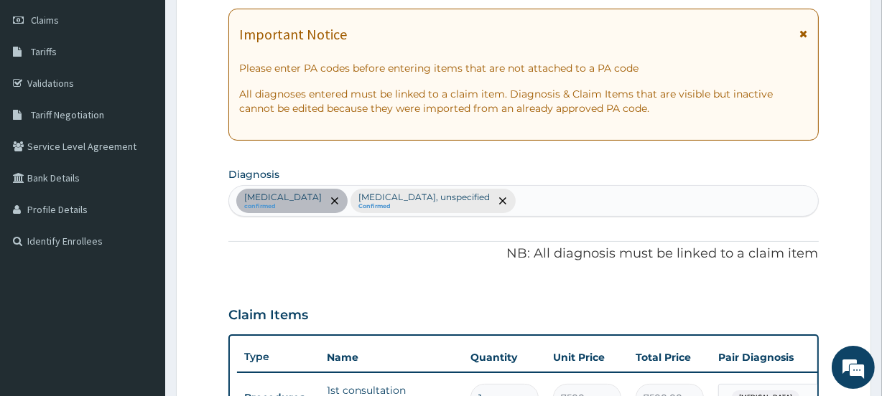
scroll to position [157, 0]
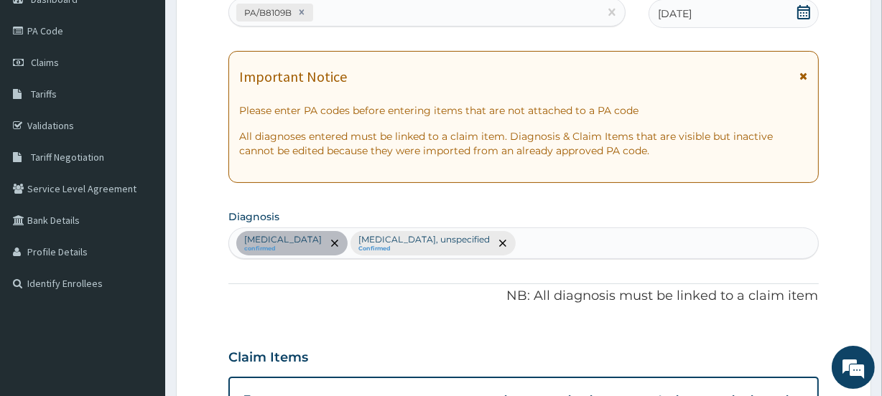
click at [627, 233] on div "Upper respiratory infection confirmed Vitamin C deficiency, unspecified Confirm…" at bounding box center [523, 243] width 588 height 30
type input "GASTRITIS"
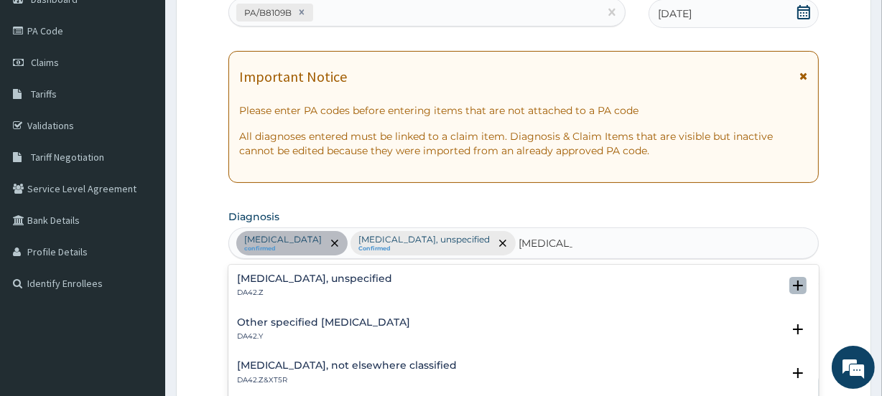
click at [793, 287] on icon "open select status" at bounding box center [798, 286] width 10 height 10
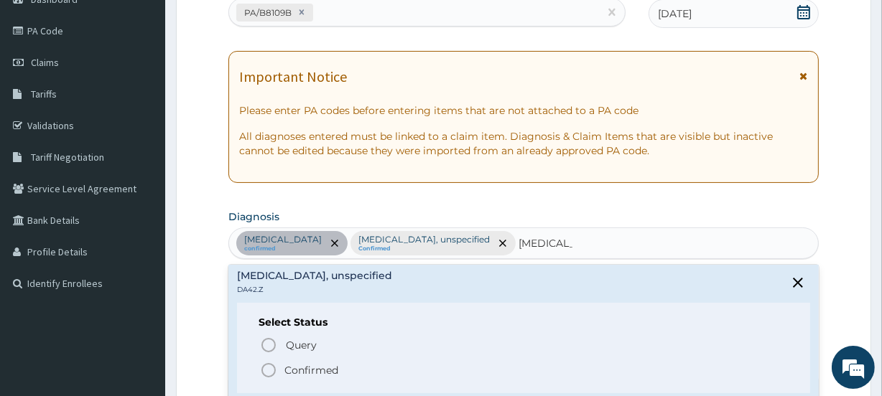
scroll to position [0, 0]
click at [281, 370] on span "Confirmed" at bounding box center [524, 373] width 528 height 17
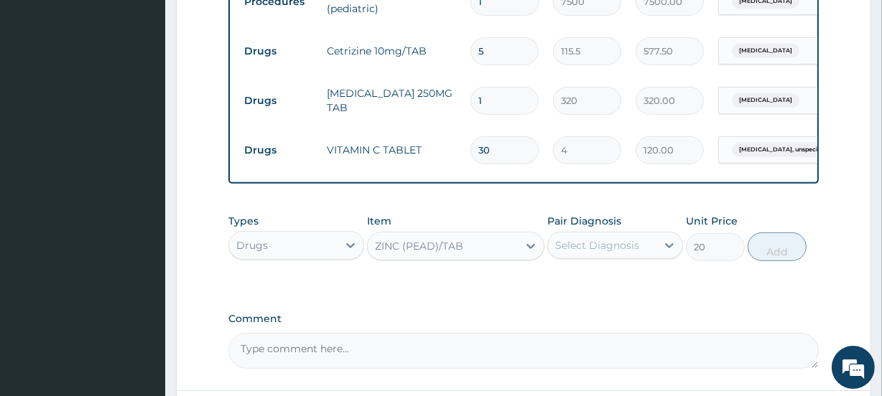
scroll to position [614, 0]
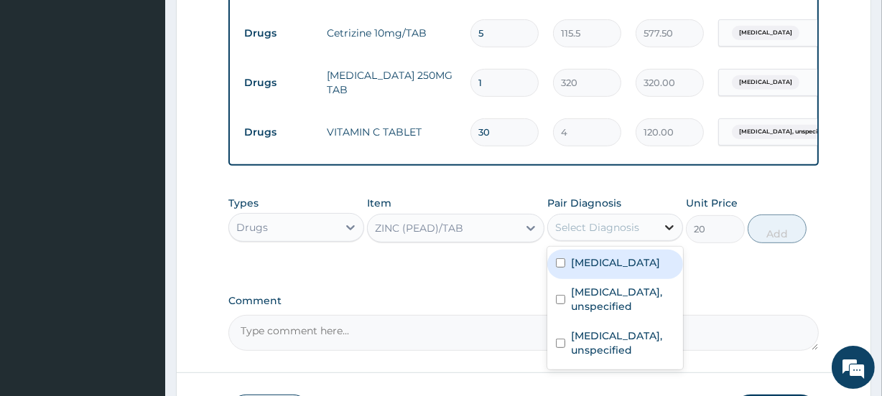
click at [663, 235] on icon at bounding box center [669, 227] width 14 height 14
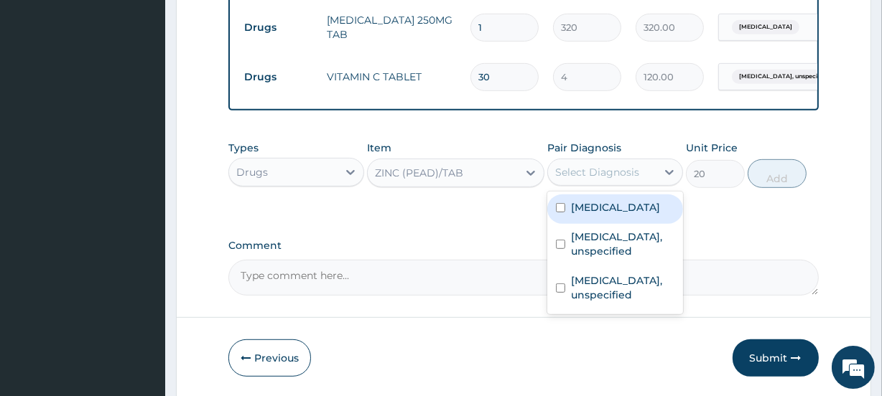
scroll to position [729, 0]
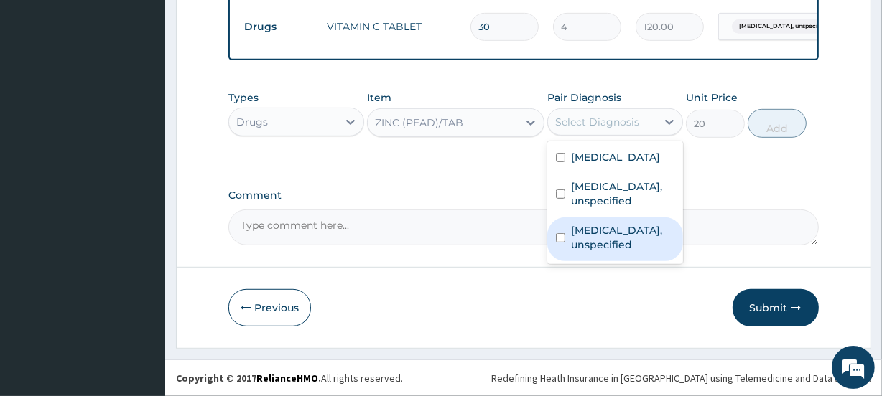
click at [608, 252] on label "Gastritis, unspecified" at bounding box center [622, 237] width 103 height 29
checkbox input "true"
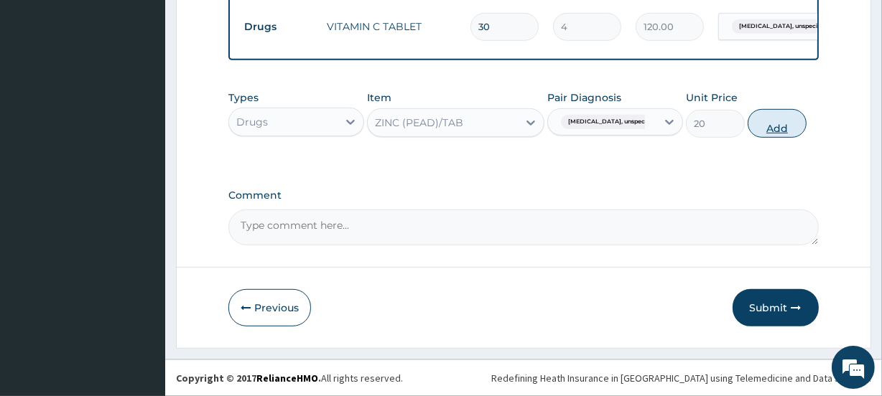
click at [783, 127] on button "Add" at bounding box center [776, 123] width 59 height 29
type input "0"
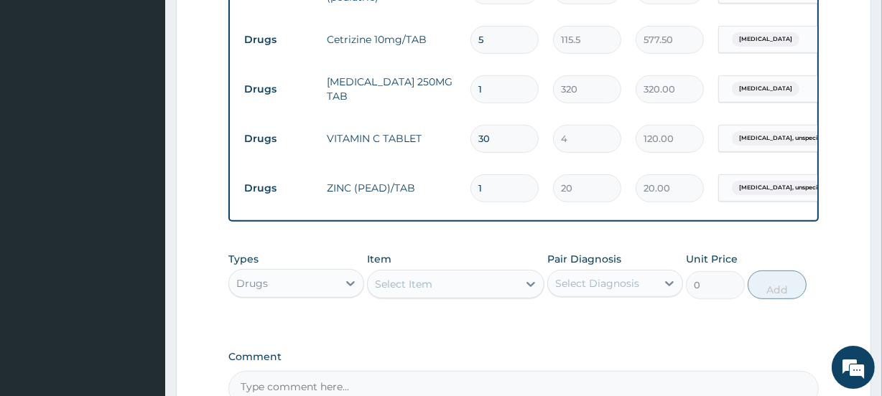
scroll to position [598, 0]
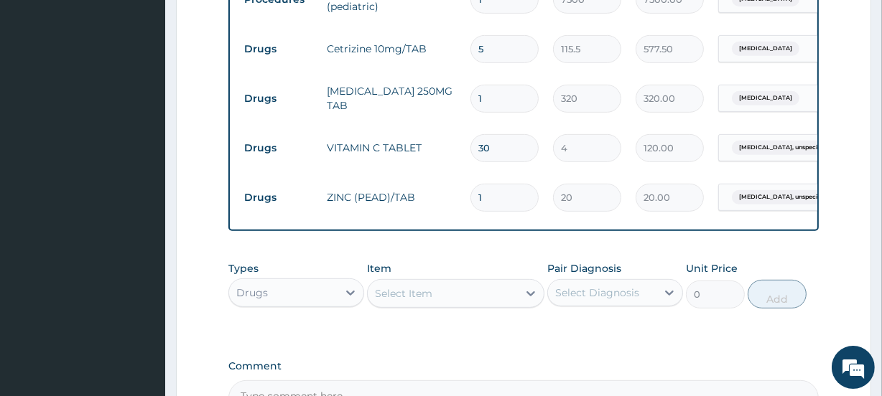
click at [495, 191] on input "1" at bounding box center [504, 198] width 68 height 28
type input "0.00"
type input "2"
type input "40.00"
type input "20"
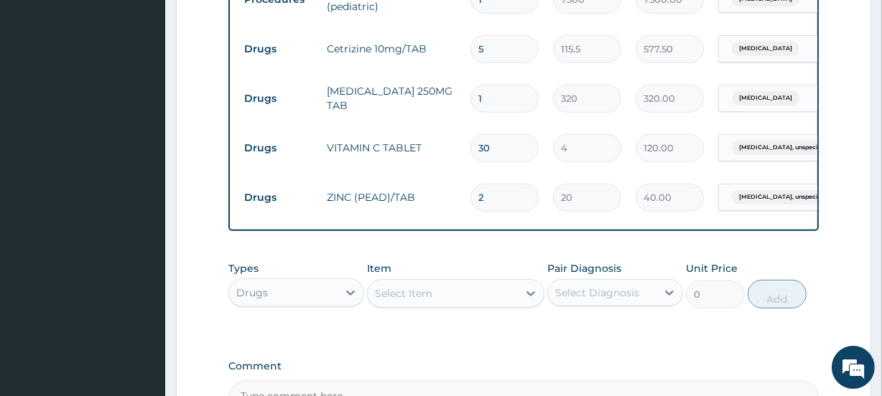
type input "400.00"
type input "20"
click at [582, 118] on td "320" at bounding box center [587, 99] width 83 height 42
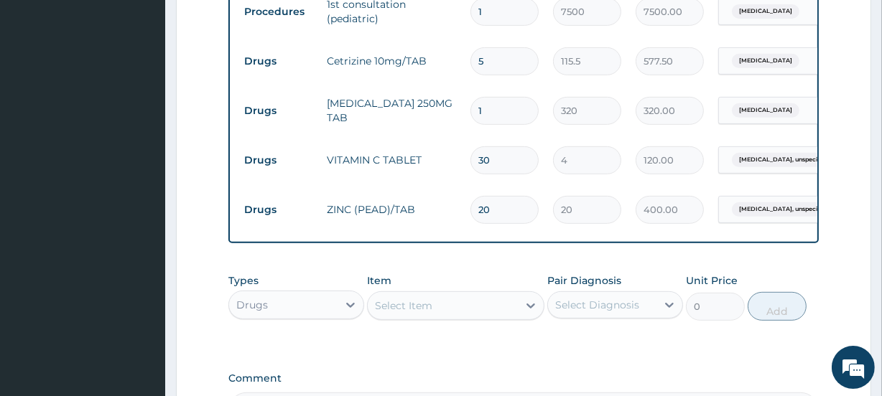
scroll to position [729, 0]
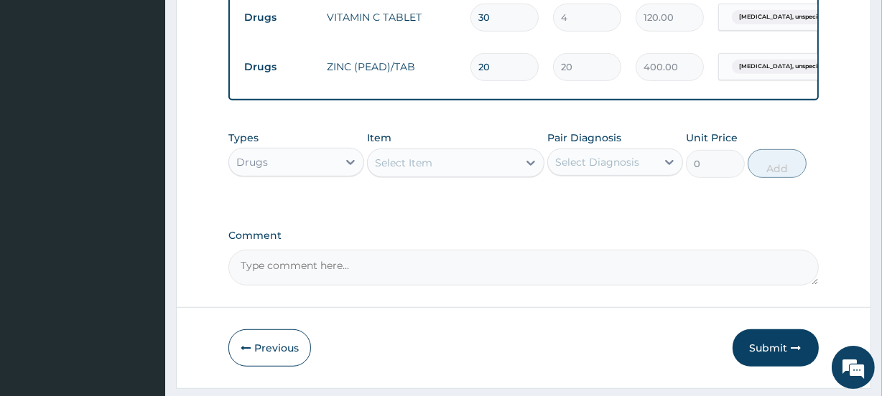
click at [640, 33] on td "120.00" at bounding box center [669, 17] width 83 height 42
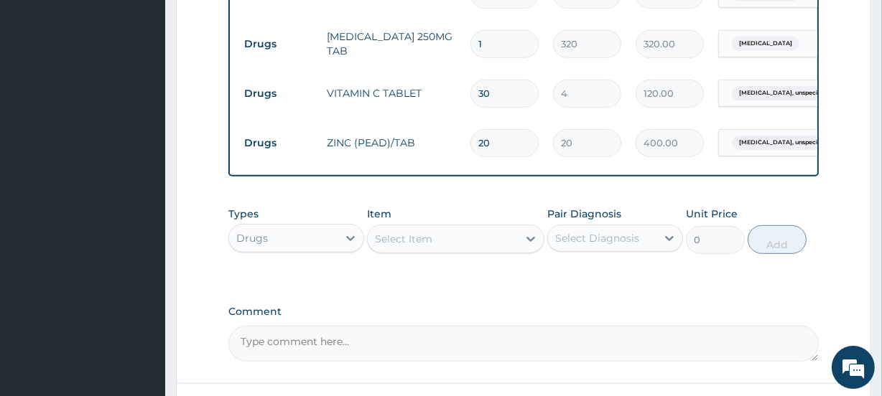
scroll to position [779, 0]
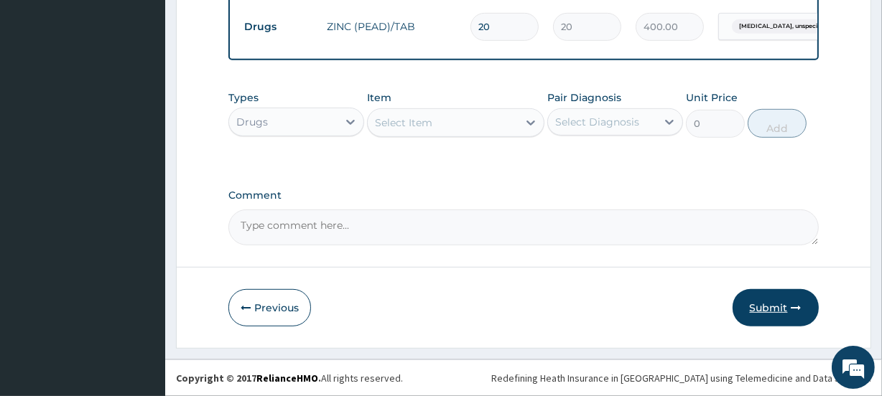
click at [773, 306] on button "Submit" at bounding box center [775, 307] width 86 height 37
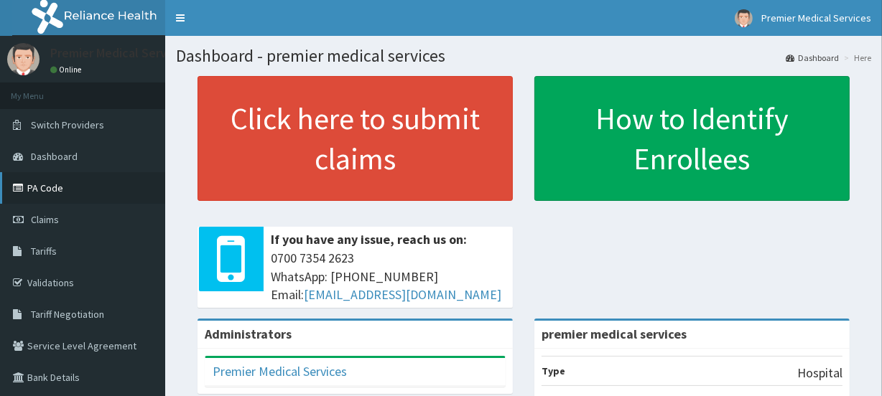
click at [73, 187] on link "PA Code" at bounding box center [82, 188] width 165 height 32
